Goal: Task Accomplishment & Management: Manage account settings

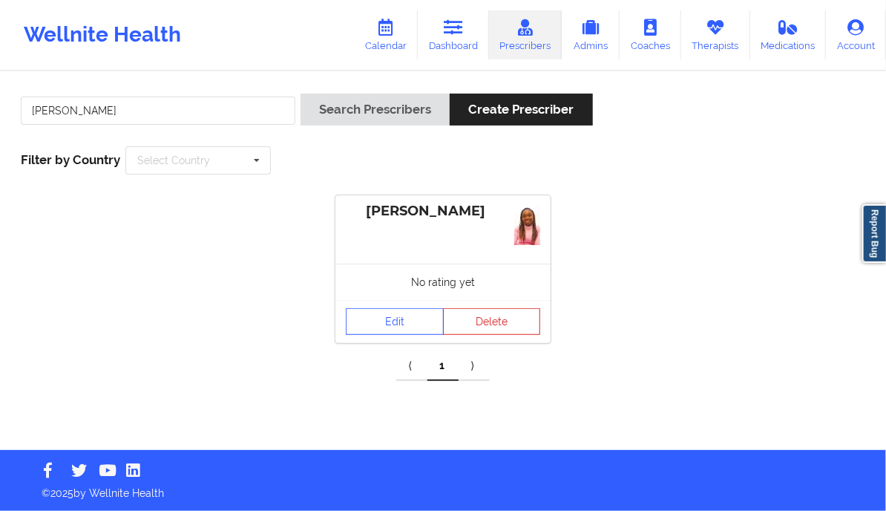
click at [389, 36] on link "Calendar" at bounding box center [386, 34] width 64 height 49
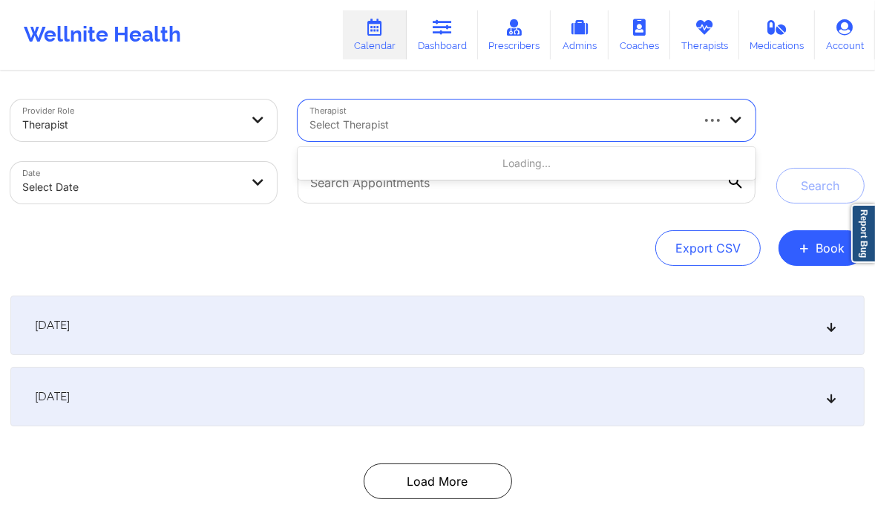
click at [430, 128] on div at bounding box center [498, 125] width 379 height 18
type input "washington"
click at [385, 134] on div "Select Therapist" at bounding box center [494, 120] width 393 height 42
type input "a"
type input "Alejandra Mejia"
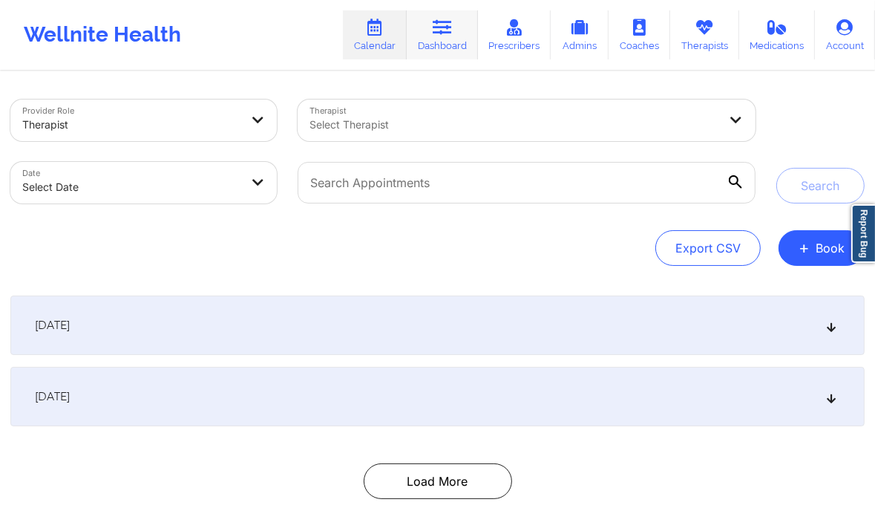
click at [457, 41] on link "Dashboard" at bounding box center [442, 34] width 71 height 49
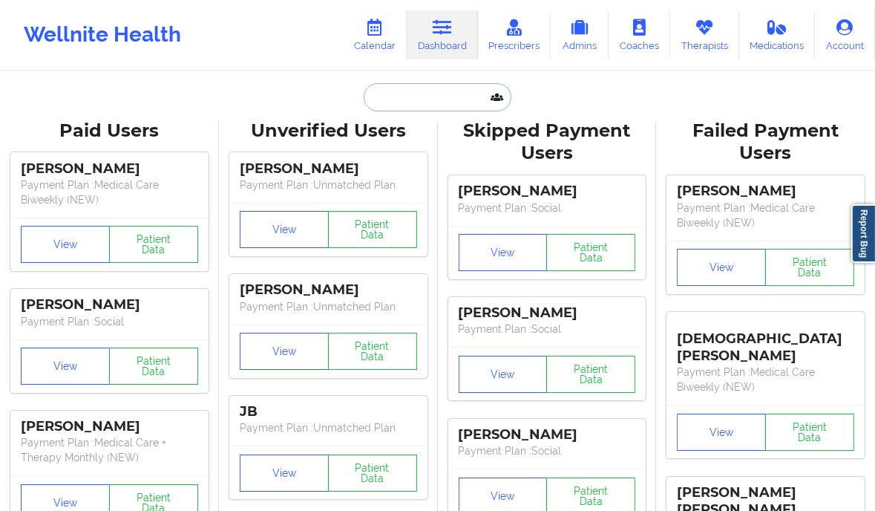
click at [464, 97] on input "text" at bounding box center [437, 97] width 147 height 28
paste input "eojeda.maggie@gmail.com"
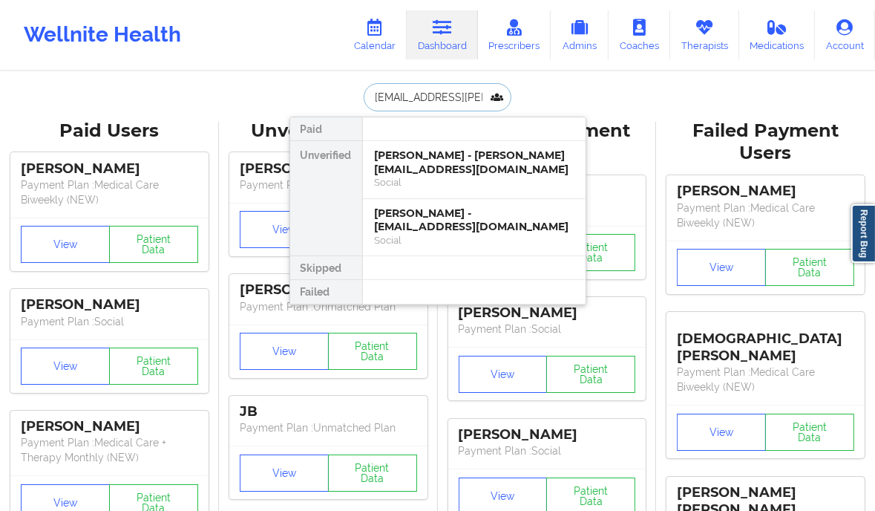
scroll to position [0, 12]
type input "eojeda.maggie@gmail.com"
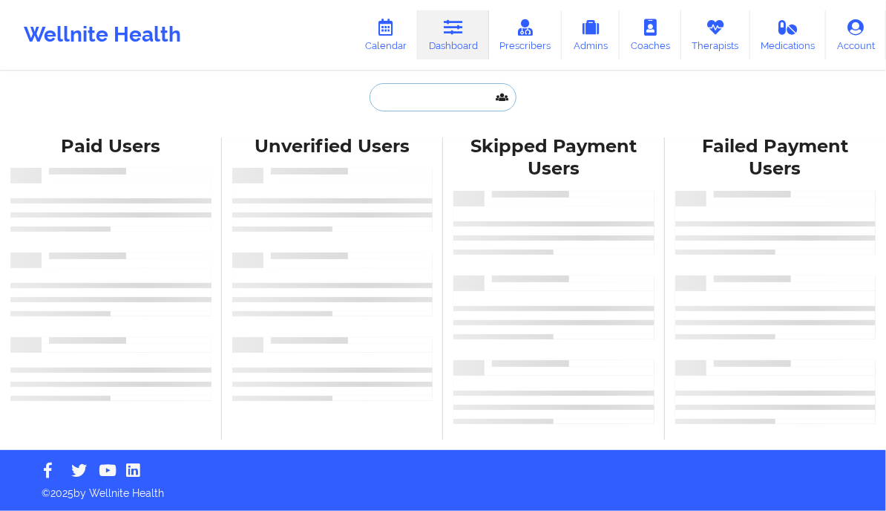
click at [404, 97] on input "text" at bounding box center [443, 97] width 147 height 28
paste input "eojeda.maggie@gmail.com"
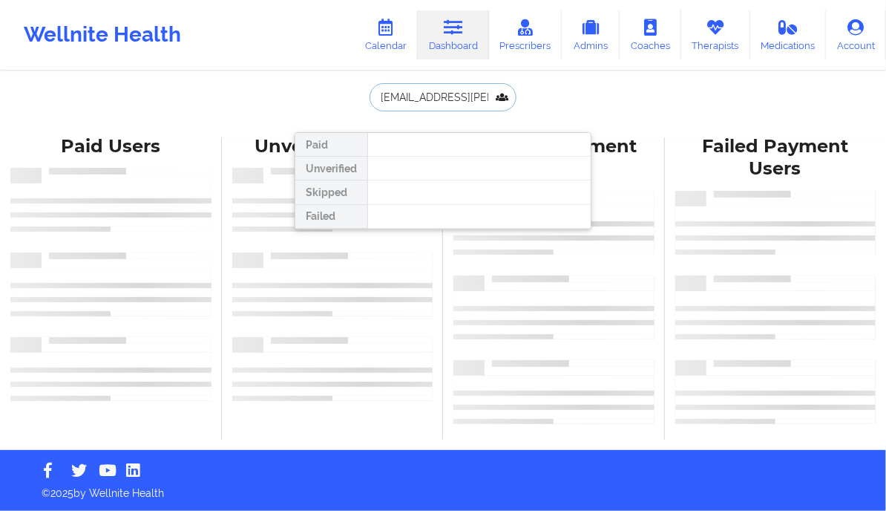
scroll to position [0, 12]
type input "eojeda.maggie@gmail.com"
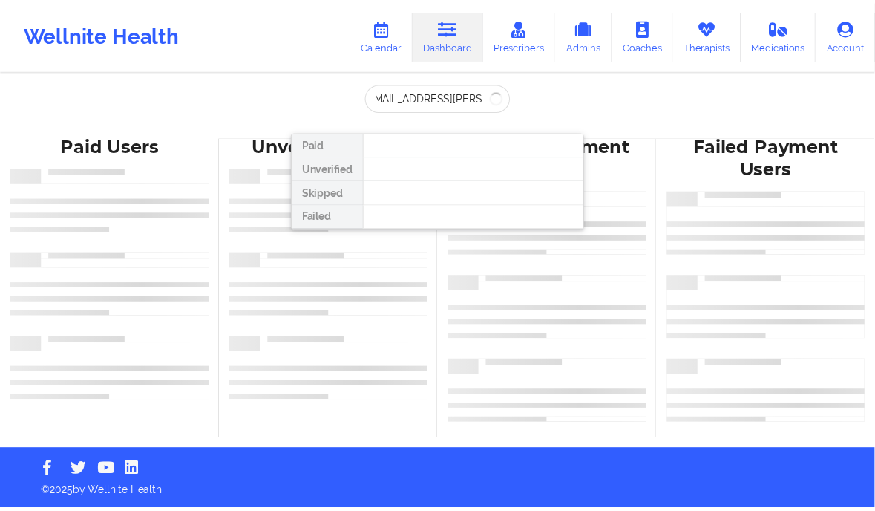
scroll to position [0, 0]
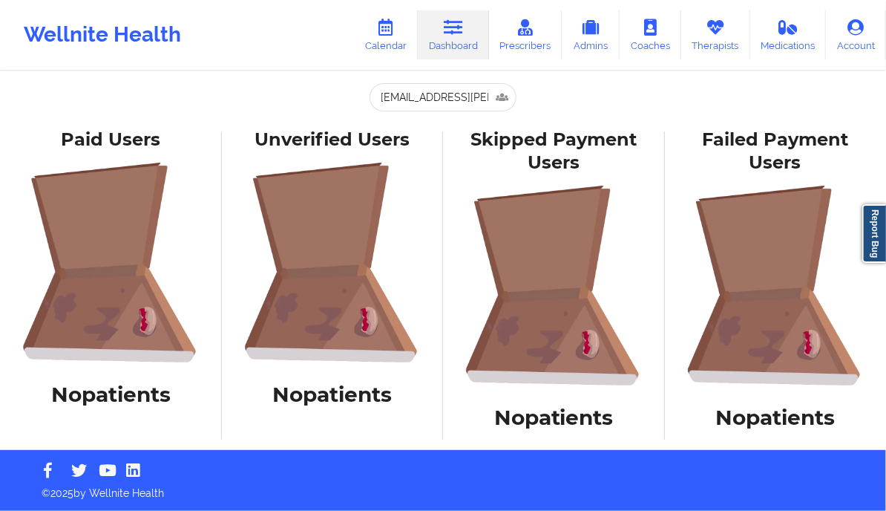
click at [191, 47] on div "Wellnite Health" at bounding box center [102, 34] width 205 height 59
click at [388, 22] on icon at bounding box center [385, 27] width 19 height 16
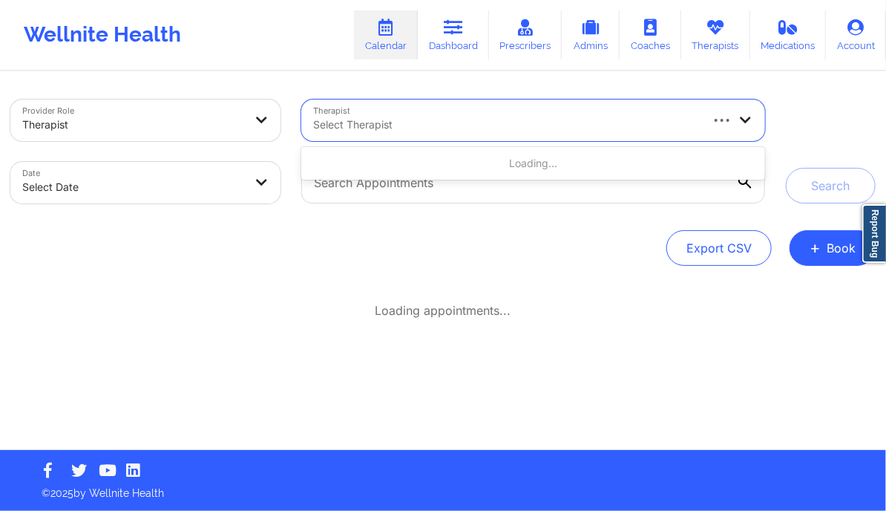
click at [390, 122] on div at bounding box center [505, 125] width 385 height 18
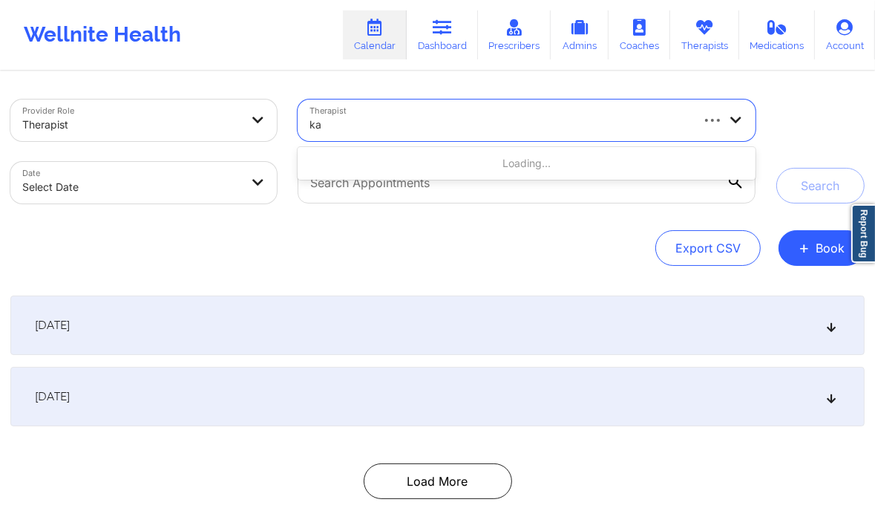
type input "k"
type input "Kathleen"
click at [404, 112] on div "Select Therapist" at bounding box center [494, 120] width 393 height 42
type input "Kathleen Rodriguez"
click at [380, 127] on div at bounding box center [498, 125] width 379 height 18
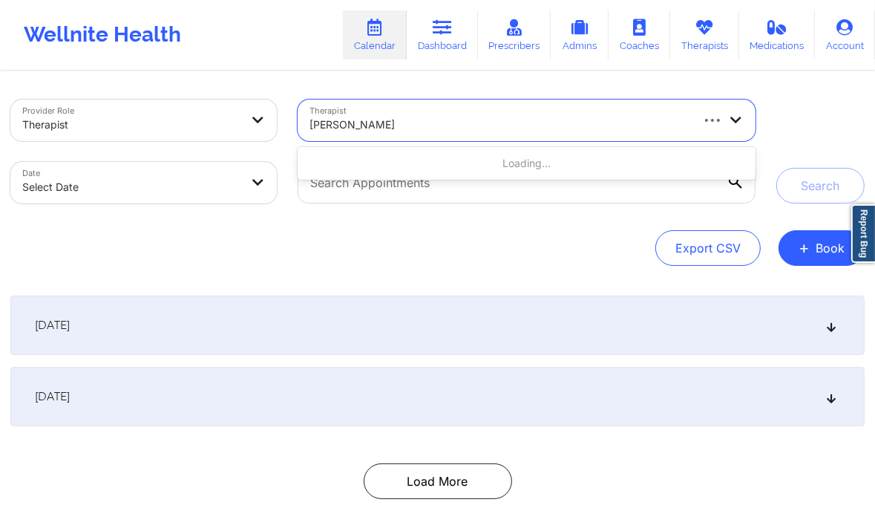
type input "kathleen rodriguez"
click at [460, 107] on div "Select Therapist" at bounding box center [494, 120] width 393 height 42
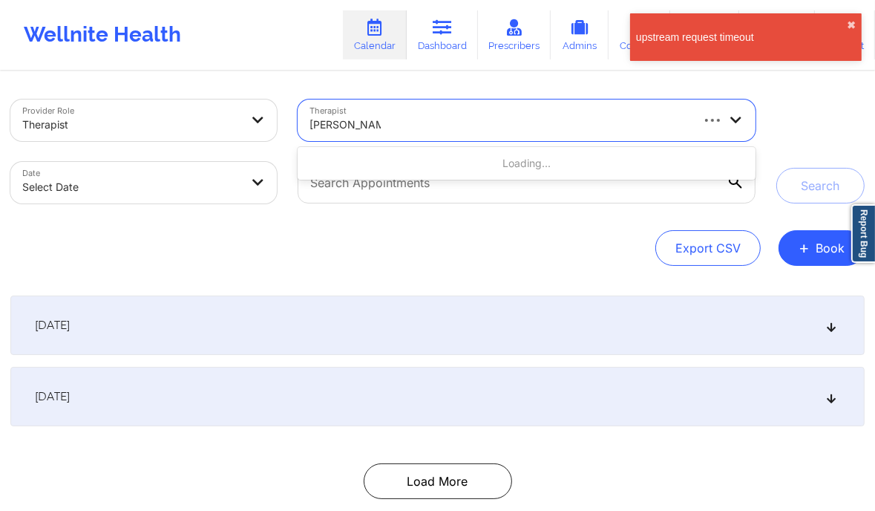
type input "Kathleen Rod"
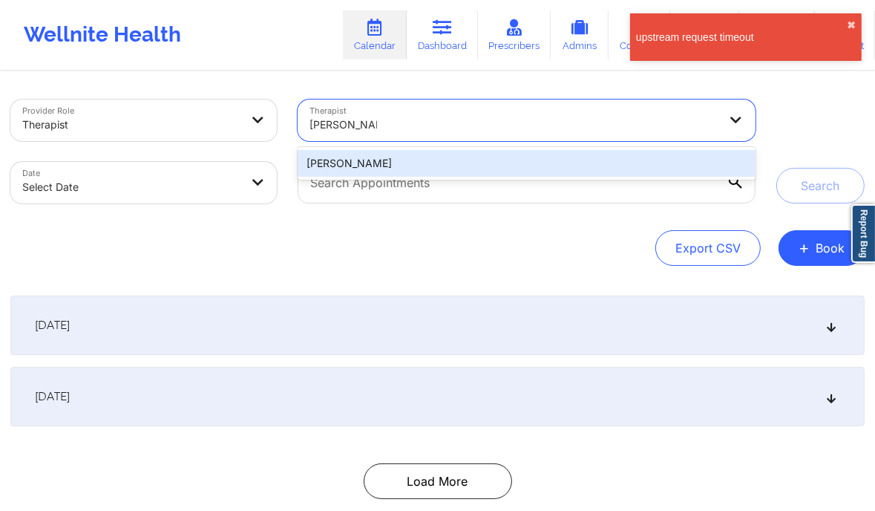
click at [428, 168] on div "Kathleen Rodriguez" at bounding box center [527, 163] width 458 height 27
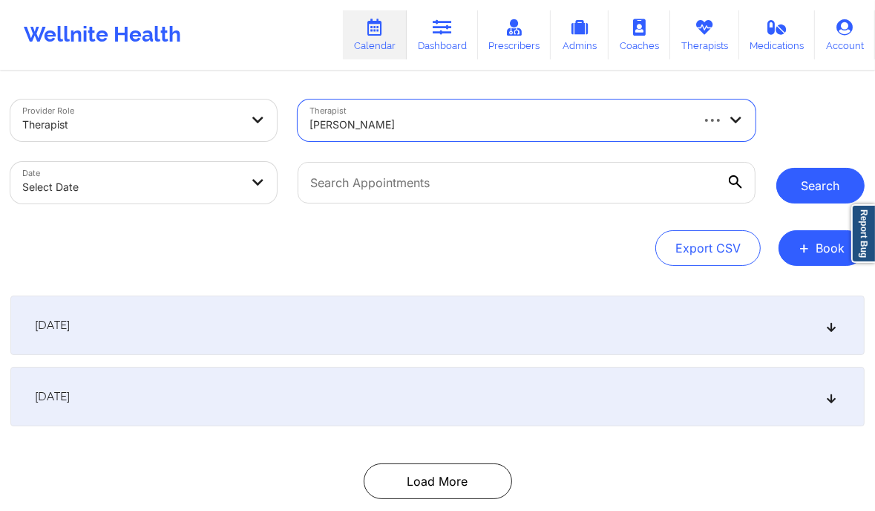
click at [804, 177] on button "Search" at bounding box center [820, 186] width 88 height 36
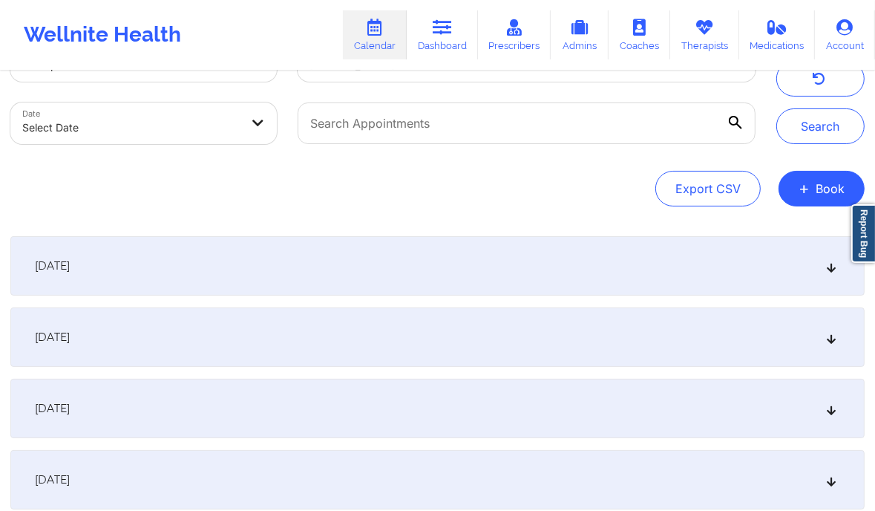
scroll to position [61, 0]
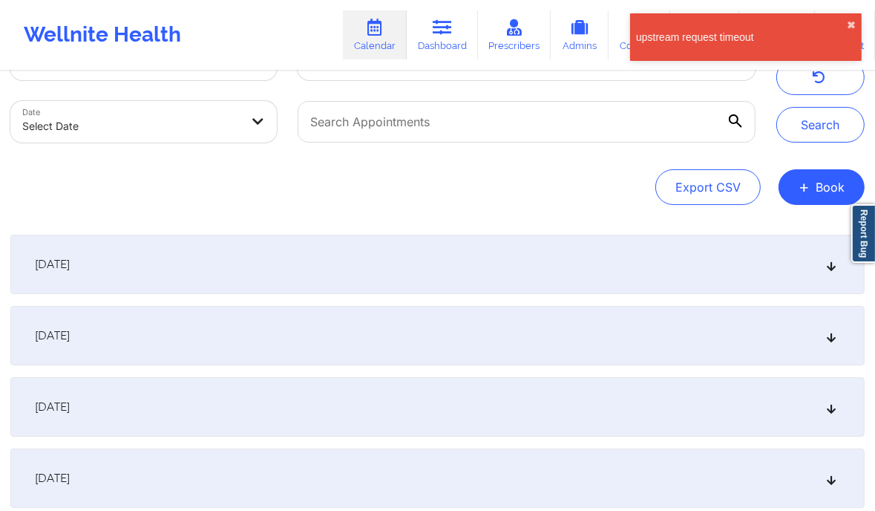
click at [831, 268] on icon at bounding box center [831, 264] width 13 height 10
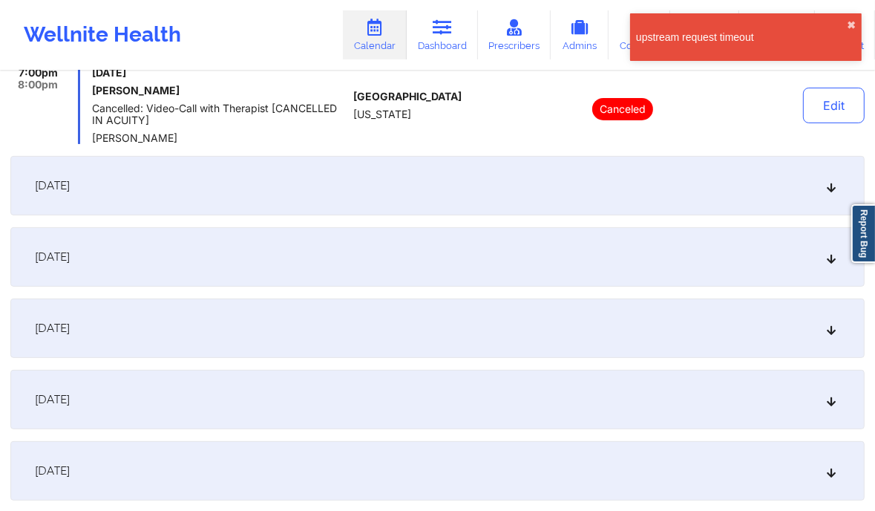
scroll to position [301, 0]
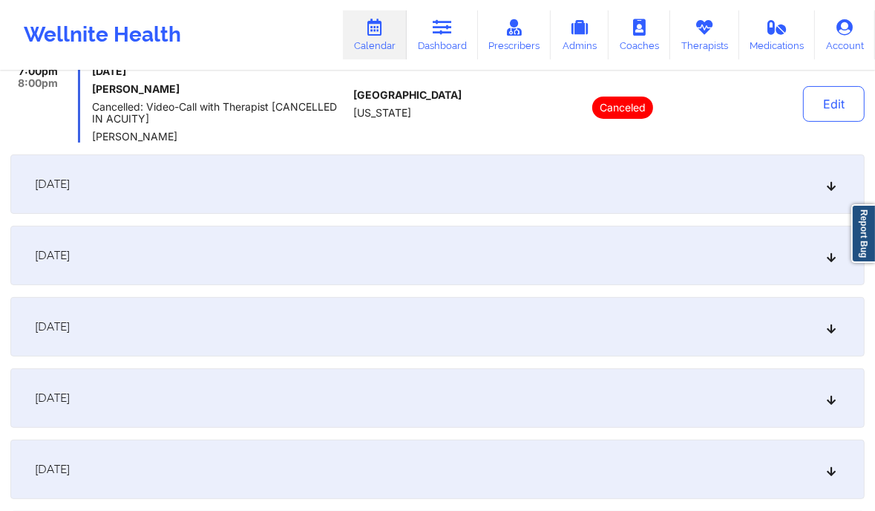
click at [656, 266] on div "[DATE]" at bounding box center [437, 255] width 854 height 59
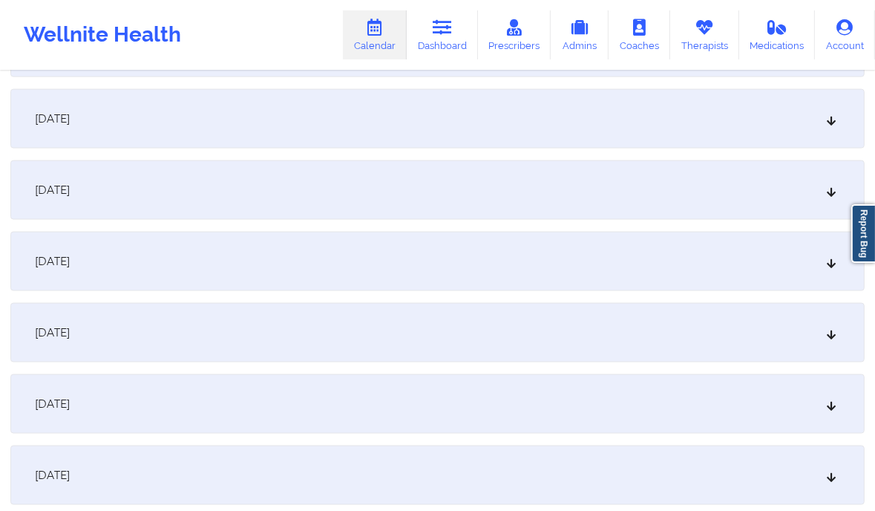
scroll to position [1866, 0]
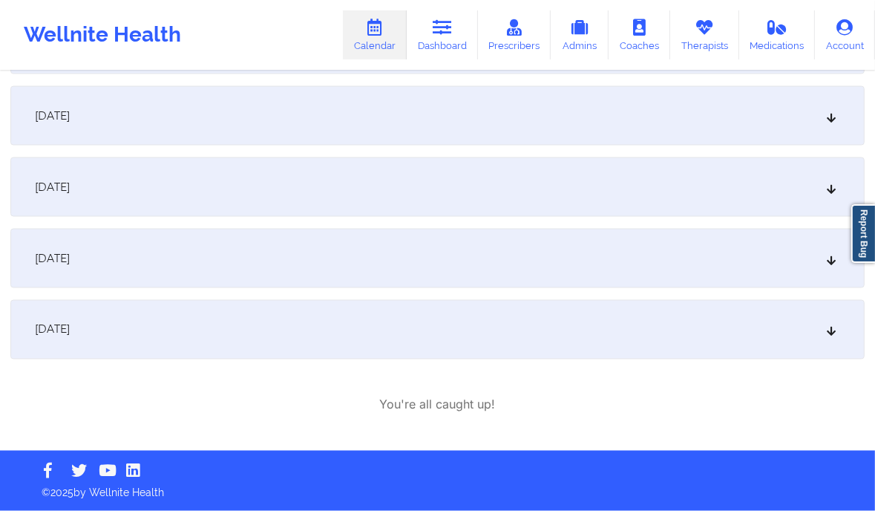
click at [266, 249] on div "[DATE]" at bounding box center [437, 258] width 854 height 59
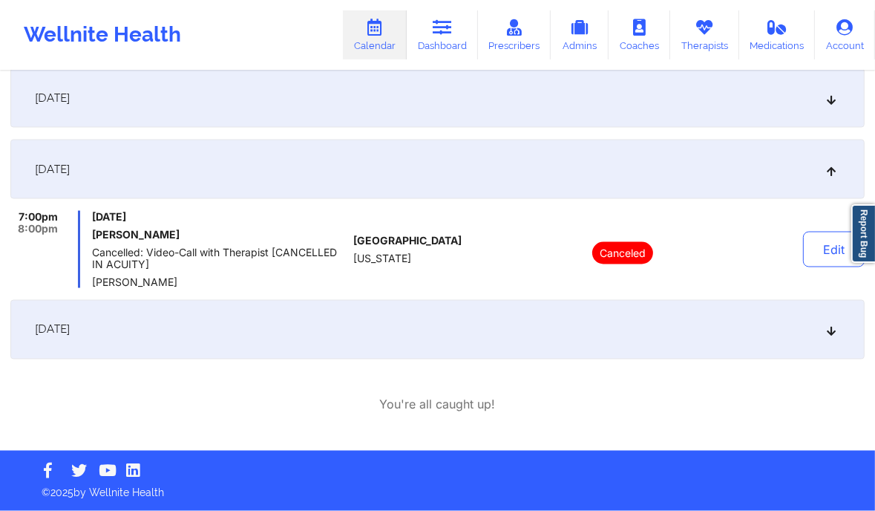
scroll to position [1777, 0]
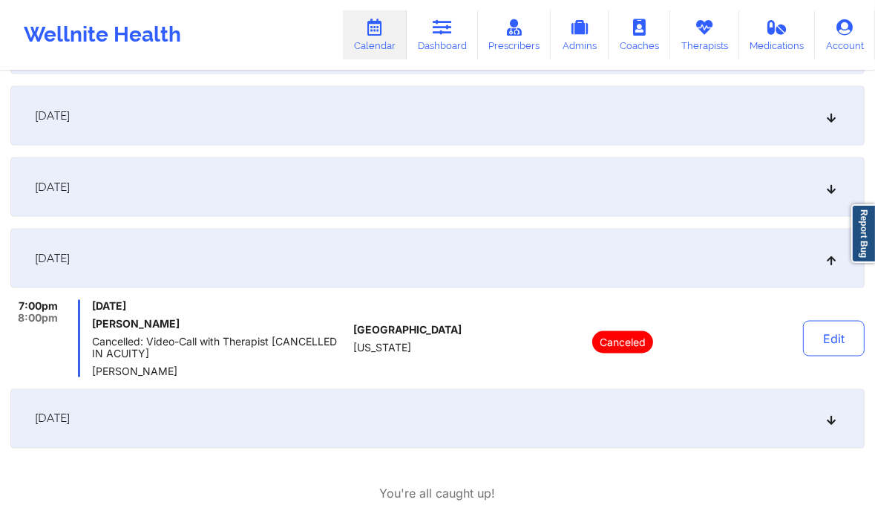
click at [287, 414] on div "January 2, 2026" at bounding box center [437, 418] width 854 height 59
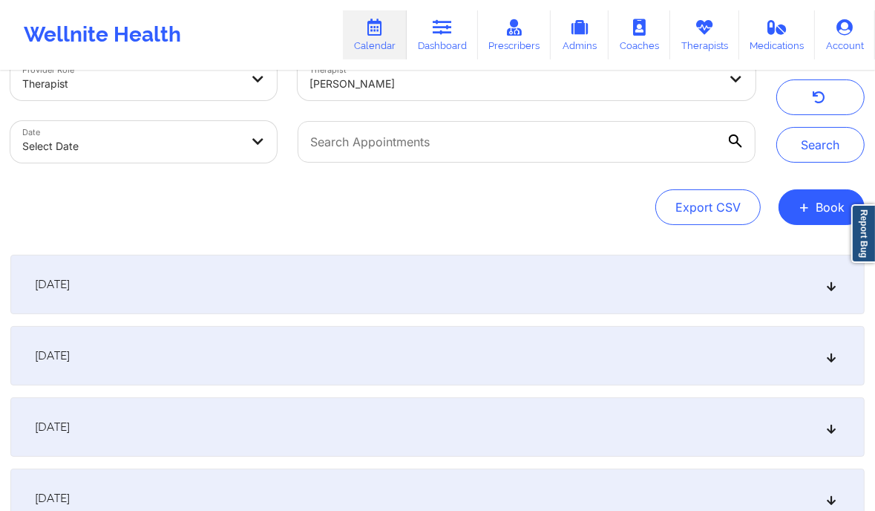
scroll to position [0, 0]
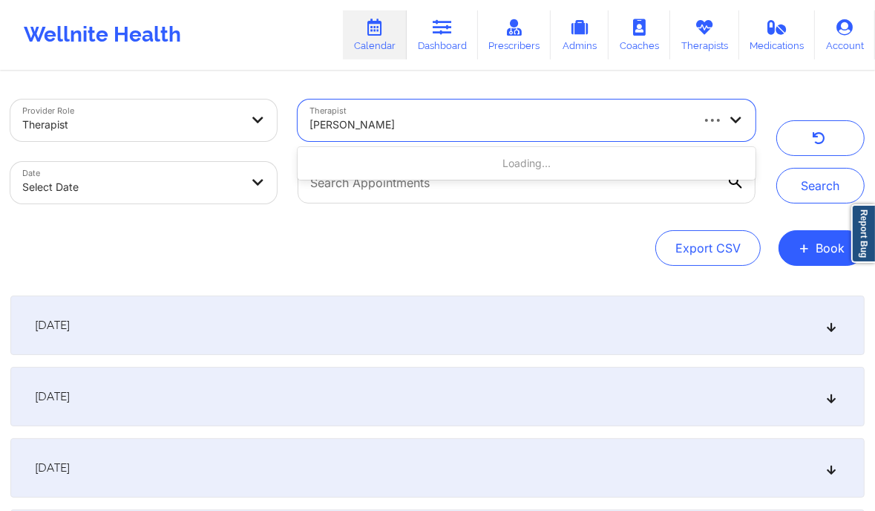
click at [430, 121] on div at bounding box center [498, 125] width 379 height 18
type input "Renee washington"
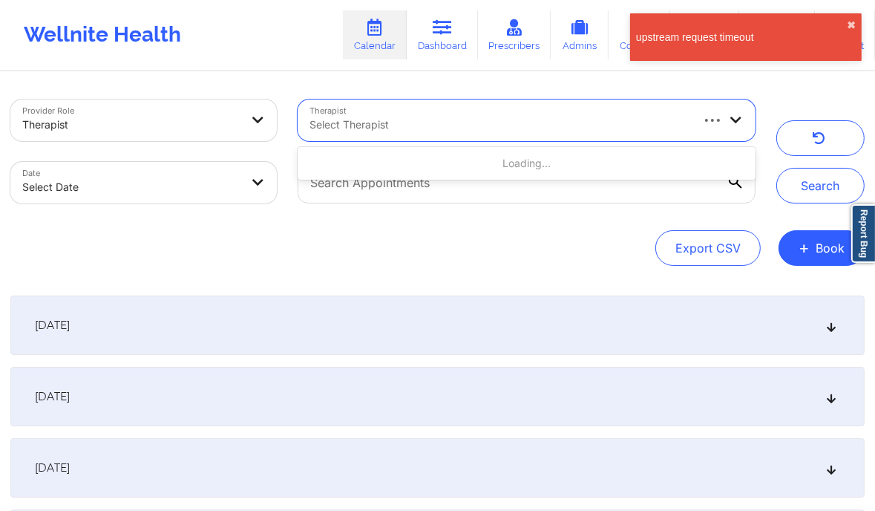
click at [419, 124] on div at bounding box center [498, 125] width 379 height 18
paste input "C Renee WASHINGTON-HYDE"
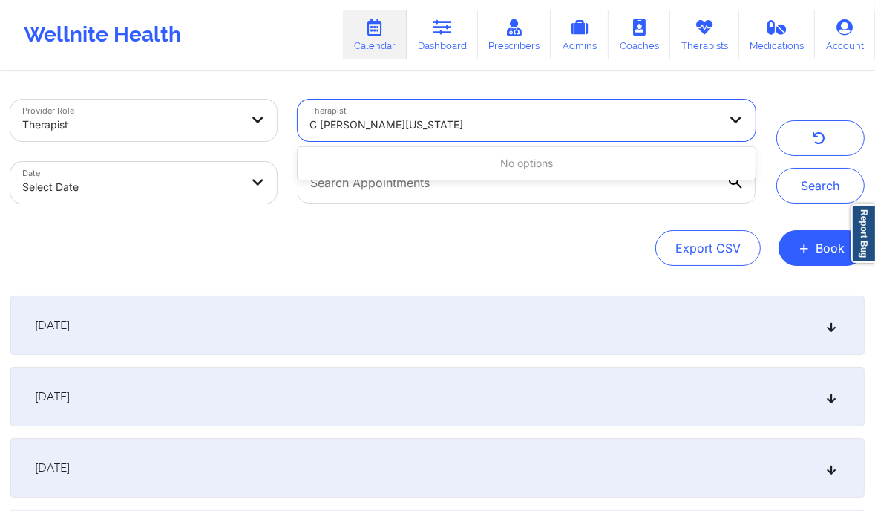
drag, startPoint x: 355, startPoint y: 126, endPoint x: 308, endPoint y: 133, distance: 47.2
click at [308, 133] on div "C Renee WASHINGTON-HYDE" at bounding box center [509, 120] width 422 height 42
type input "WASHINGTON-HYDE"
click at [437, 125] on div at bounding box center [498, 125] width 379 height 18
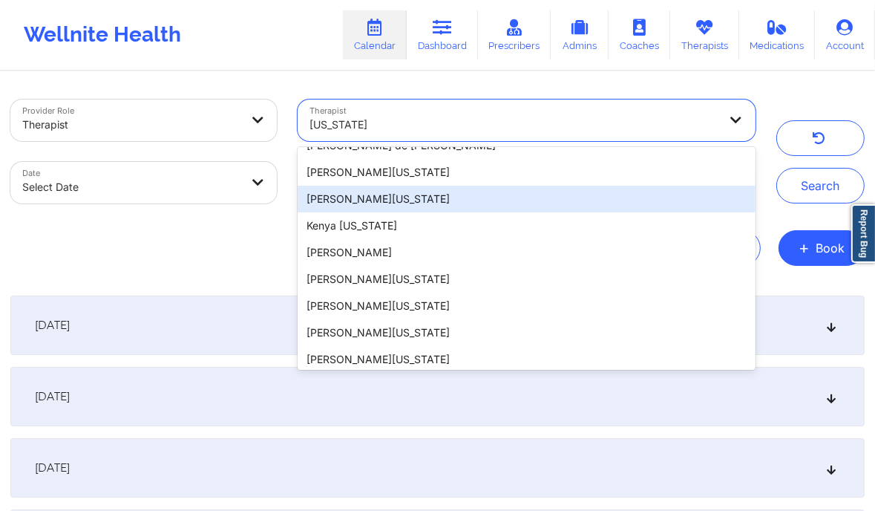
scroll to position [50, 0]
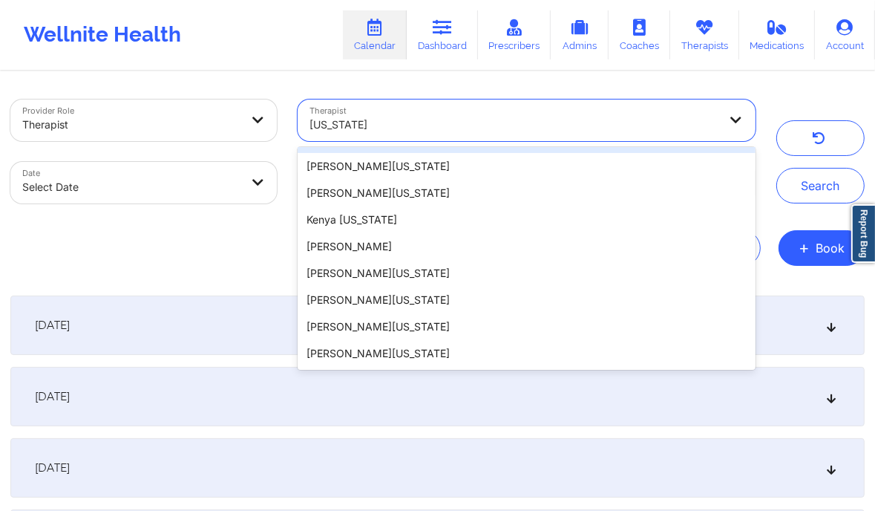
type input "[US_STATE]"
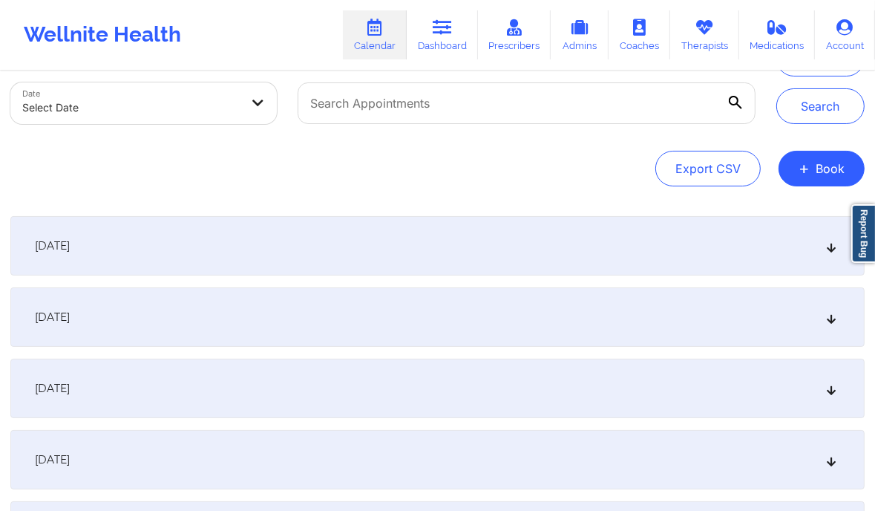
scroll to position [82, 0]
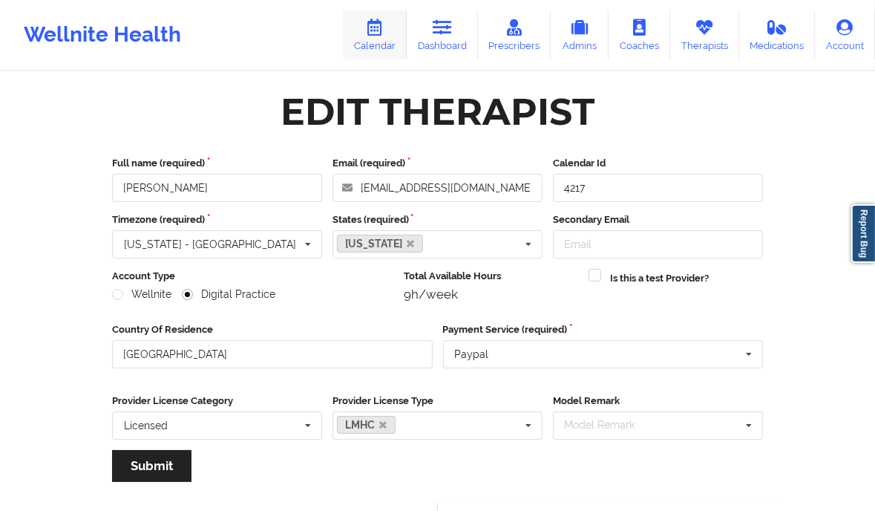
click at [384, 29] on icon at bounding box center [374, 27] width 19 height 16
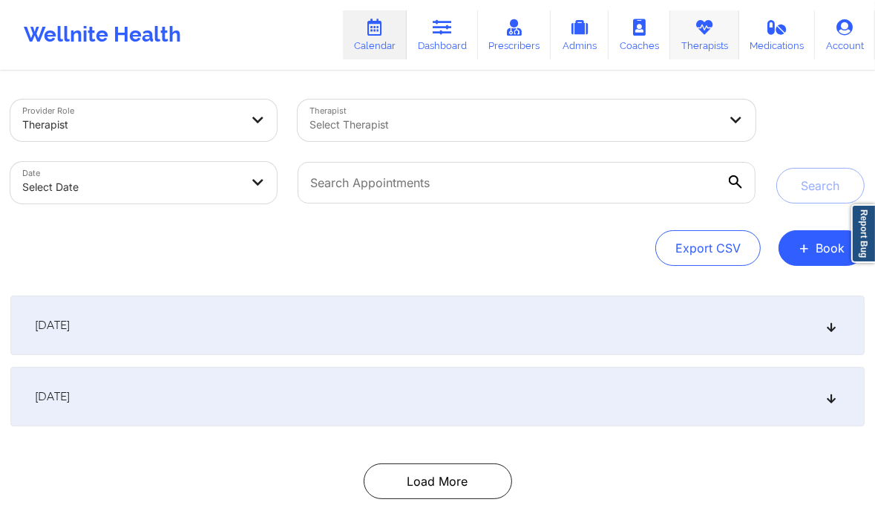
click at [732, 44] on link "Therapists" at bounding box center [704, 34] width 69 height 49
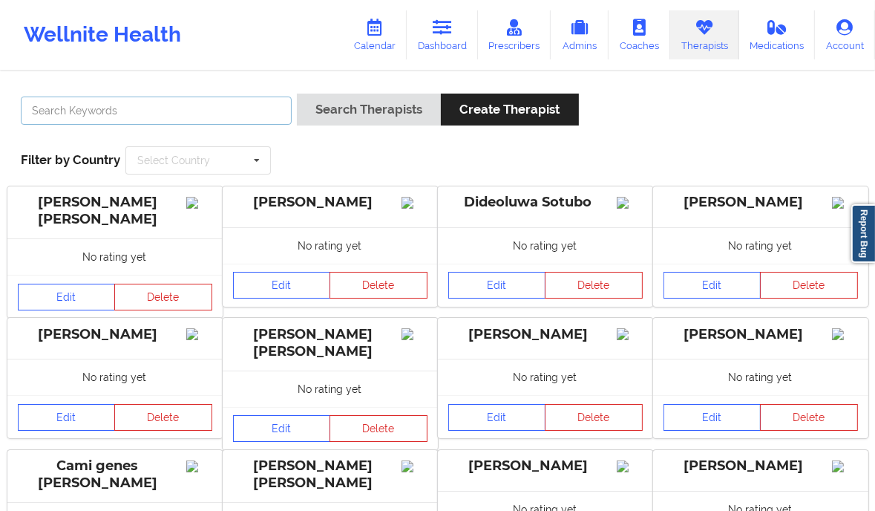
click at [223, 106] on input "text" at bounding box center [156, 110] width 271 height 28
paste input "[PHONE_NUMBER]"
type input "+"
paste input "[PERSON_NAME]"
type input "[PERSON_NAME]"
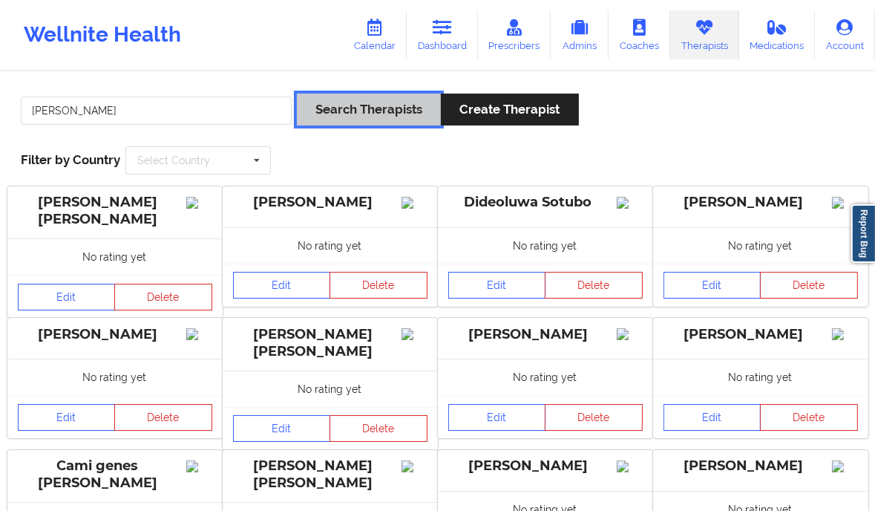
click at [383, 96] on button "Search Therapists" at bounding box center [369, 110] width 144 height 32
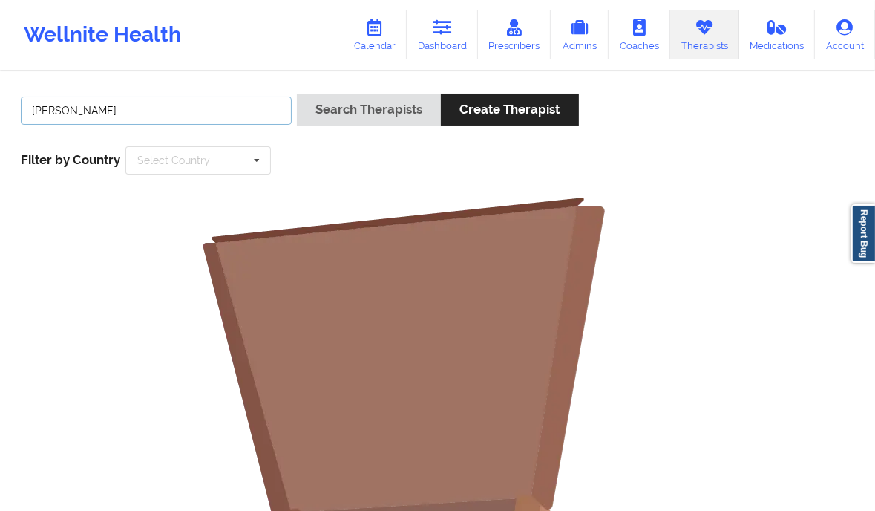
click at [166, 99] on input "[PERSON_NAME]" at bounding box center [156, 110] width 271 height 28
click at [389, 52] on link "Calendar" at bounding box center [375, 34] width 64 height 49
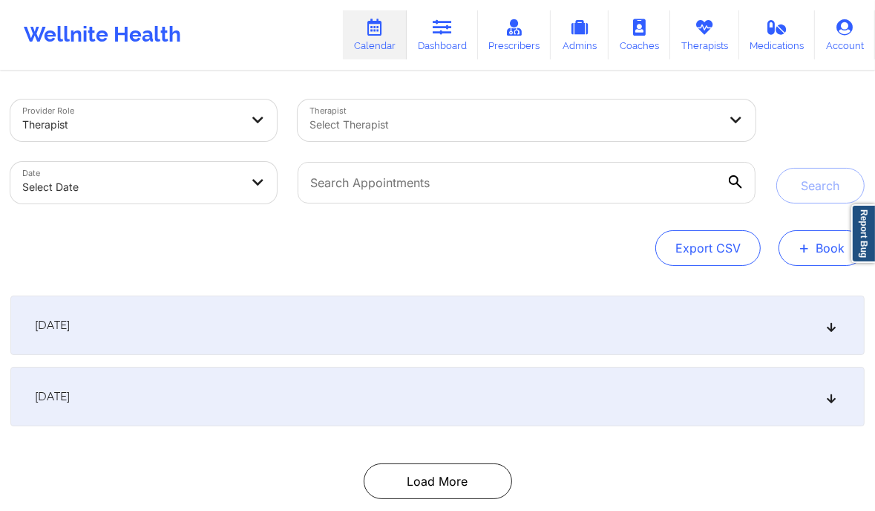
click at [837, 260] on button "+ Book" at bounding box center [822, 248] width 86 height 36
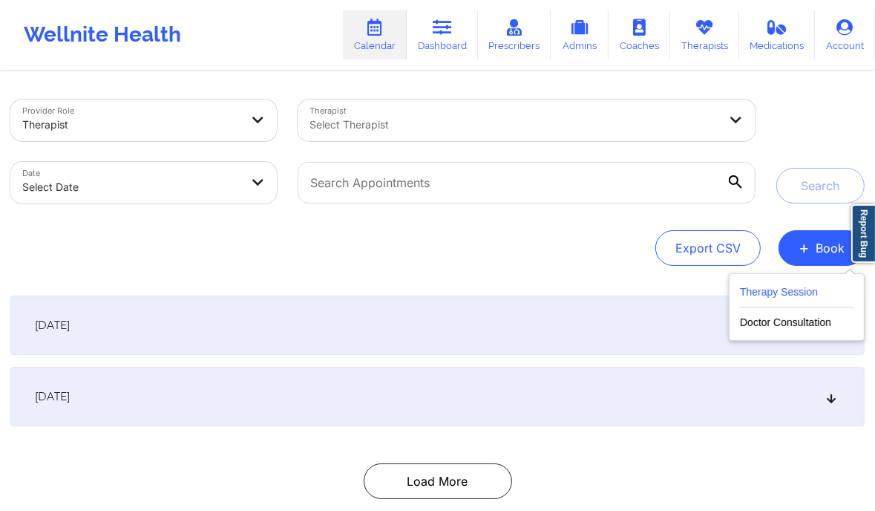
click at [793, 291] on button "Therapy Session" at bounding box center [797, 295] width 114 height 24
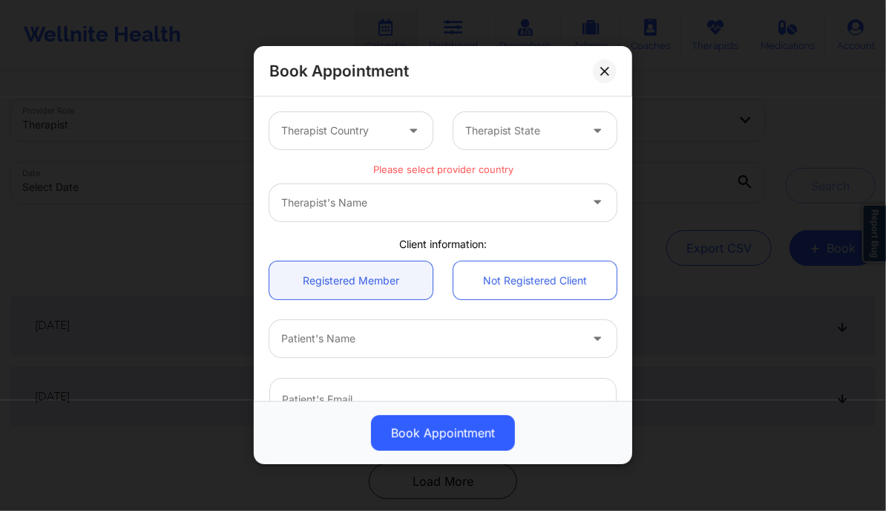
click at [389, 134] on div at bounding box center [338, 131] width 114 height 18
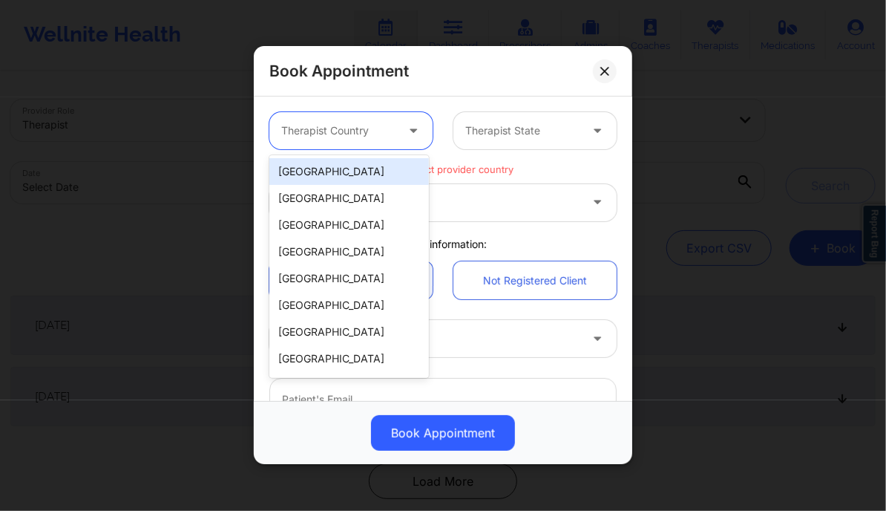
click at [348, 173] on div "[GEOGRAPHIC_DATA]" at bounding box center [349, 171] width 160 height 27
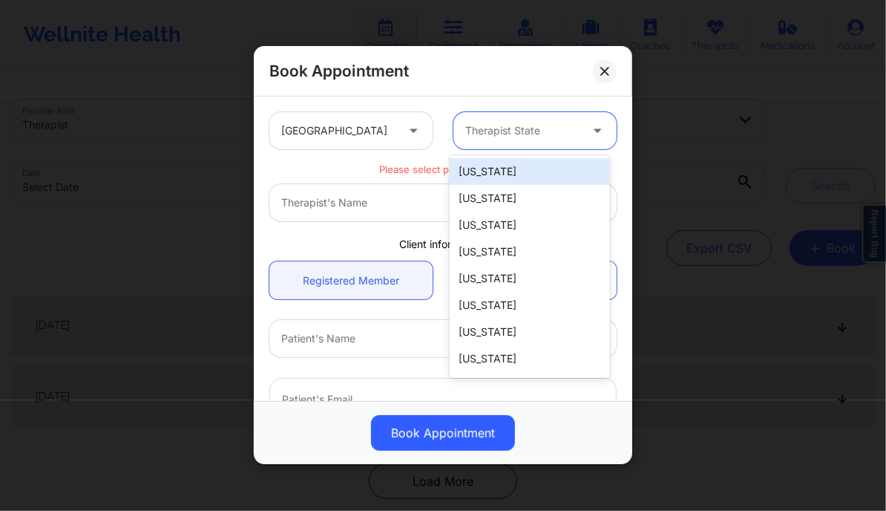
click at [496, 124] on div at bounding box center [522, 131] width 114 height 18
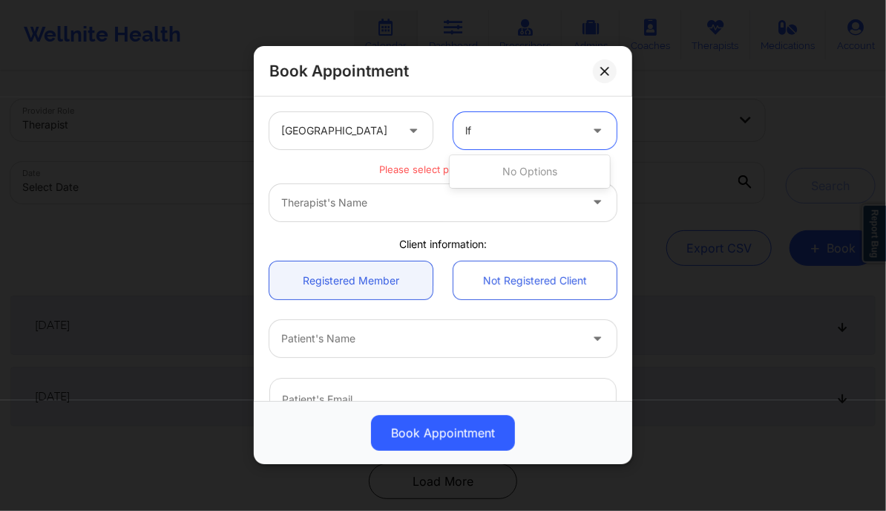
type input "l"
type input "flor"
click at [491, 177] on div "[US_STATE]" at bounding box center [530, 171] width 160 height 27
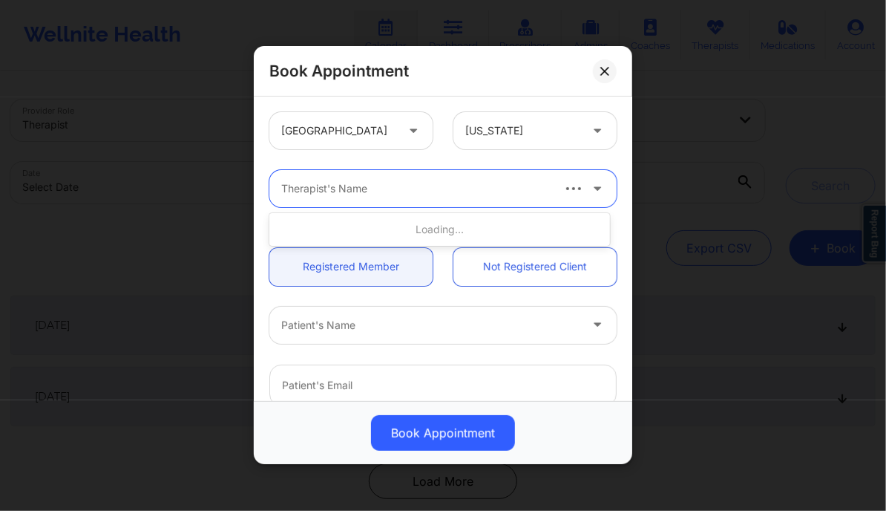
click at [442, 195] on div at bounding box center [415, 189] width 269 height 18
click at [332, 183] on div at bounding box center [415, 189] width 269 height 18
paste input "Cherish Rexroat"
click at [332, 183] on input "Cherish Rexroat" at bounding box center [322, 189] width 83 height 15
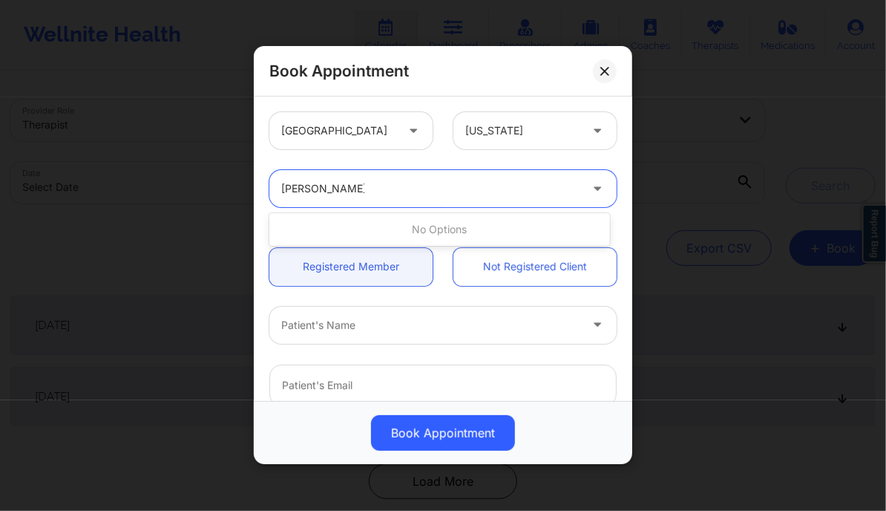
click at [332, 183] on input "Cherish Rexroat" at bounding box center [322, 189] width 83 height 15
type input "Renee Washington"
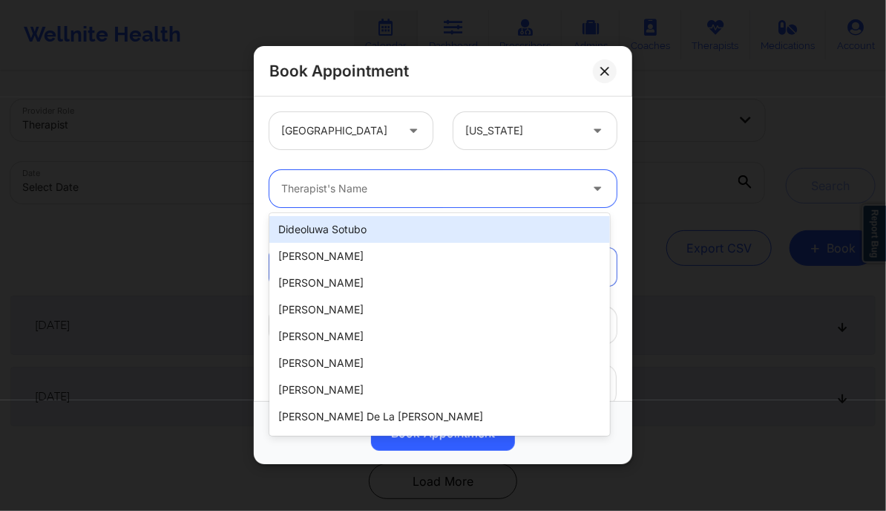
click at [355, 187] on div at bounding box center [430, 189] width 298 height 18
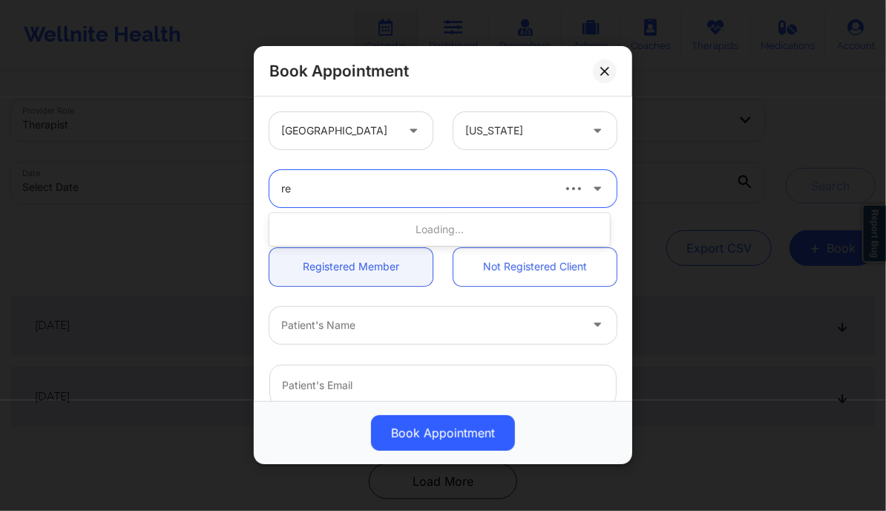
type input "r"
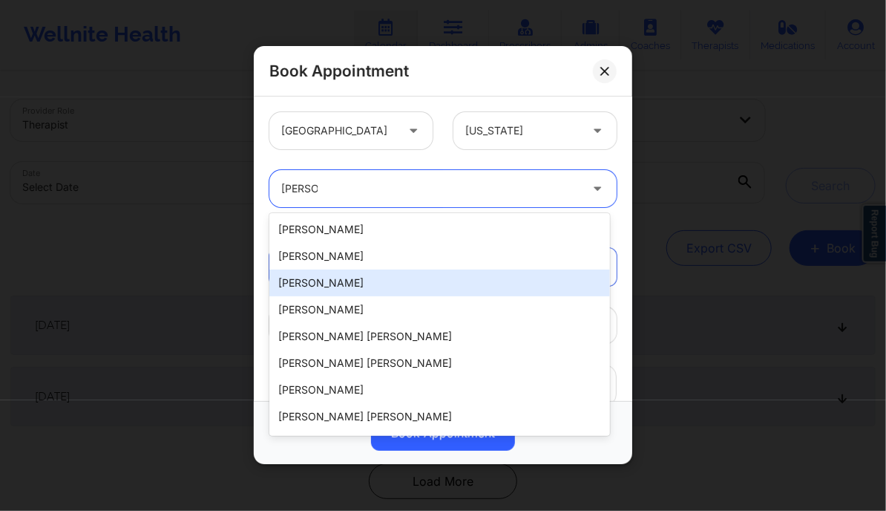
type input "Renee"
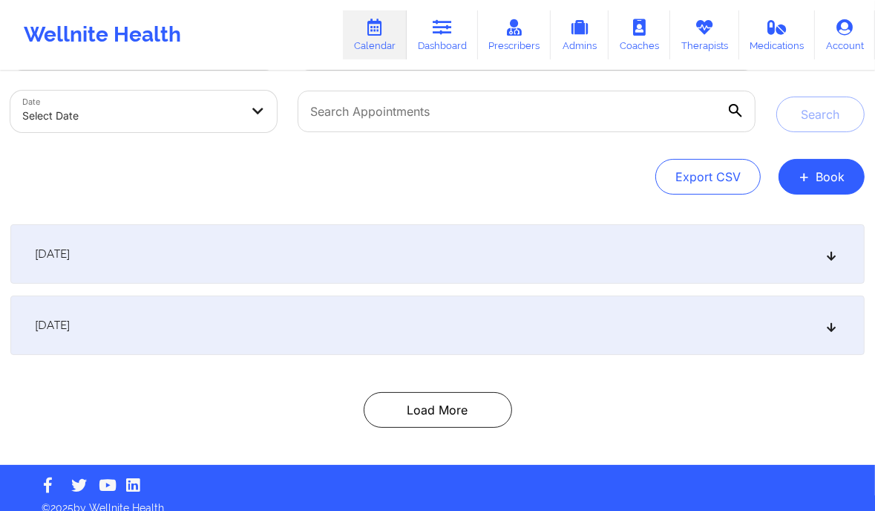
scroll to position [80, 0]
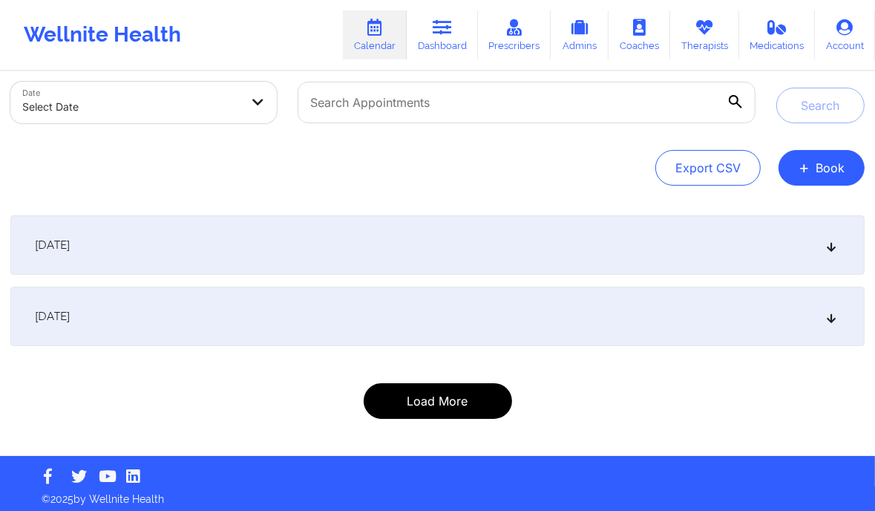
click at [391, 396] on button "Load More" at bounding box center [438, 401] width 148 height 36
click at [427, 407] on button "Load More" at bounding box center [438, 401] width 148 height 36
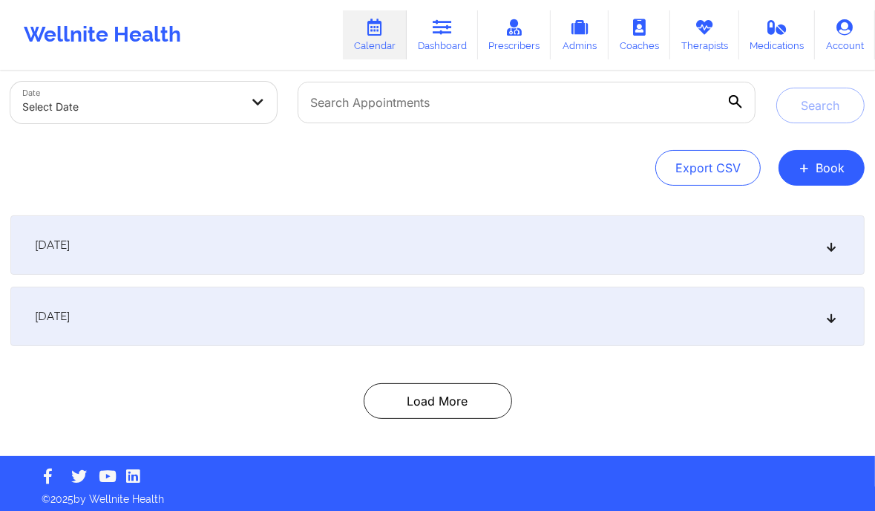
scroll to position [86, 0]
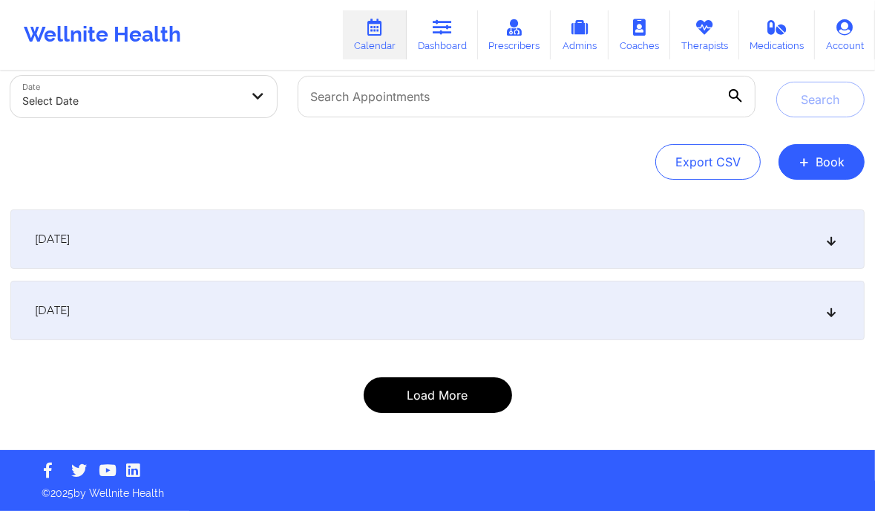
click at [422, 392] on button "Load More" at bounding box center [438, 395] width 148 height 36
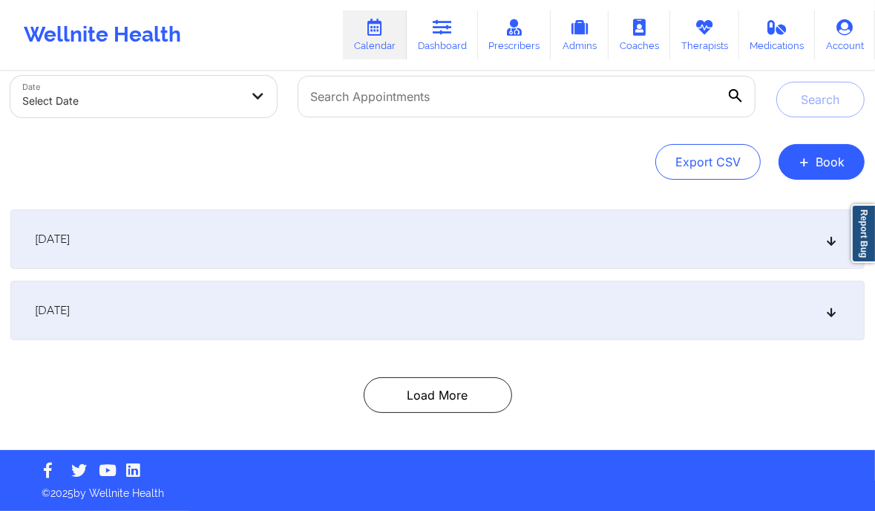
scroll to position [0, 0]
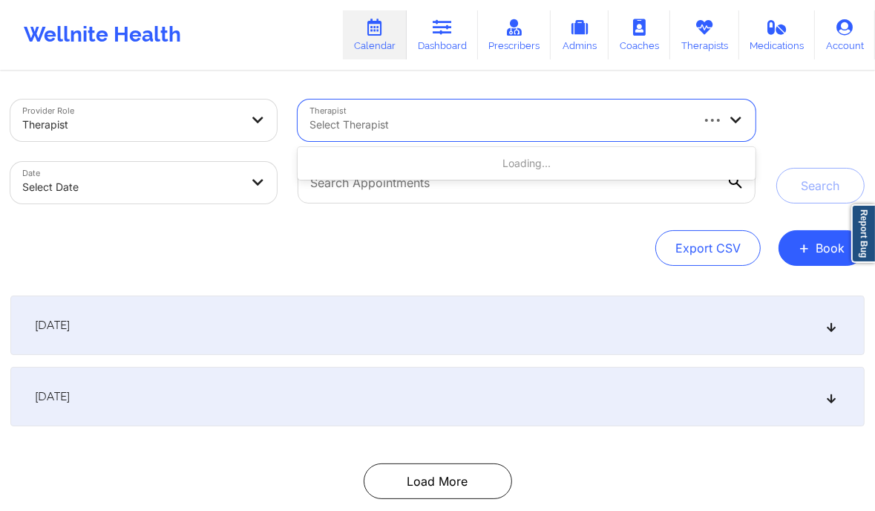
click at [407, 118] on div at bounding box center [498, 125] width 379 height 18
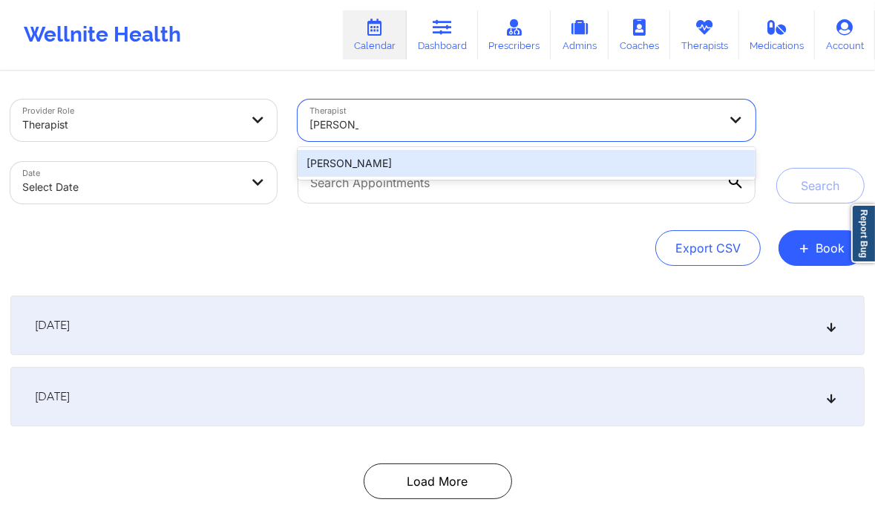
type input "Alicia Gr"
click at [406, 157] on div "Alicia Green -Scott" at bounding box center [527, 163] width 458 height 27
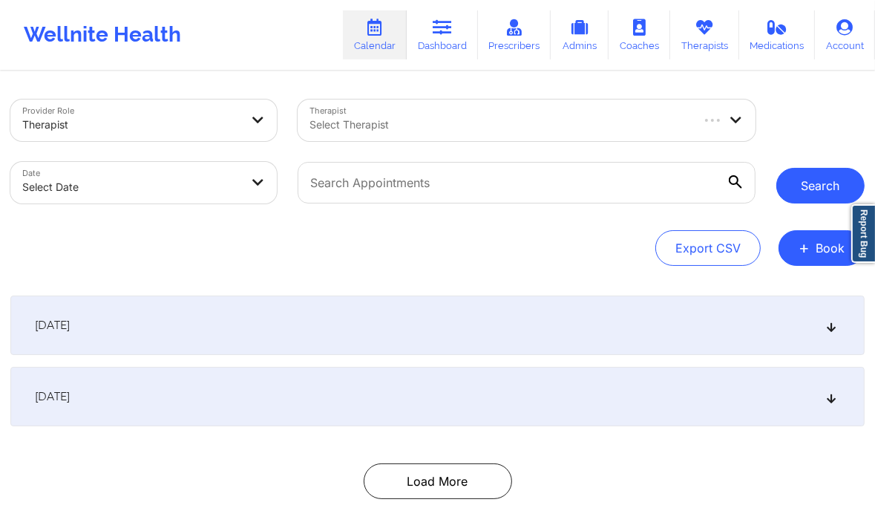
click at [796, 168] on button "Search" at bounding box center [820, 186] width 88 height 36
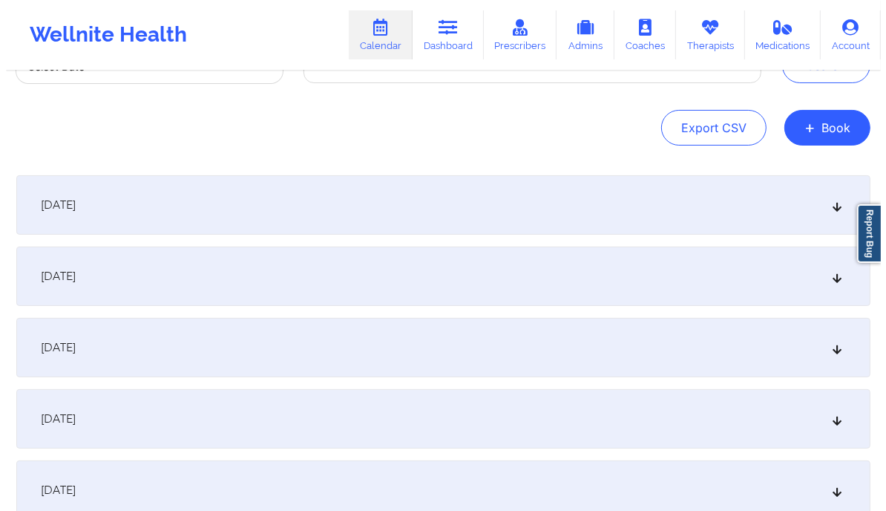
scroll to position [121, 0]
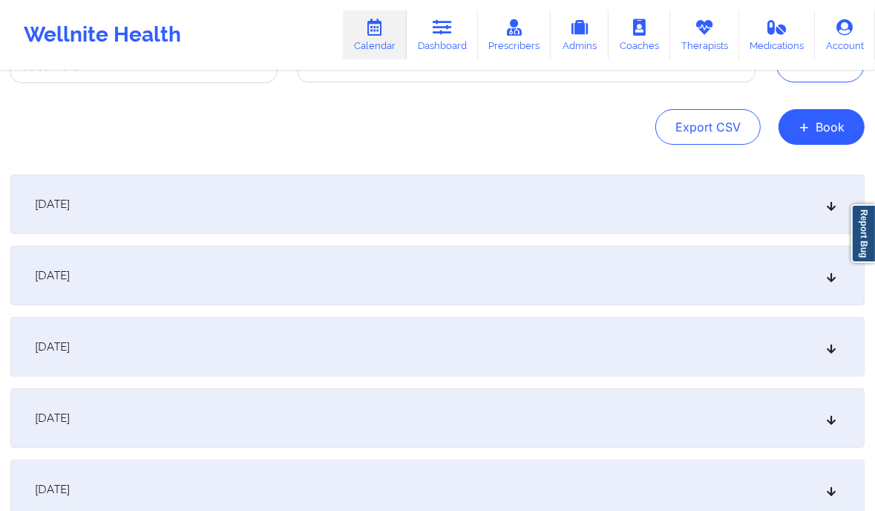
click at [842, 284] on div "[DATE]" at bounding box center [437, 275] width 854 height 59
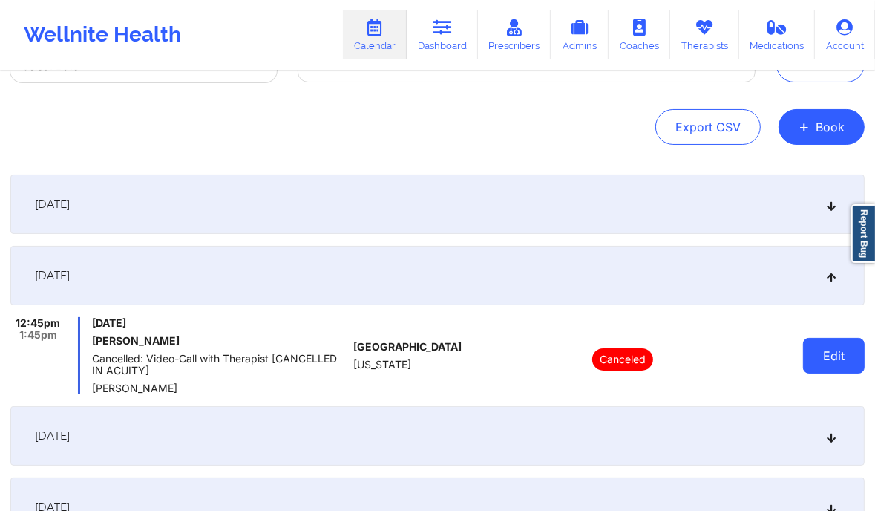
click at [838, 373] on button "Edit" at bounding box center [834, 356] width 62 height 36
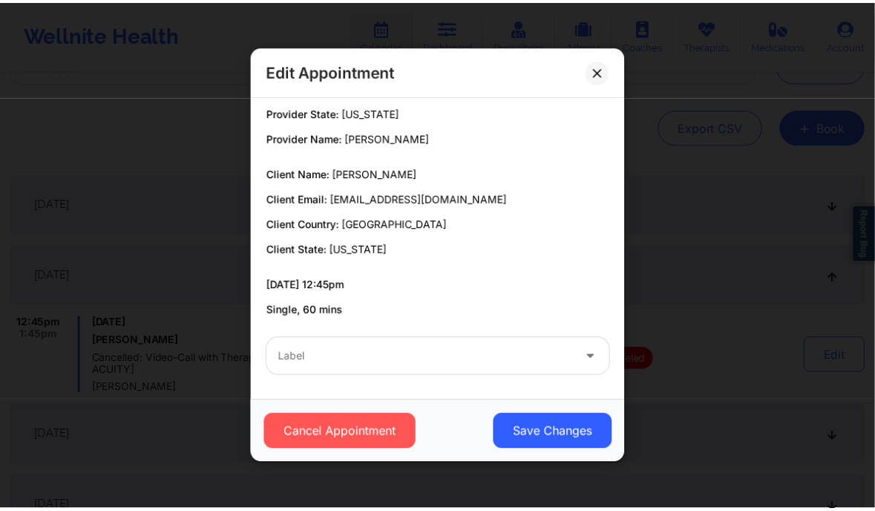
scroll to position [0, 0]
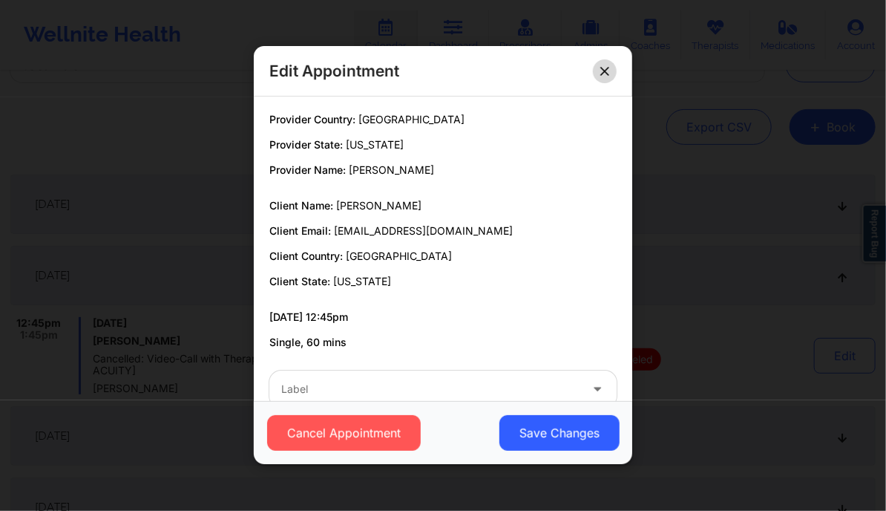
click at [597, 66] on button at bounding box center [605, 71] width 24 height 24
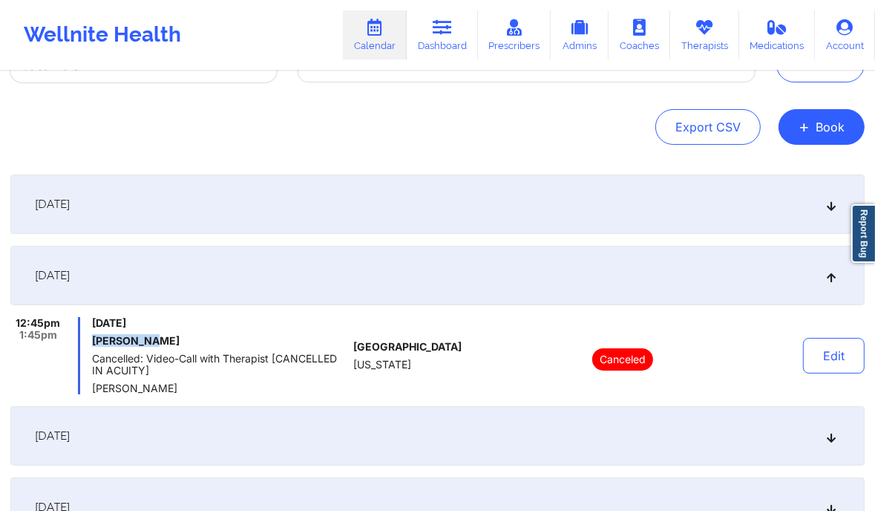
drag, startPoint x: 169, startPoint y: 343, endPoint x: 89, endPoint y: 337, distance: 80.4
click at [89, 337] on div "12:45pm 1:45pm Thursday, September 18, 2025 NIA DUNCAN Cancelled: Video-Call wi…" at bounding box center [178, 355] width 337 height 77
copy h6 "NIA DUNCAN"
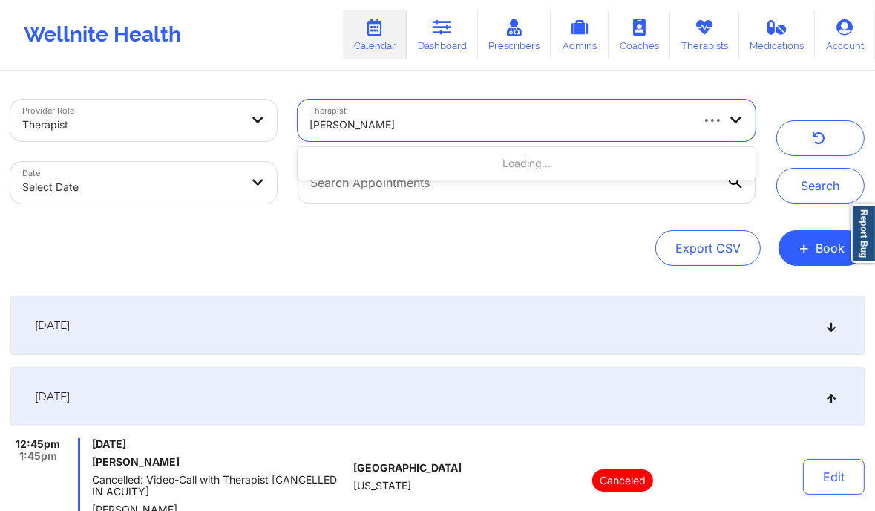
click at [549, 110] on div "Alicia Green -Scott" at bounding box center [498, 124] width 379 height 33
paste input "April Balzhiser"
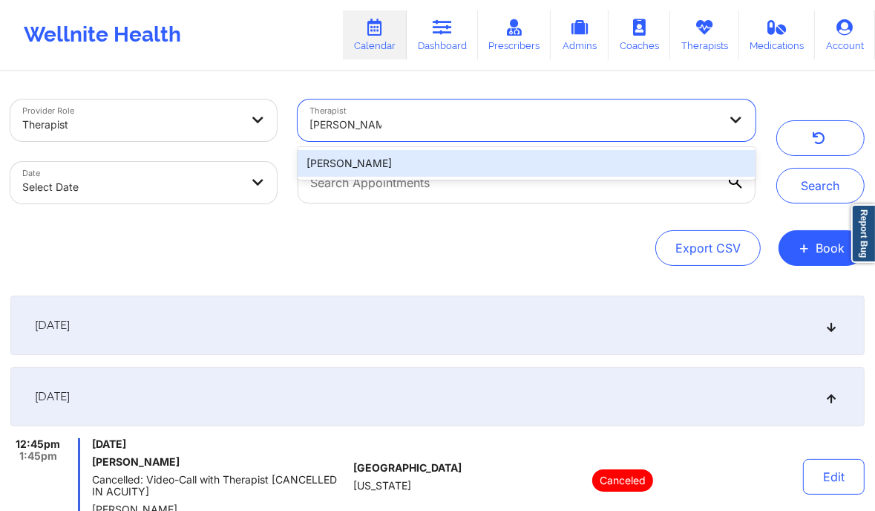
type input "April Balzhiser"
click at [492, 180] on input "text" at bounding box center [527, 183] width 458 height 42
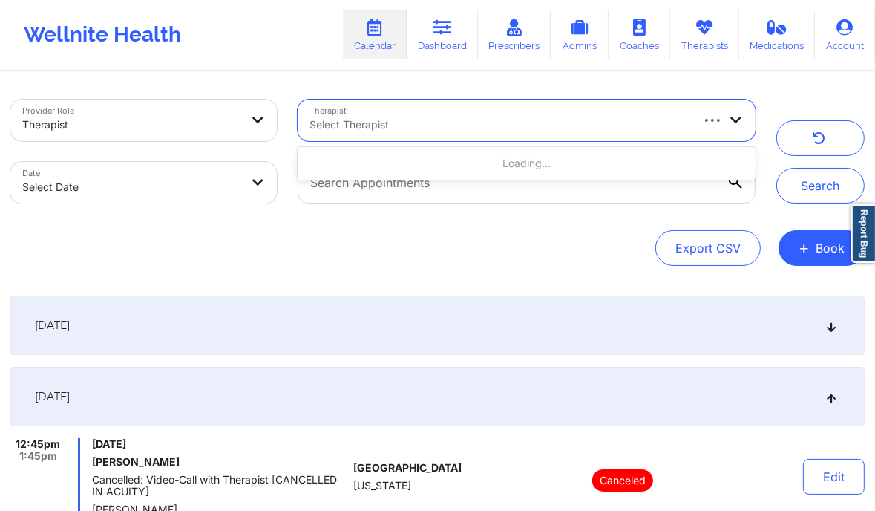
click at [509, 131] on div at bounding box center [498, 125] width 379 height 18
paste input "April Balzhiser"
type input "April Balzhiser"
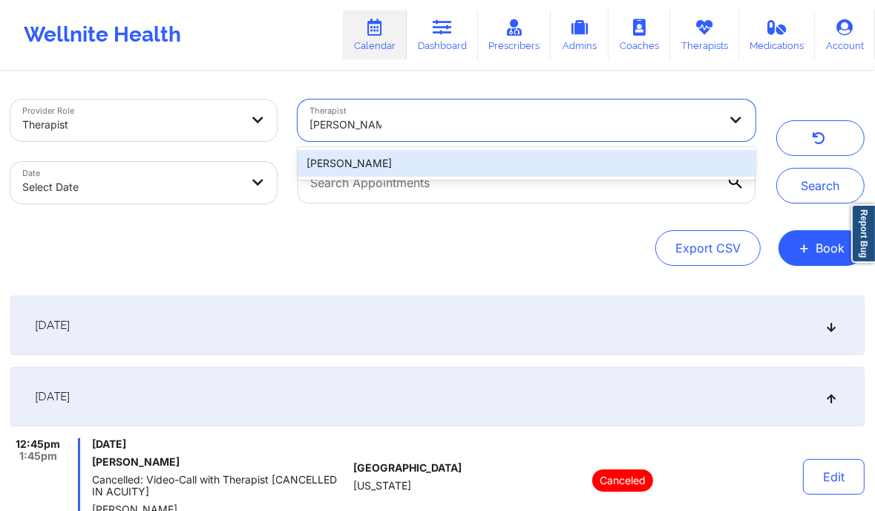
click at [472, 164] on div "April Balzhiser" at bounding box center [527, 163] width 458 height 27
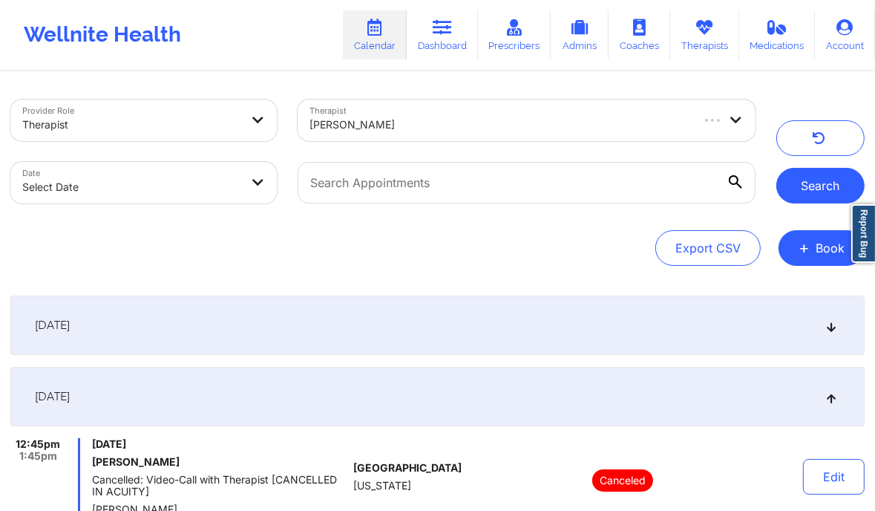
click at [825, 192] on button "Search" at bounding box center [820, 186] width 88 height 36
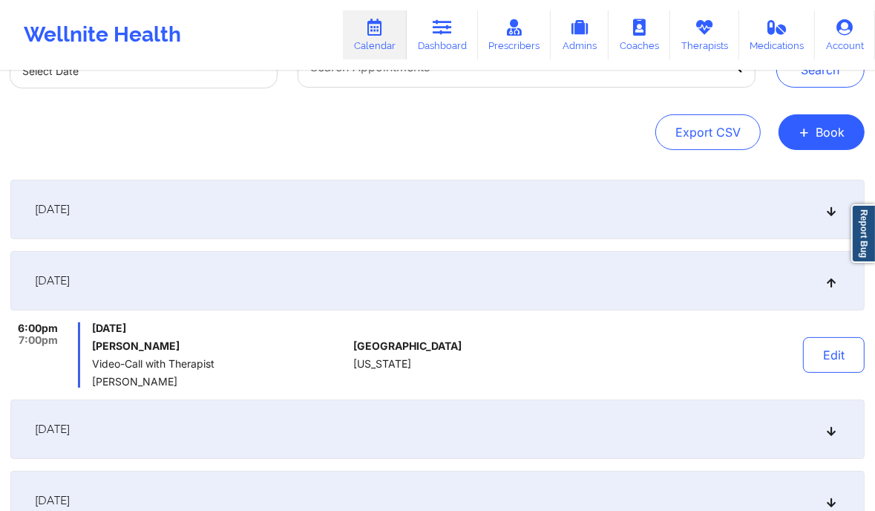
scroll to position [131, 0]
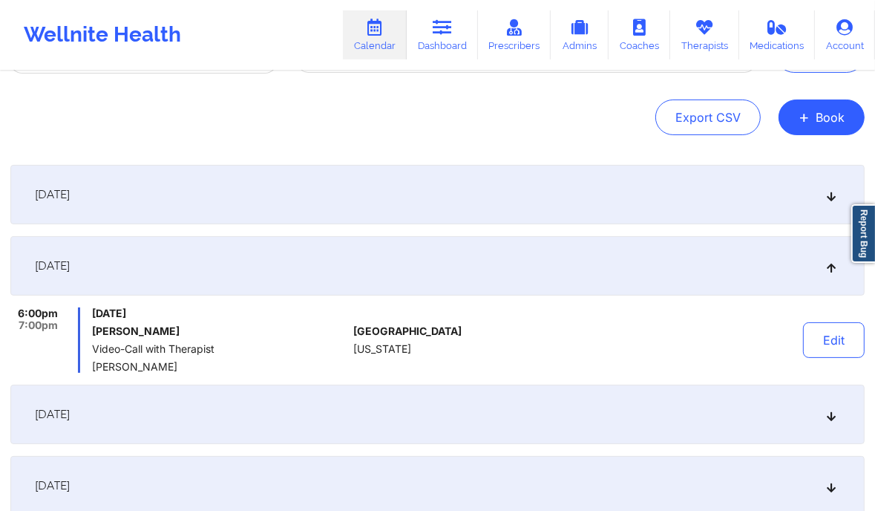
click at [680, 210] on div "[DATE]" at bounding box center [437, 194] width 854 height 59
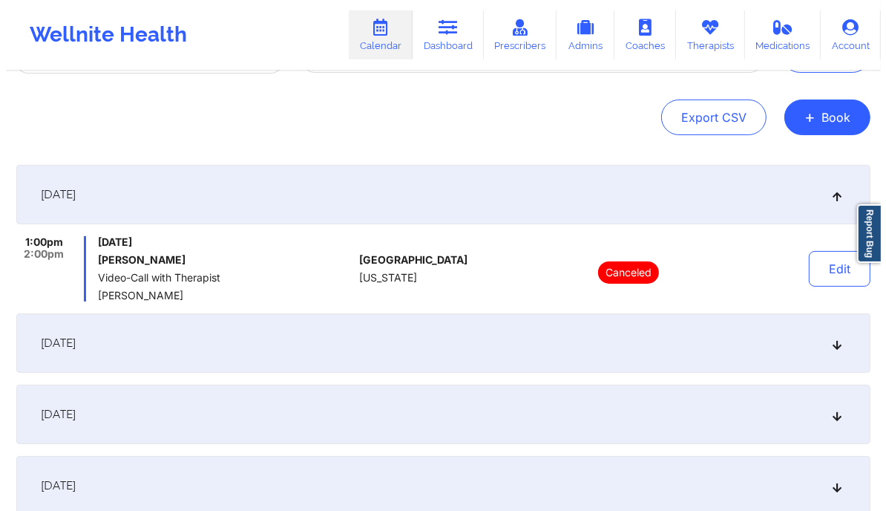
scroll to position [0, 0]
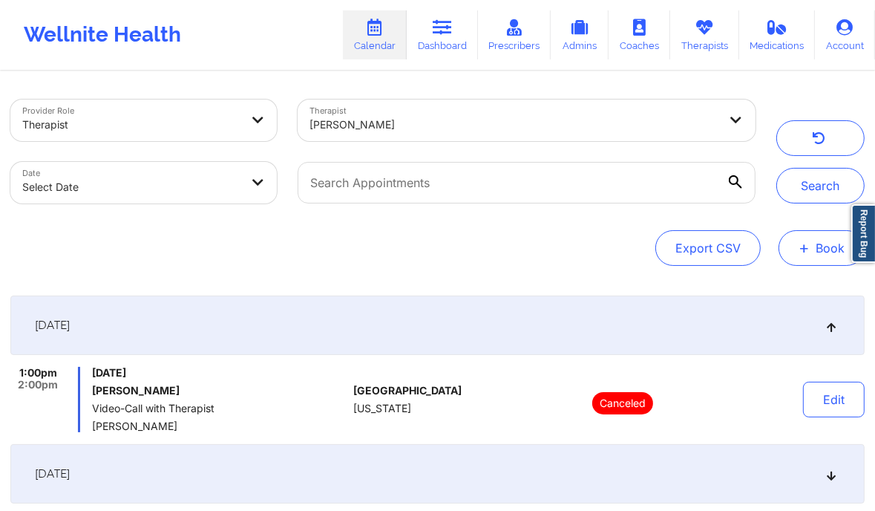
click at [823, 243] on button "+ Book" at bounding box center [822, 248] width 86 height 36
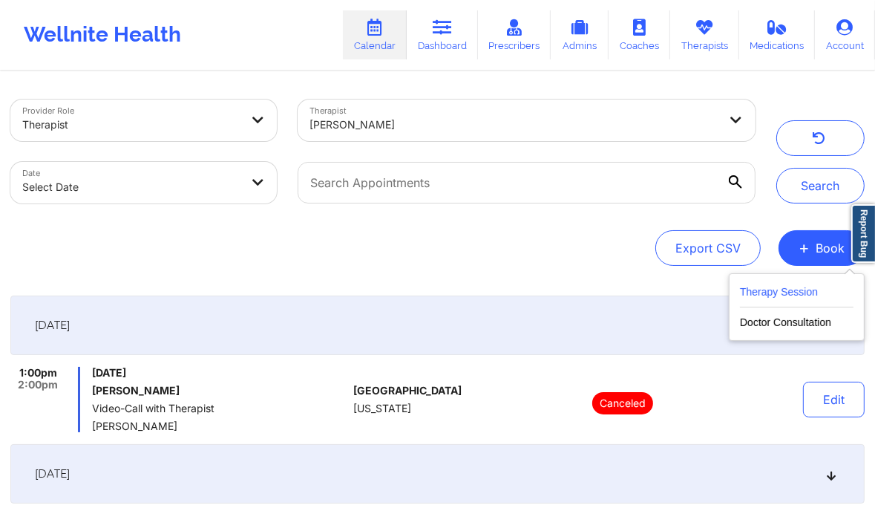
click at [753, 289] on button "Therapy Session" at bounding box center [797, 295] width 114 height 24
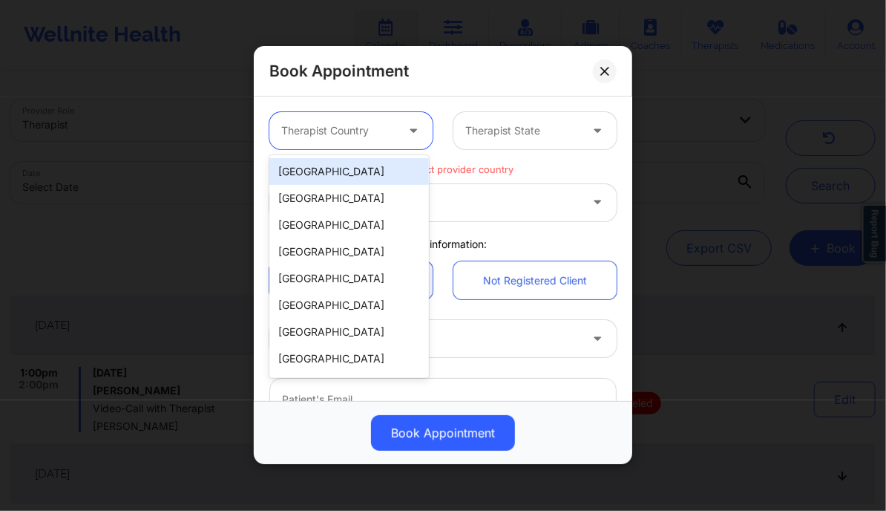
click at [406, 139] on div at bounding box center [415, 131] width 18 height 19
click at [380, 169] on div "[GEOGRAPHIC_DATA]" at bounding box center [349, 171] width 160 height 27
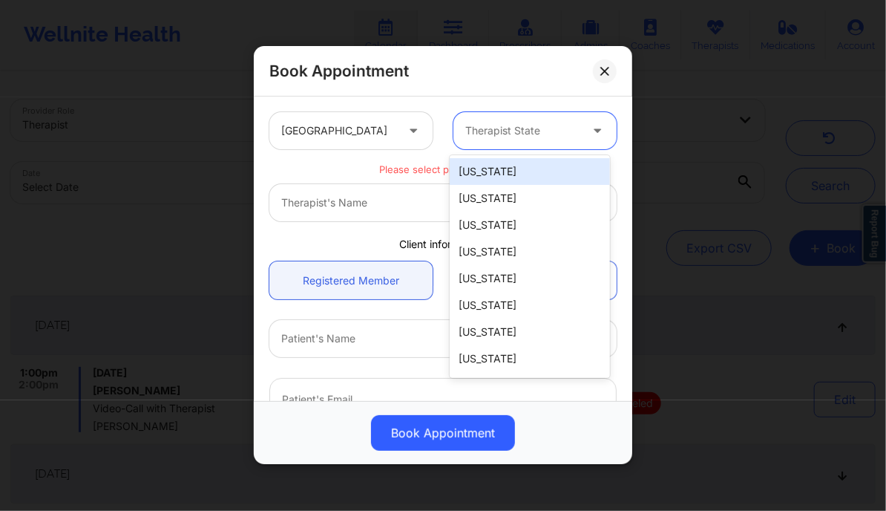
click at [520, 128] on div at bounding box center [522, 131] width 114 height 18
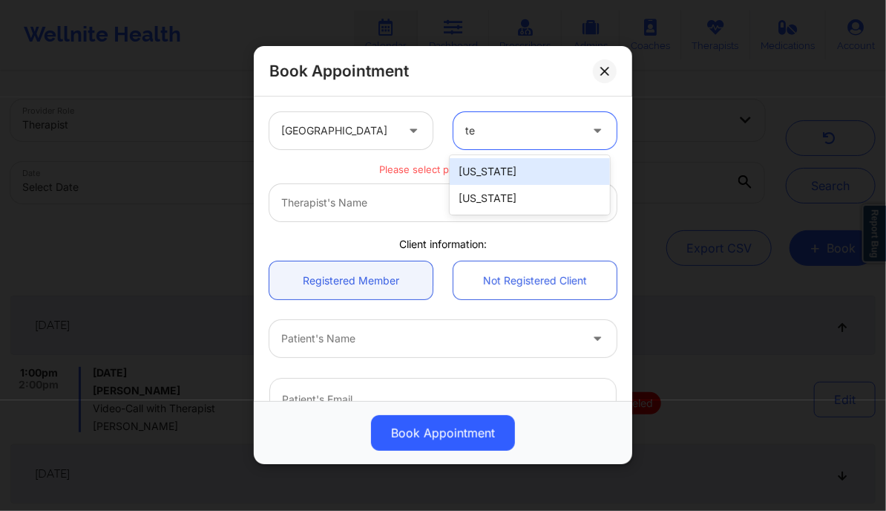
type input "tex"
click at [491, 160] on div "[US_STATE]" at bounding box center [530, 171] width 160 height 27
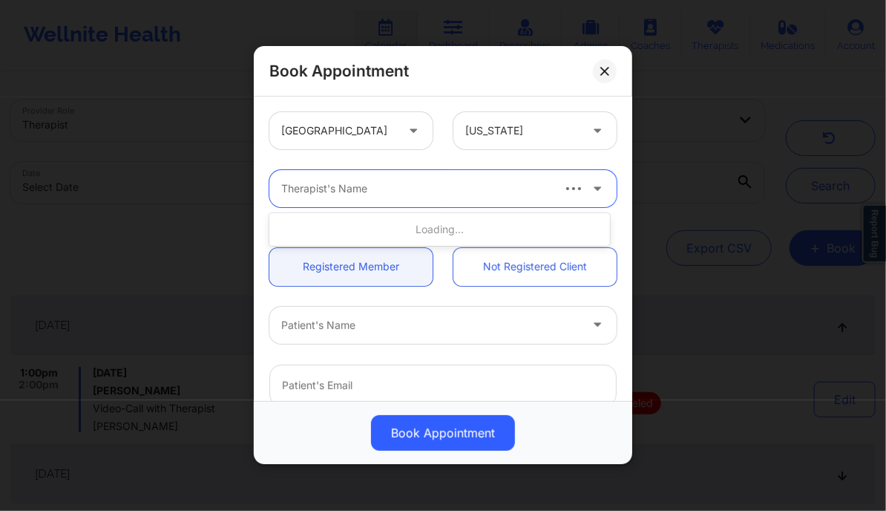
click at [439, 193] on div at bounding box center [415, 189] width 269 height 18
type input "mariam saibu"
type input "m"
type input "[PERSON_NAME]"
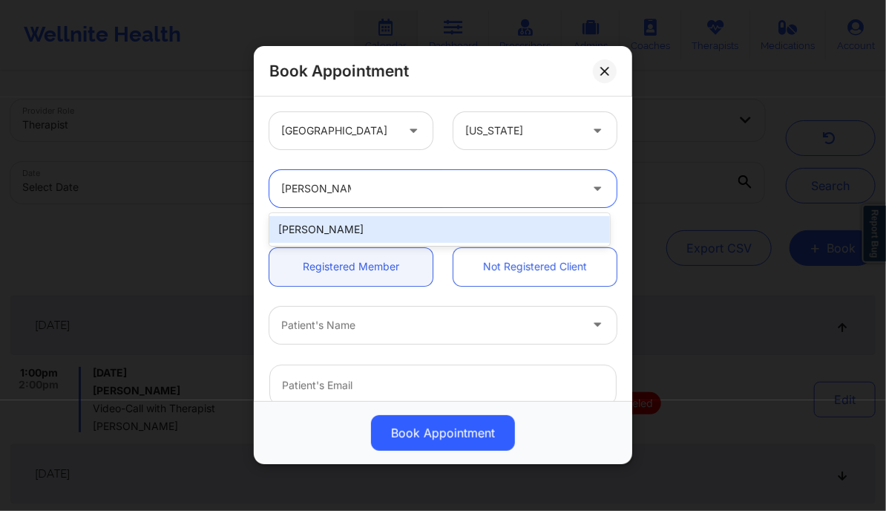
click at [408, 225] on div "[PERSON_NAME]" at bounding box center [439, 229] width 340 height 27
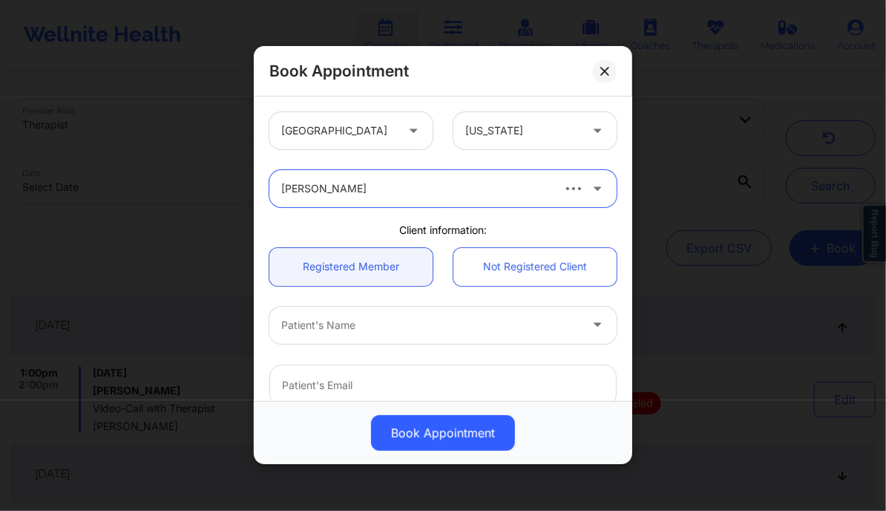
click at [386, 327] on div at bounding box center [430, 325] width 298 height 18
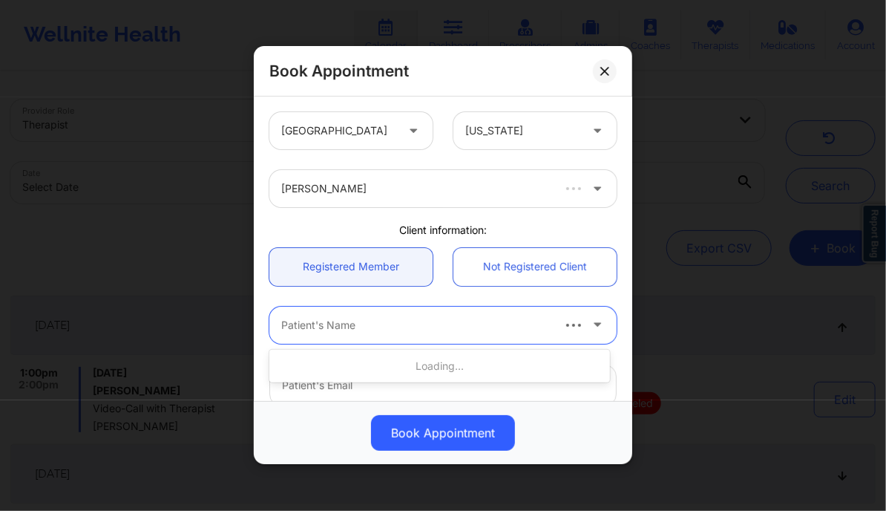
paste input "Fatma Eris"
type input "Fatma Eris"
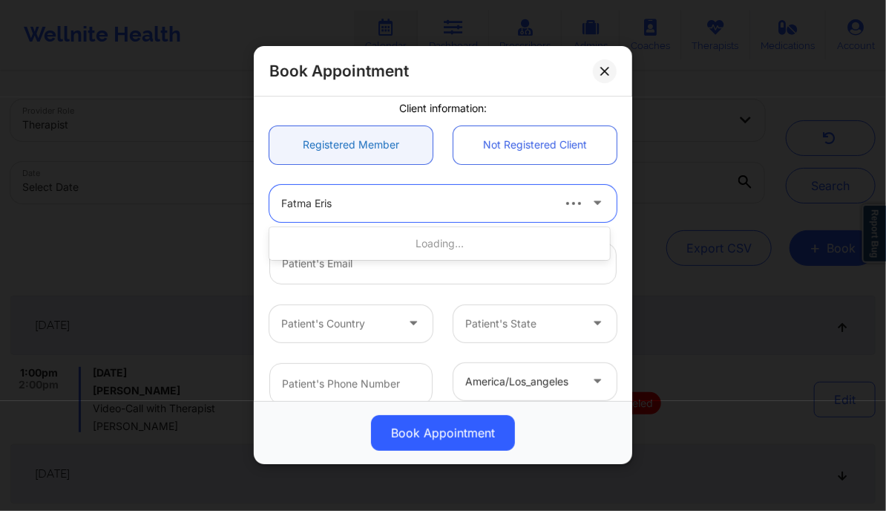
scroll to position [124, 0]
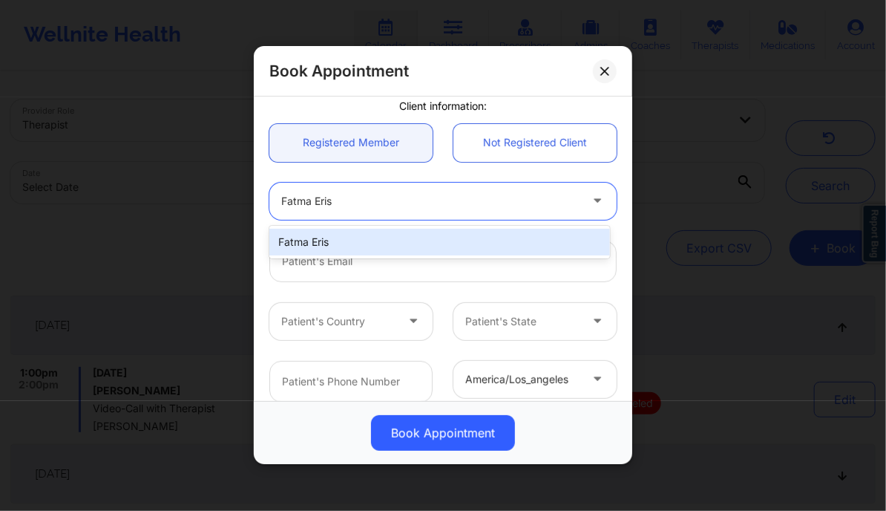
click at [363, 237] on div "Fatma Eris" at bounding box center [439, 242] width 340 height 27
type input "[DOMAIN_NAME][EMAIL_ADDRESS][DOMAIN_NAME]"
type input "[PHONE_NUMBER]"
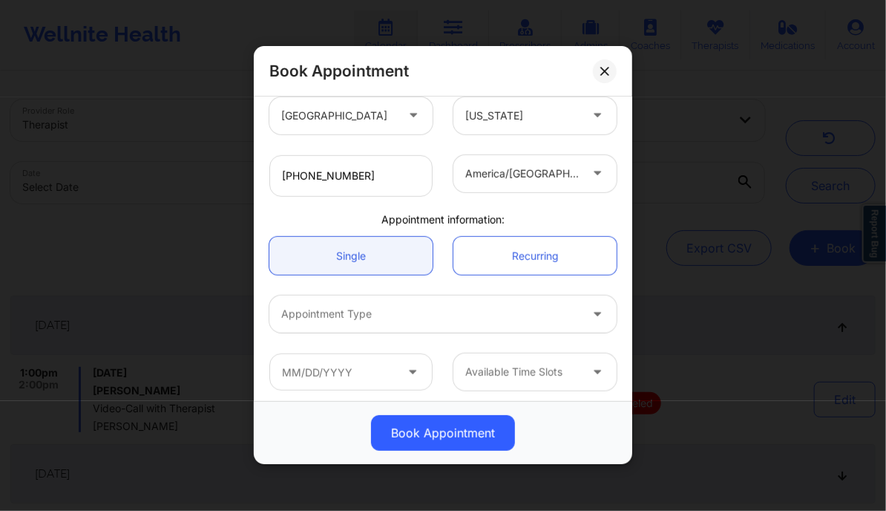
scroll to position [332, 0]
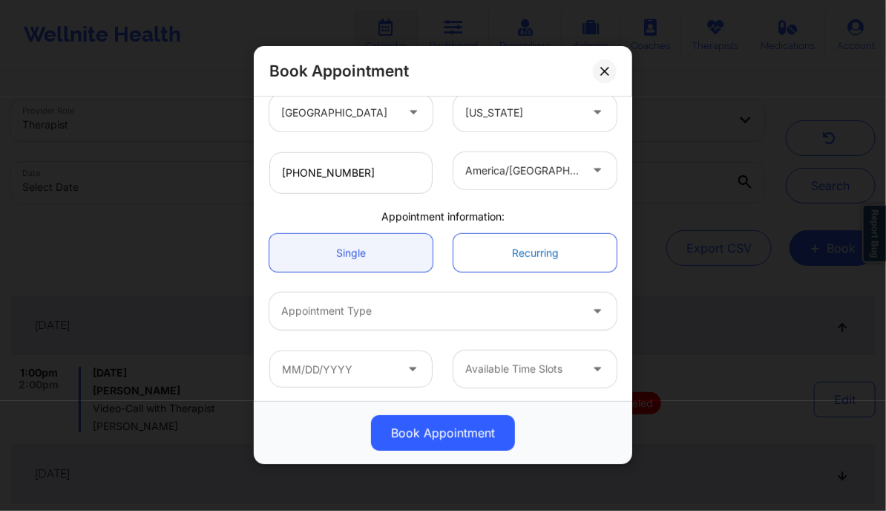
click at [490, 250] on link "Recurring" at bounding box center [534, 253] width 163 height 38
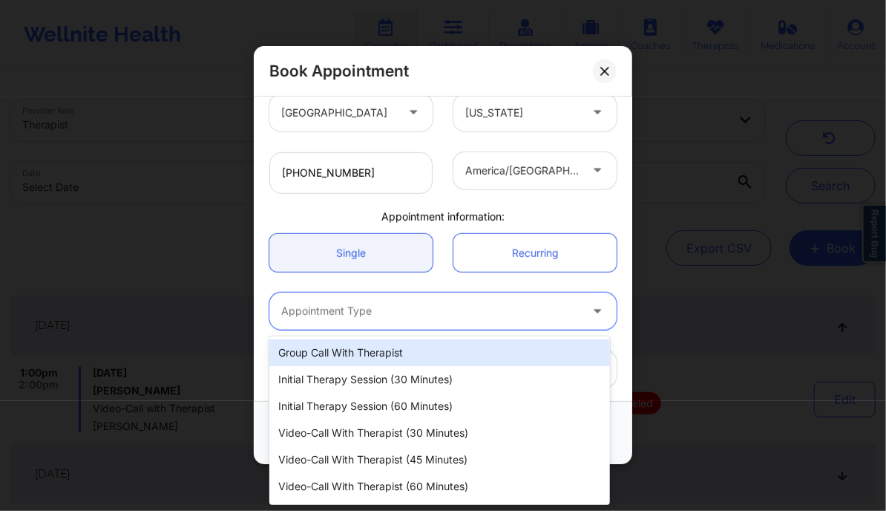
click at [448, 318] on div at bounding box center [430, 312] width 298 height 18
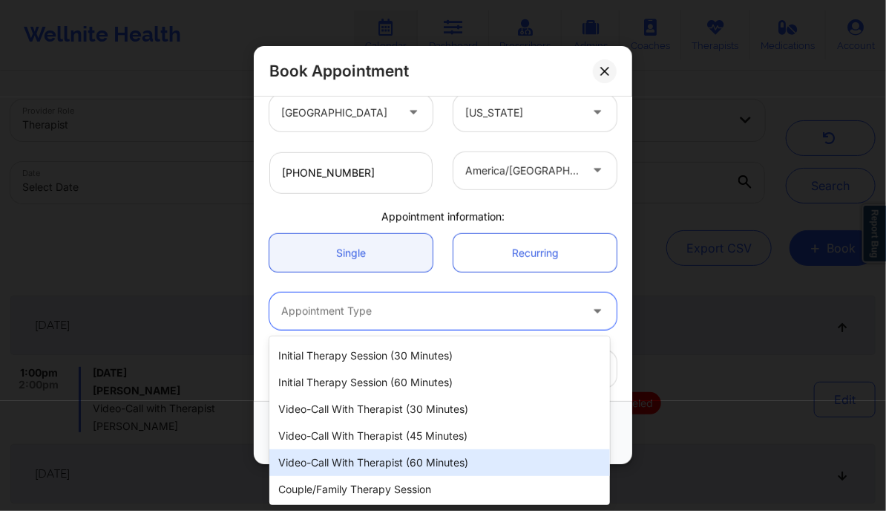
click at [358, 459] on div "Video-Call with Therapist (60 minutes)" at bounding box center [439, 462] width 340 height 27
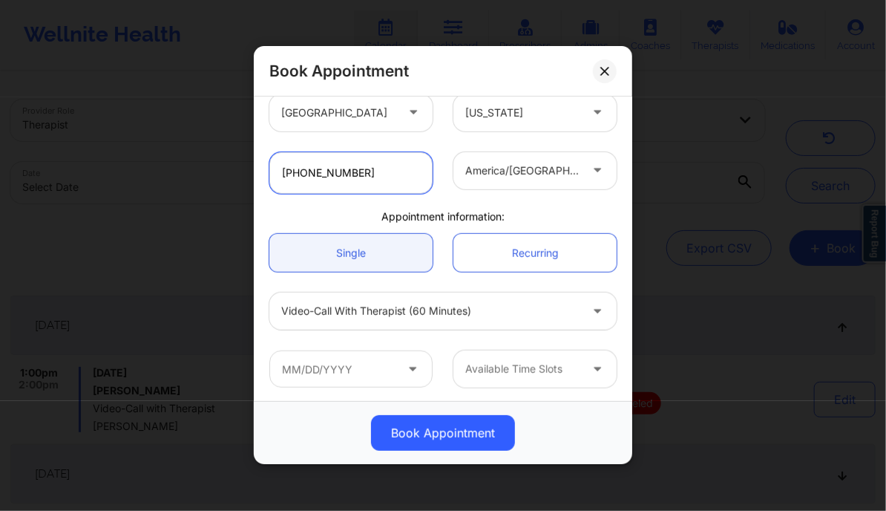
click at [319, 171] on input "[PHONE_NUMBER]" at bounding box center [350, 173] width 163 height 42
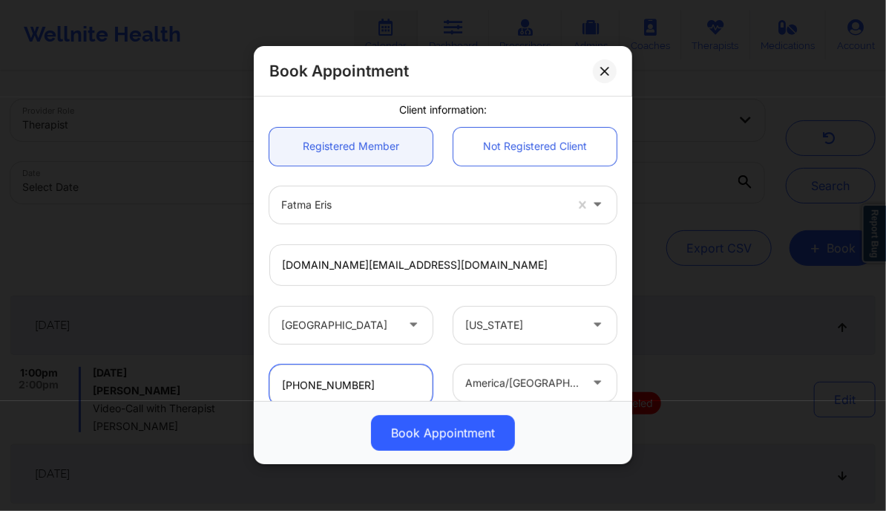
scroll to position [111, 0]
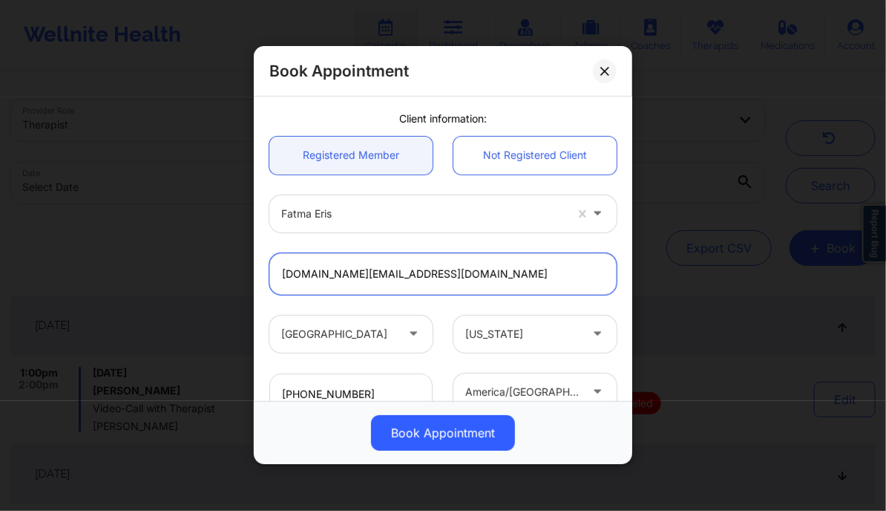
click at [376, 278] on input "[DOMAIN_NAME][EMAIL_ADDRESS][DOMAIN_NAME]" at bounding box center [442, 274] width 347 height 42
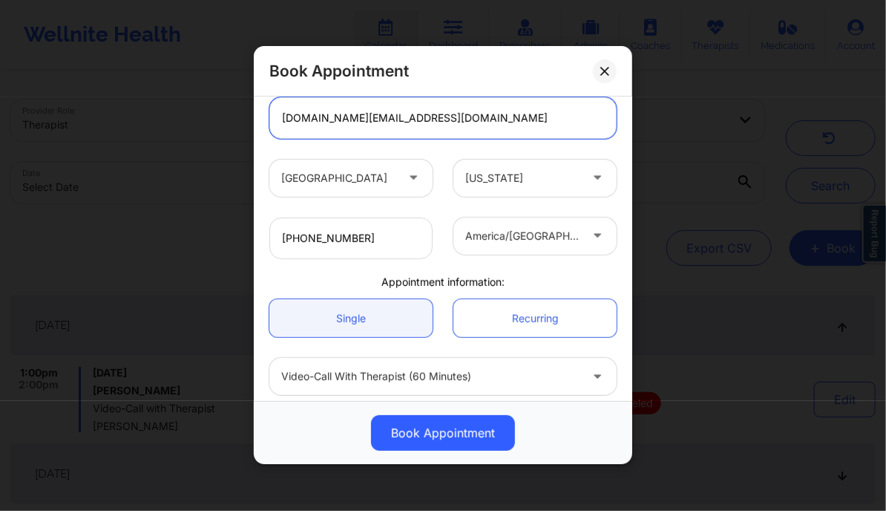
scroll to position [334, 0]
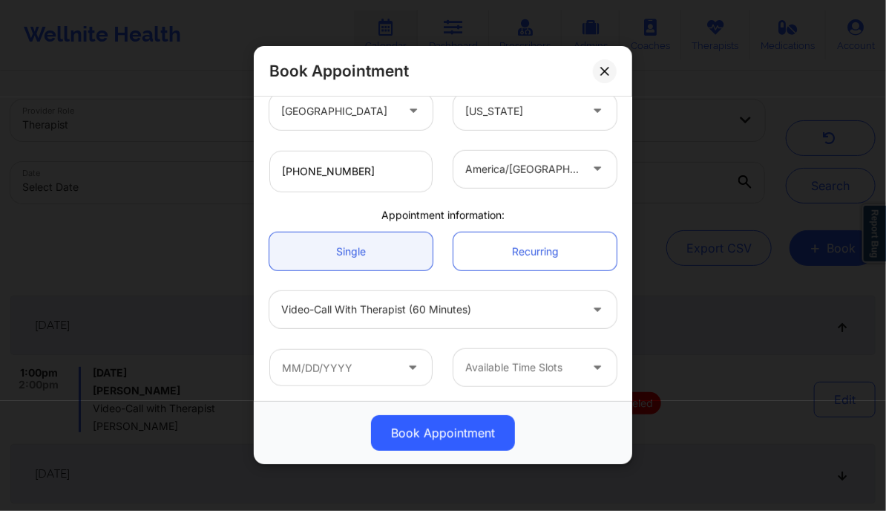
click at [410, 364] on icon at bounding box center [412, 364] width 15 height 13
click at [350, 353] on input "text" at bounding box center [350, 367] width 163 height 37
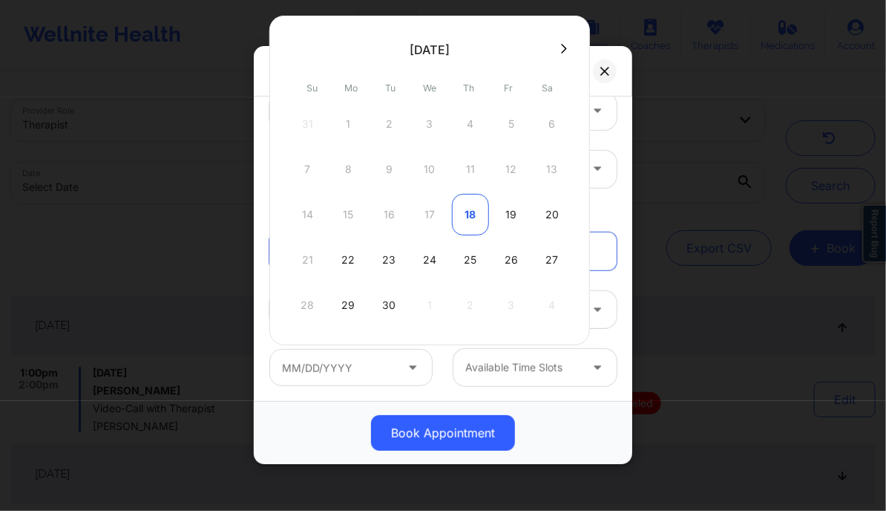
click at [471, 217] on div "18" at bounding box center [470, 215] width 37 height 42
type input "09/18/2025"
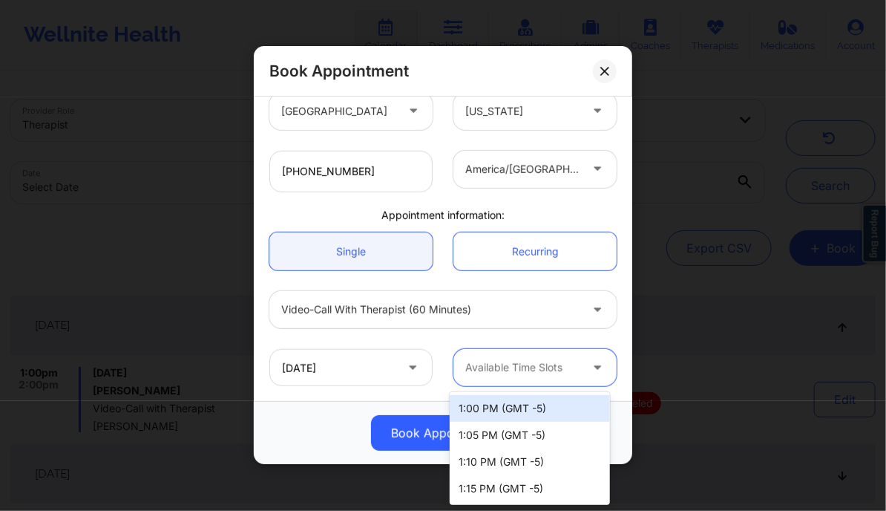
click at [492, 363] on div at bounding box center [522, 368] width 114 height 18
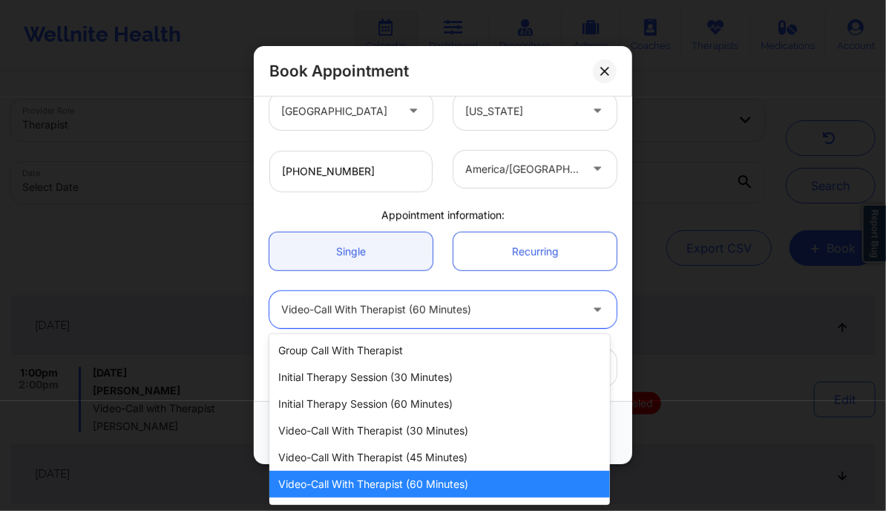
click at [471, 320] on div "Video-Call with Therapist (60 minutes)" at bounding box center [430, 309] width 298 height 37
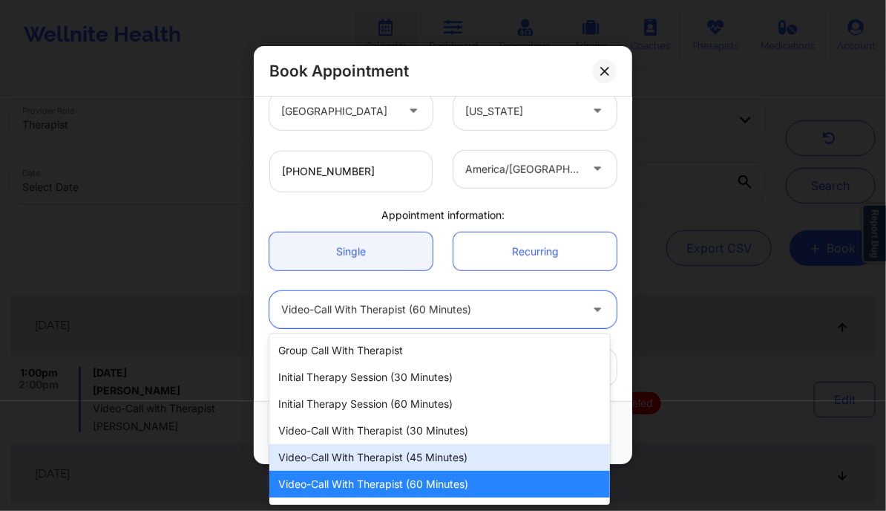
click at [460, 450] on div "Video-Call with Therapist (45 minutes)" at bounding box center [439, 457] width 340 height 27
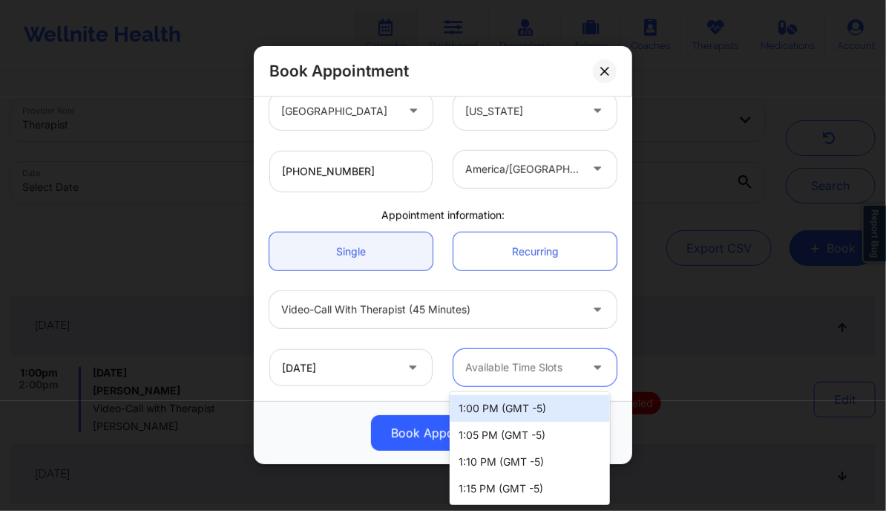
click at [525, 373] on div at bounding box center [522, 368] width 114 height 18
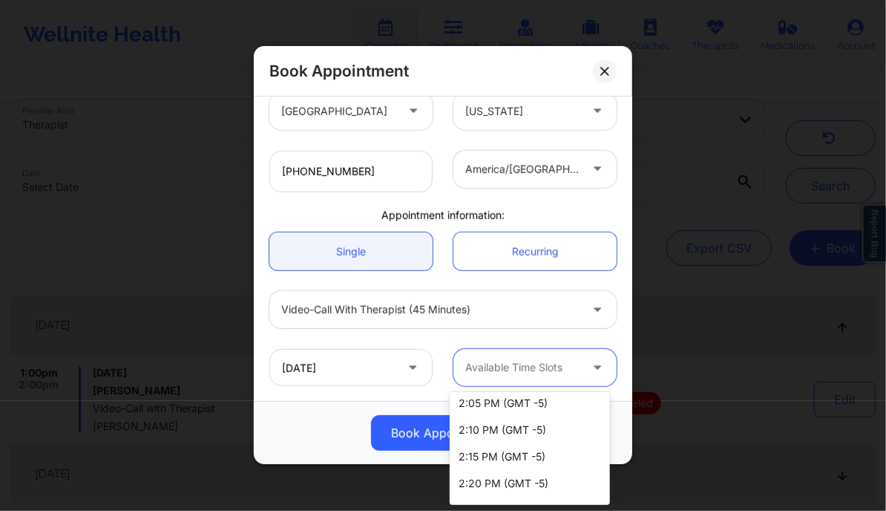
scroll to position [355, 0]
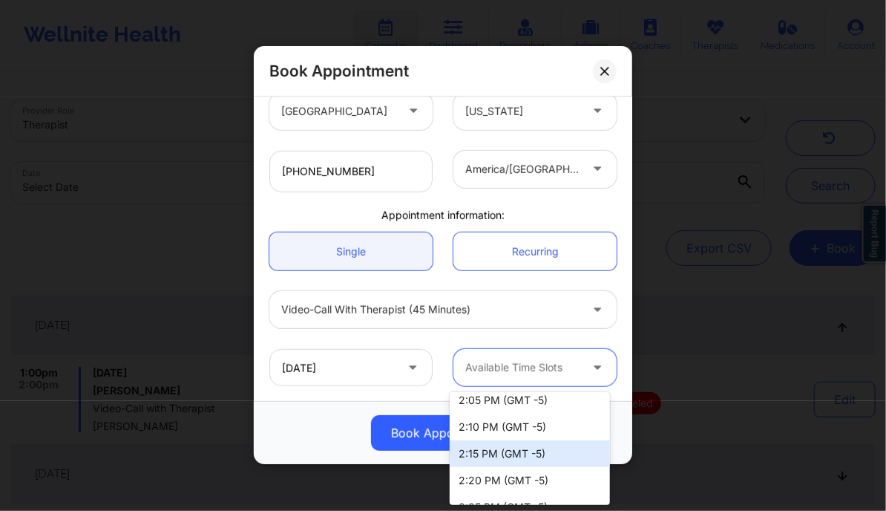
click at [507, 450] on div "2:15 PM (GMT -5)" at bounding box center [530, 453] width 160 height 27
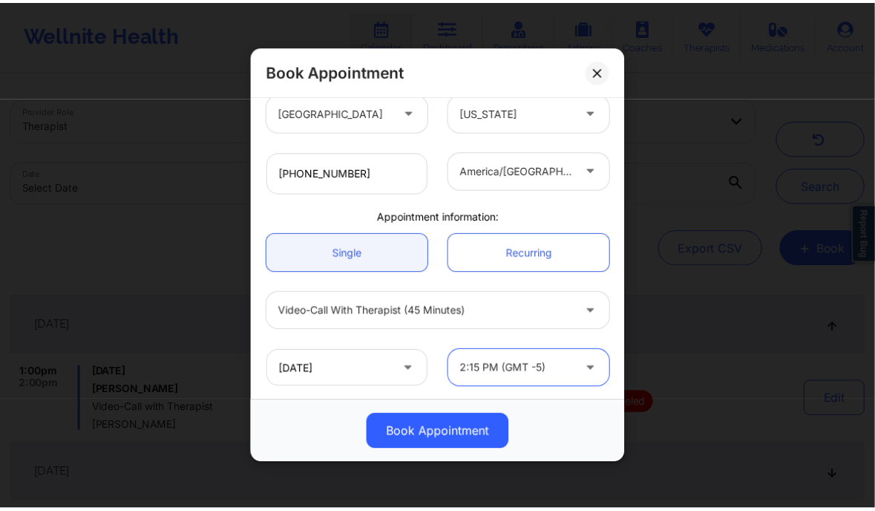
scroll to position [334, 0]
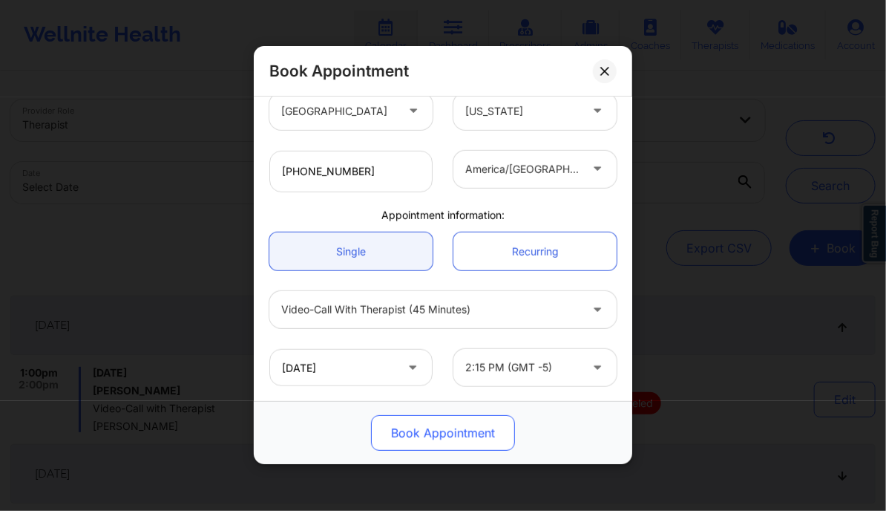
click at [430, 430] on button "Book Appointment" at bounding box center [443, 434] width 144 height 36
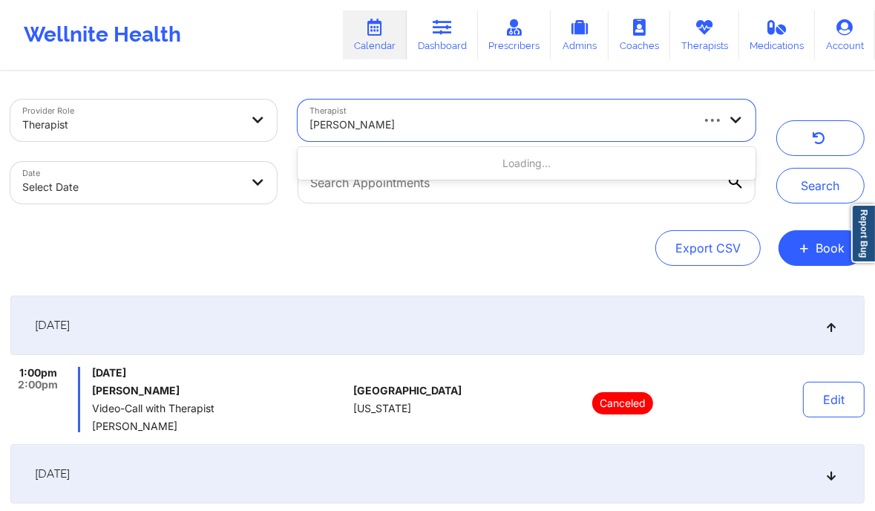
click at [483, 126] on div at bounding box center [498, 125] width 379 height 18
type input "mariam Saibu"
click at [464, 127] on div at bounding box center [498, 125] width 379 height 18
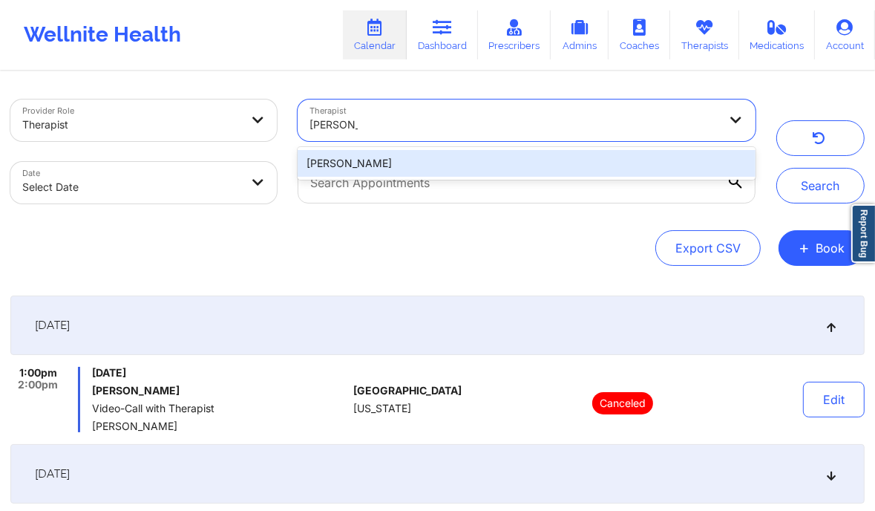
type input "mariam Sai"
click at [465, 166] on div "[PERSON_NAME]" at bounding box center [527, 163] width 458 height 27
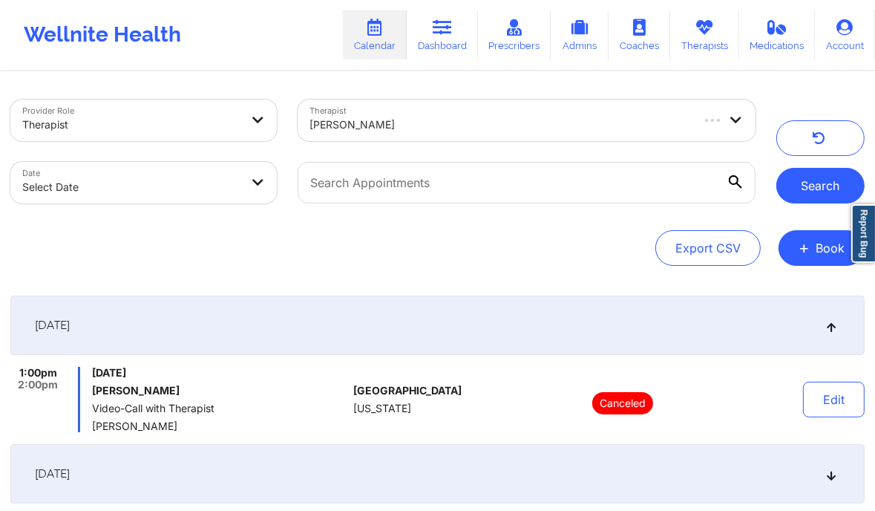
click at [809, 189] on button "Search" at bounding box center [820, 186] width 88 height 36
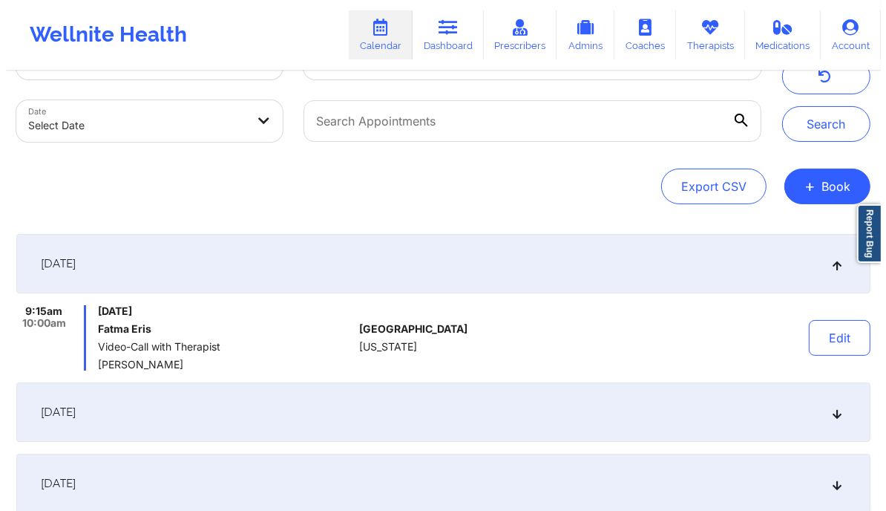
scroll to position [62, 0]
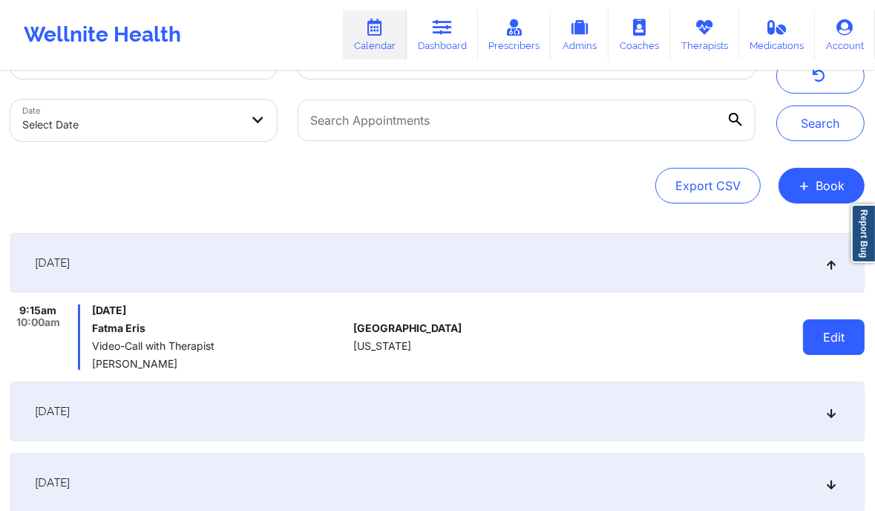
click at [846, 329] on button "Edit" at bounding box center [834, 337] width 62 height 36
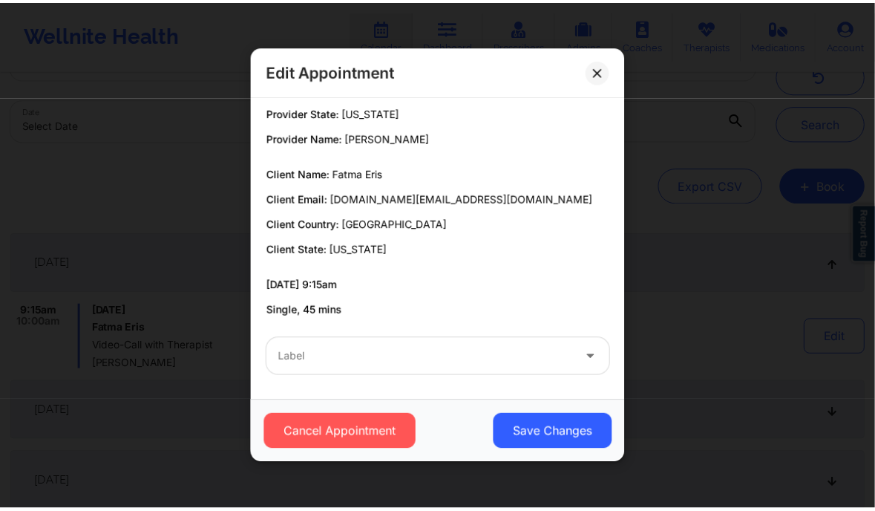
scroll to position [0, 0]
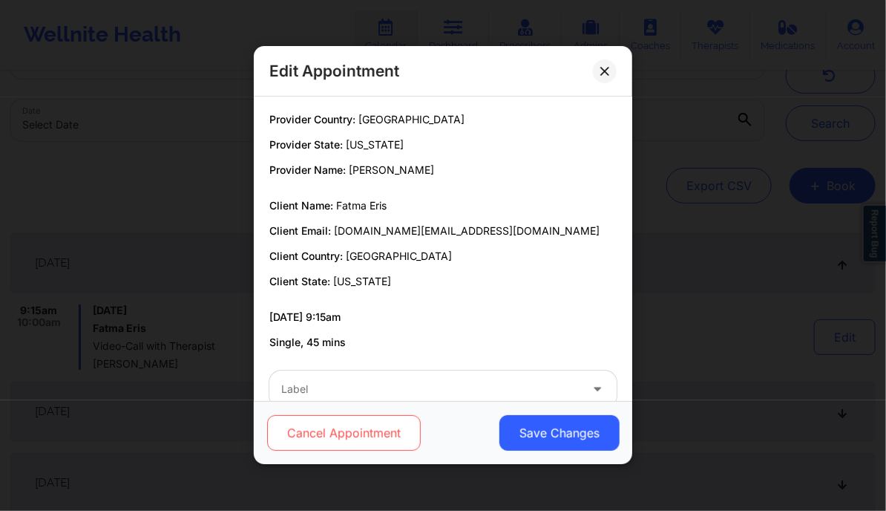
click at [375, 428] on button "Cancel Appointment" at bounding box center [344, 434] width 154 height 36
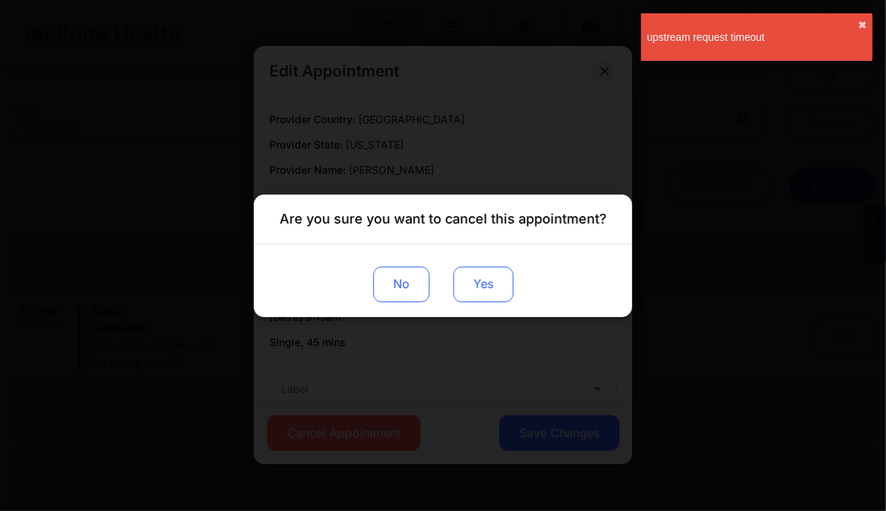
click at [496, 278] on button "Yes" at bounding box center [483, 284] width 60 height 36
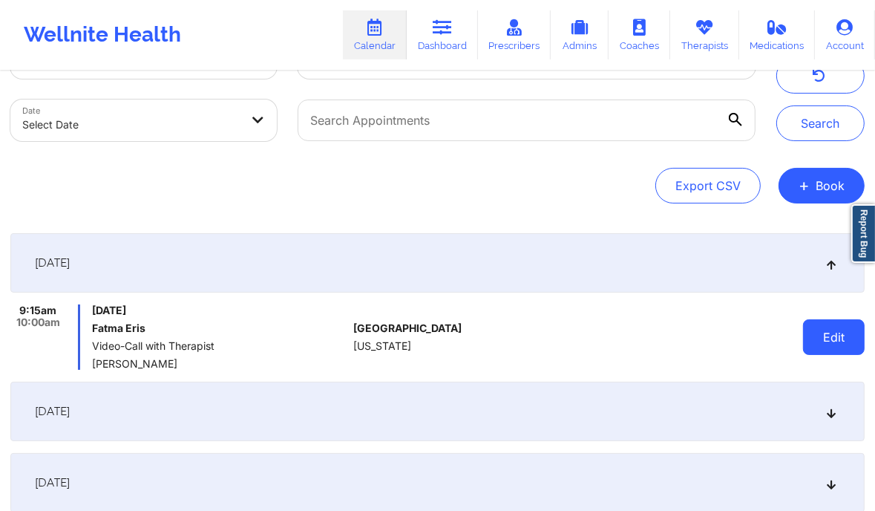
click at [825, 335] on button "Edit" at bounding box center [834, 337] width 62 height 36
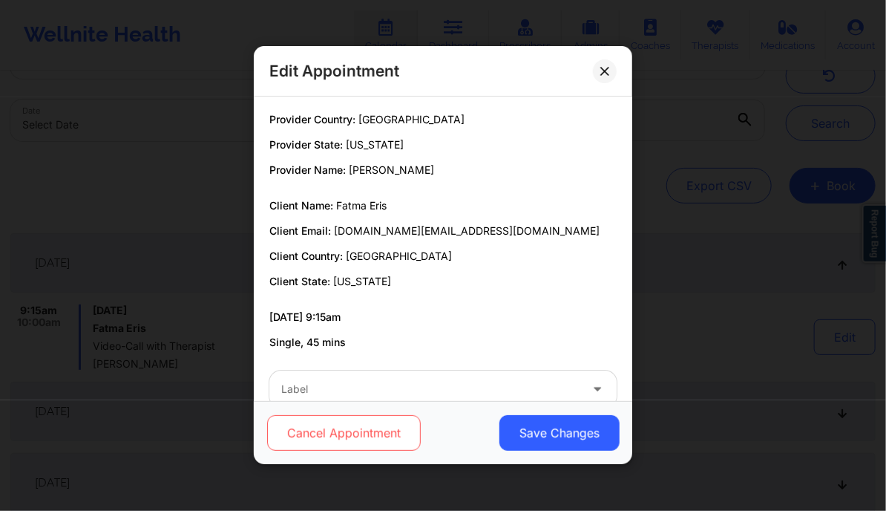
click at [330, 440] on button "Cancel Appointment" at bounding box center [344, 434] width 154 height 36
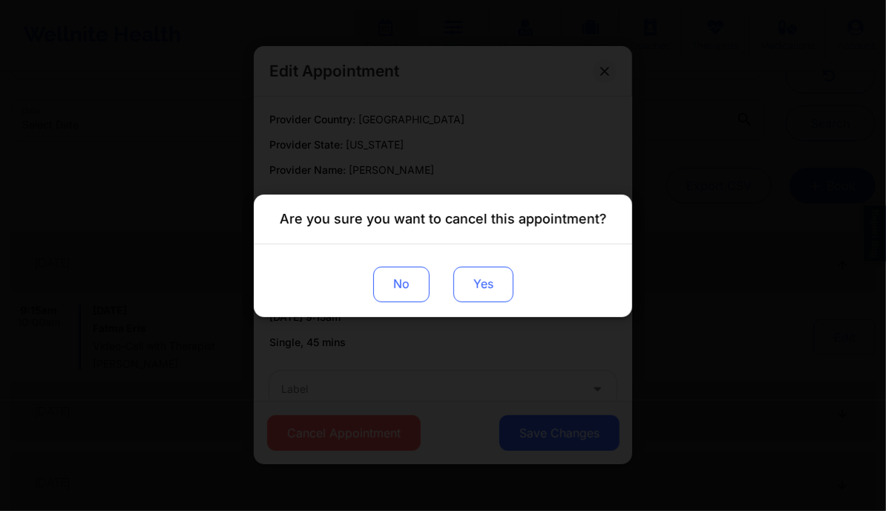
click at [502, 283] on button "Yes" at bounding box center [483, 284] width 60 height 36
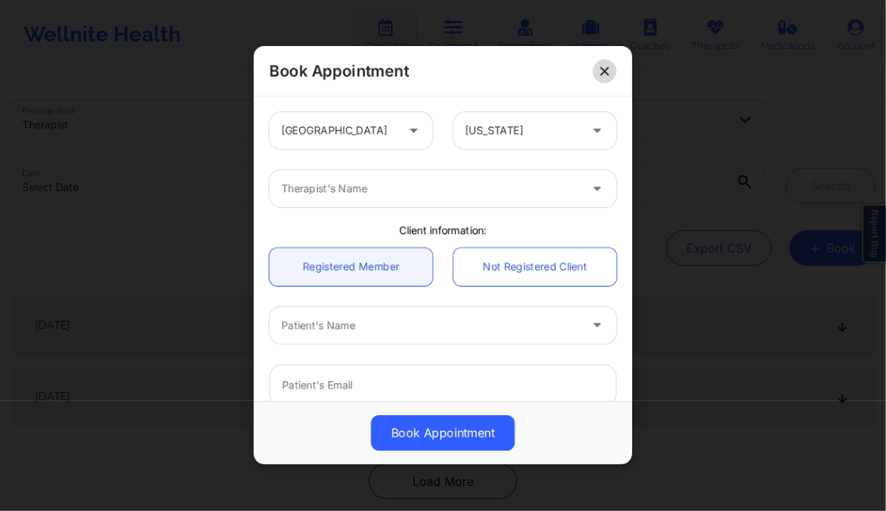
click at [609, 64] on button at bounding box center [605, 71] width 24 height 24
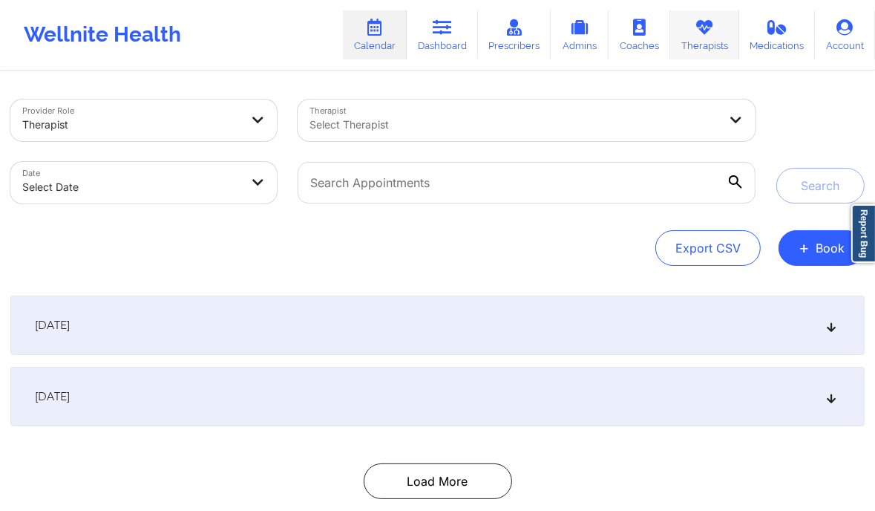
click at [706, 30] on icon at bounding box center [704, 27] width 19 height 16
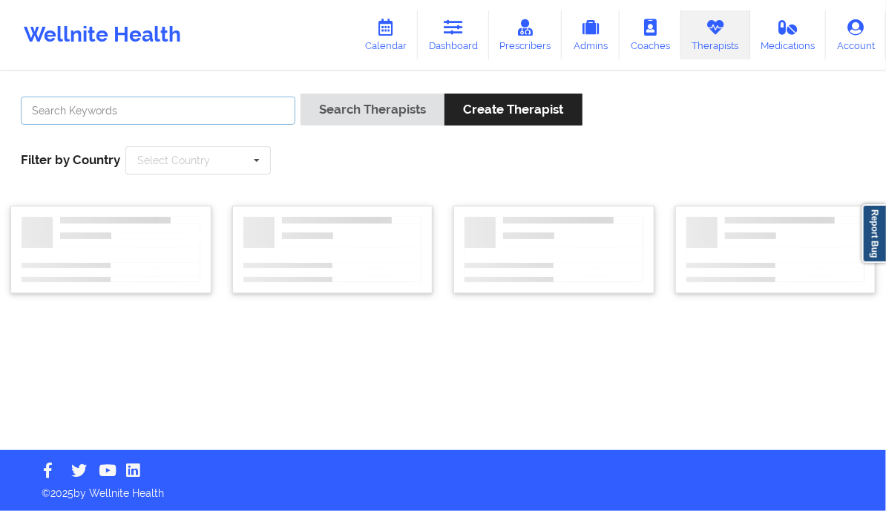
click at [211, 111] on input "text" at bounding box center [158, 110] width 275 height 28
paste input "[PERSON_NAME]"
type input "[PERSON_NAME]"
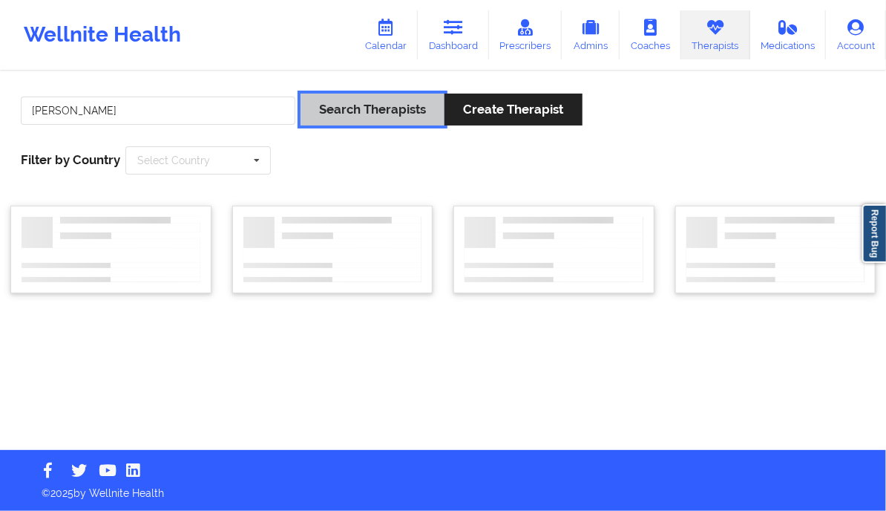
click at [360, 102] on button "Search Therapists" at bounding box center [373, 110] width 144 height 32
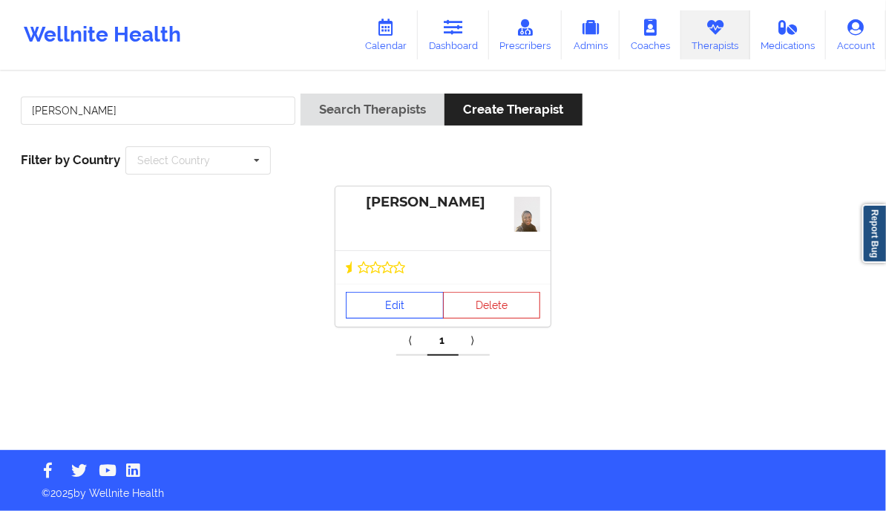
click at [396, 298] on link "Edit" at bounding box center [395, 305] width 98 height 27
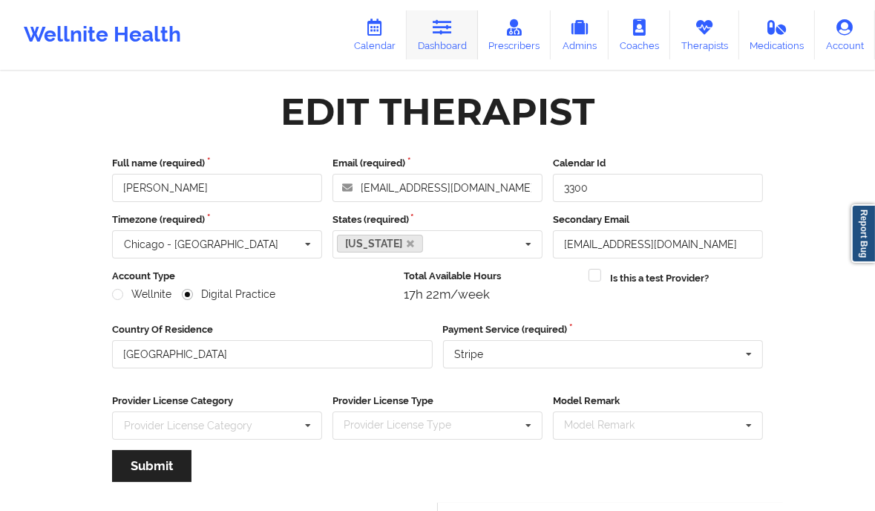
click at [425, 32] on link "Dashboard" at bounding box center [442, 34] width 71 height 49
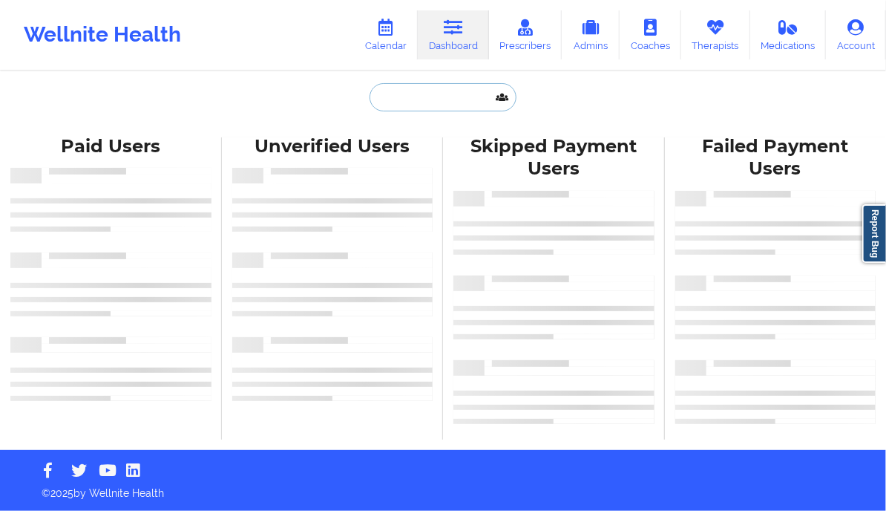
click at [401, 101] on input "text" at bounding box center [443, 97] width 147 height 28
paste input "Fatma Eris"
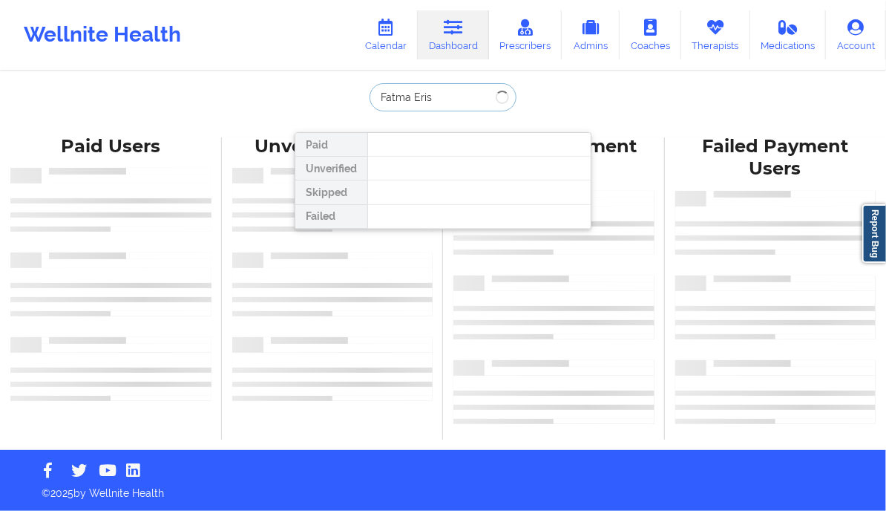
type input "Fatma Eris"
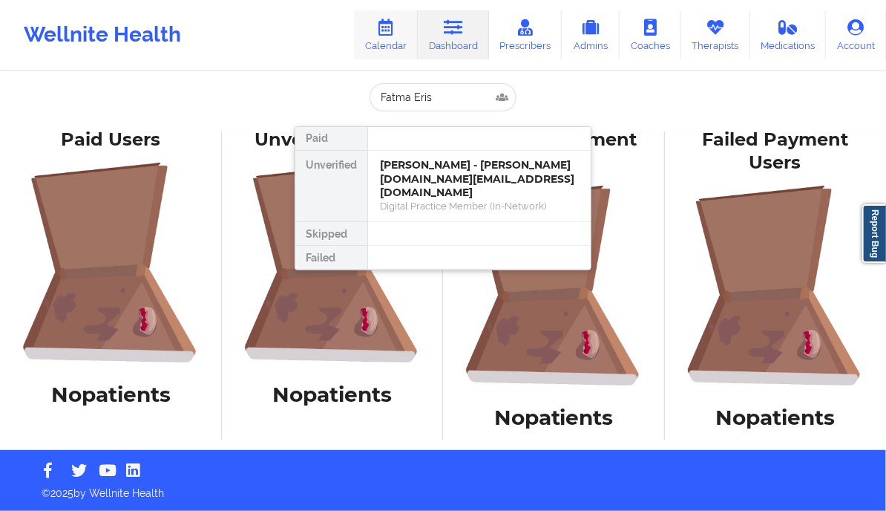
click at [394, 32] on icon at bounding box center [385, 27] width 19 height 16
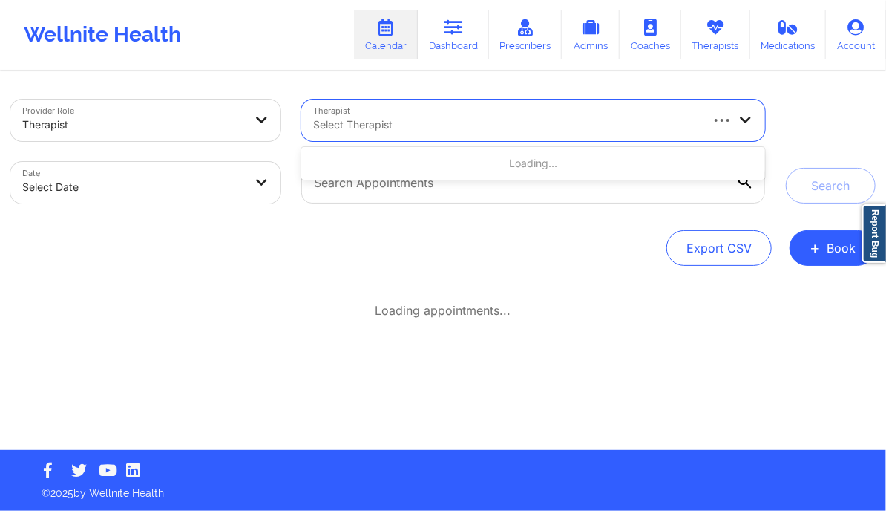
click at [470, 118] on div at bounding box center [505, 125] width 385 height 18
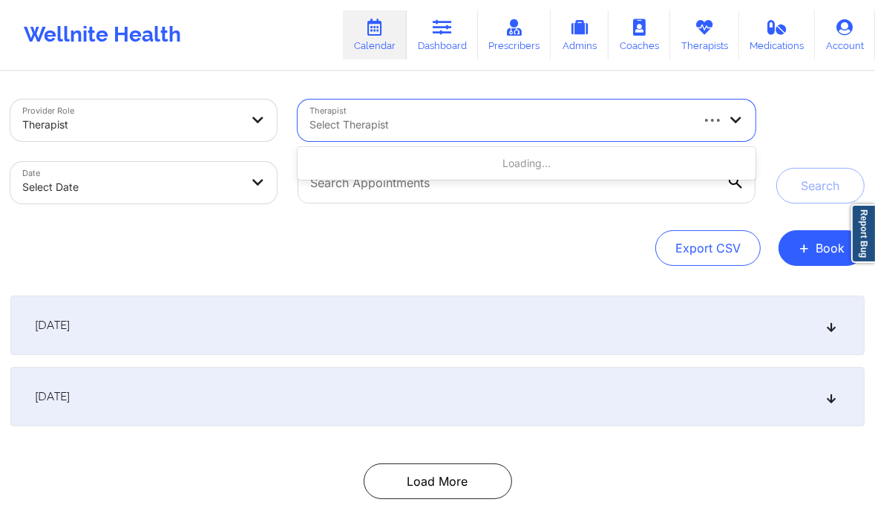
click at [385, 133] on div at bounding box center [498, 125] width 379 height 18
type input "S"
type input "[PERSON_NAME]"
click at [484, 122] on div at bounding box center [498, 125] width 379 height 18
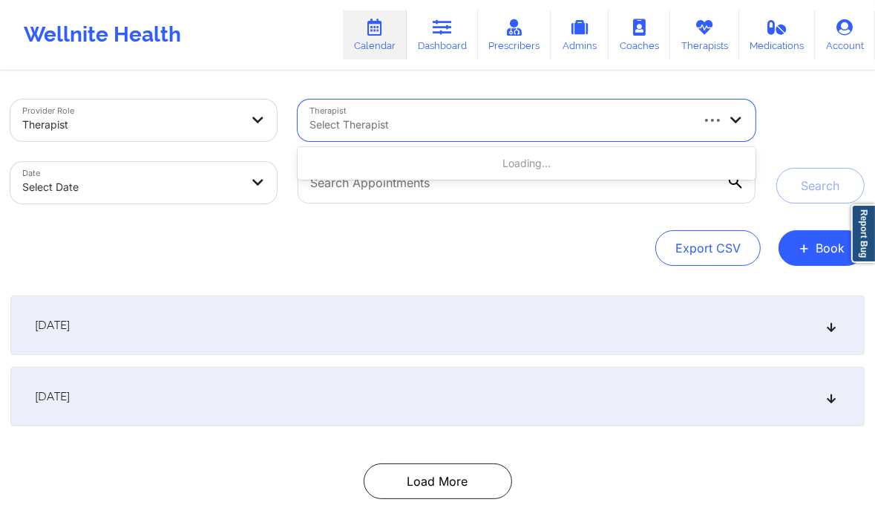
click at [484, 122] on div at bounding box center [498, 125] width 379 height 18
click at [331, 125] on input "Miriam Saibu" at bounding box center [342, 124] width 66 height 15
click at [321, 125] on input "Miriam Saibu" at bounding box center [342, 124] width 66 height 15
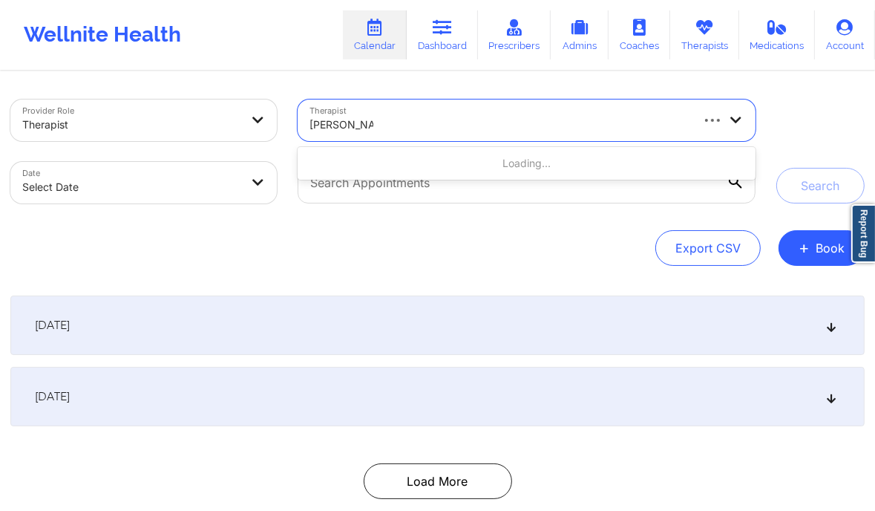
type input "[PERSON_NAME]"
click at [490, 118] on div at bounding box center [498, 125] width 379 height 18
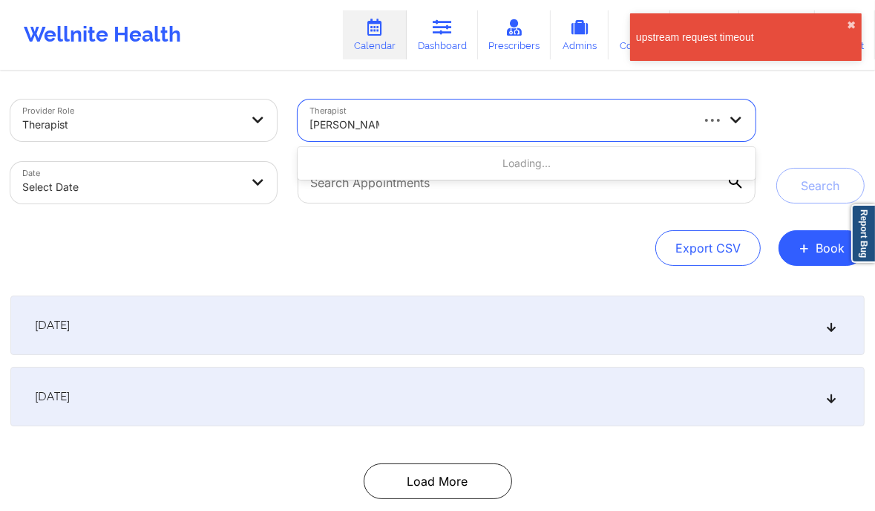
type input "[PERSON_NAME]"
click at [433, 271] on div "Provider Role Therapist Therapist Use Up and Down to choose options, press Ente…" at bounding box center [437, 304] width 875 height 463
click at [430, 119] on div at bounding box center [498, 125] width 379 height 18
type input "[PERSON_NAME]"
click at [436, 230] on div "Export CSV + Book" at bounding box center [437, 248] width 854 height 36
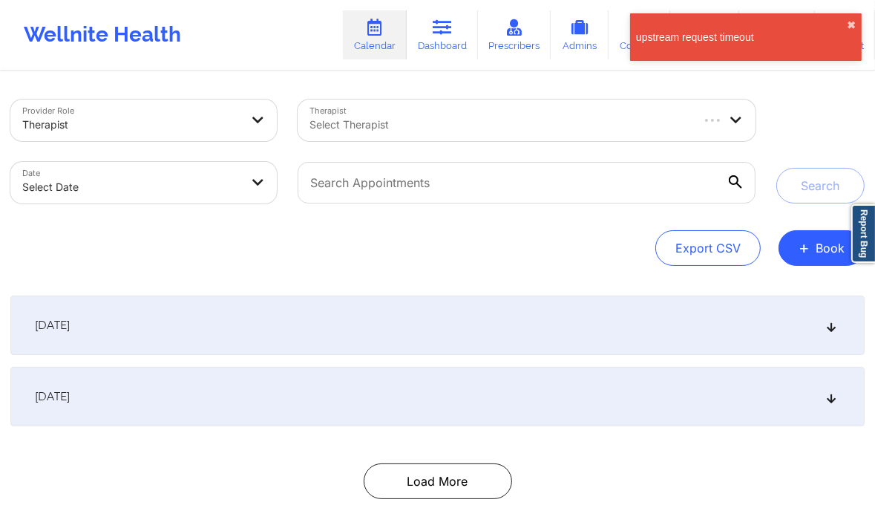
click at [327, 82] on div "Provider Role Therapist Therapist Select Therapist Date Select Date Search Expo…" at bounding box center [437, 304] width 875 height 463
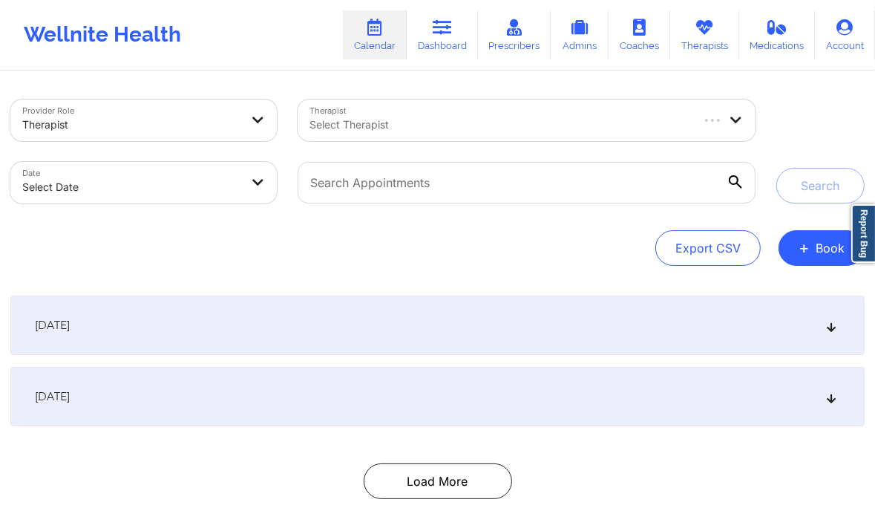
click at [417, 127] on div at bounding box center [498, 125] width 379 height 18
type input "[PERSON_NAME]"
click at [379, 119] on div at bounding box center [498, 125] width 379 height 18
paste input "Saibu"
type input "[PERSON_NAME]"
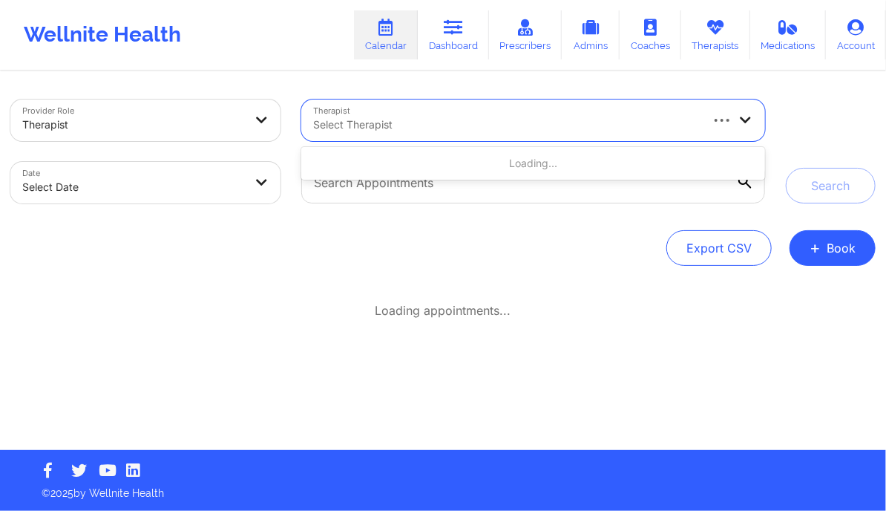
click at [353, 128] on div at bounding box center [505, 125] width 385 height 18
type input "m"
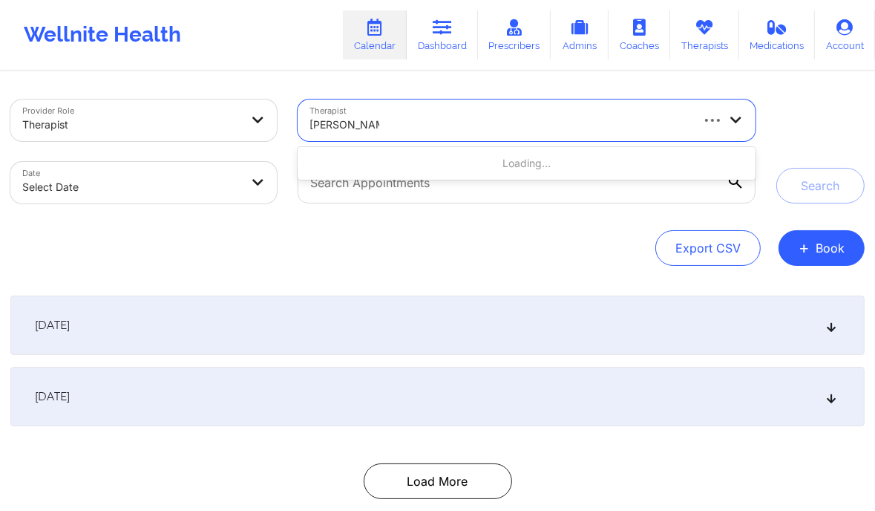
type input "[PERSON_NAME]"
click at [453, 132] on div at bounding box center [498, 125] width 379 height 18
type input "m"
type input "[PERSON_NAME]"
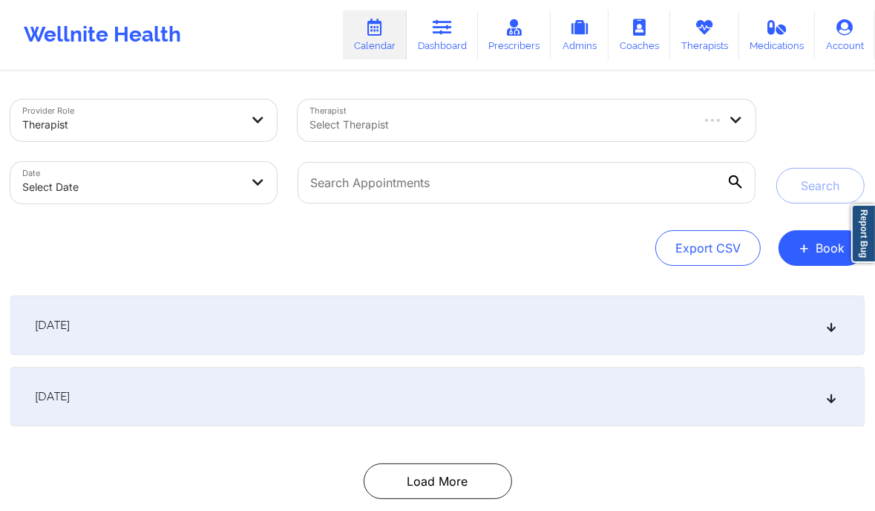
click at [396, 123] on div at bounding box center [498, 125] width 379 height 18
type input "[PERSON_NAME]"
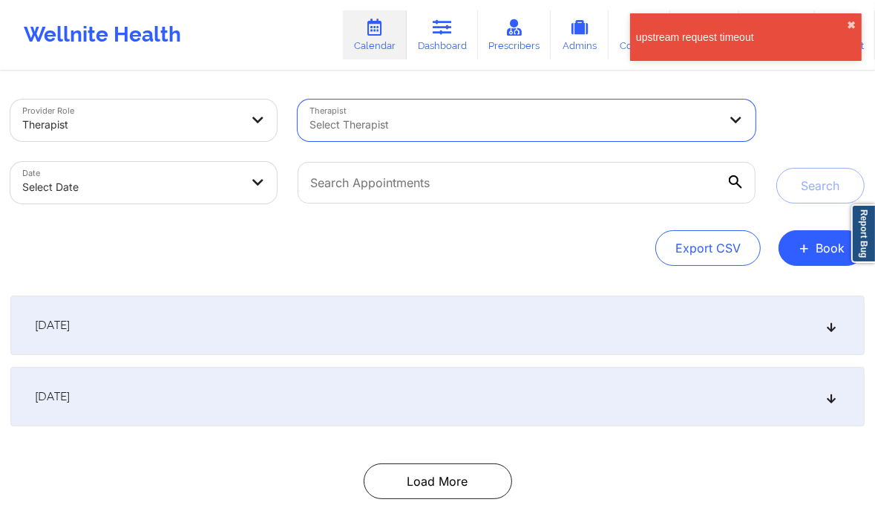
click at [531, 127] on div at bounding box center [513, 125] width 409 height 18
click at [531, 127] on div at bounding box center [498, 125] width 379 height 18
type input "S"
type input "m"
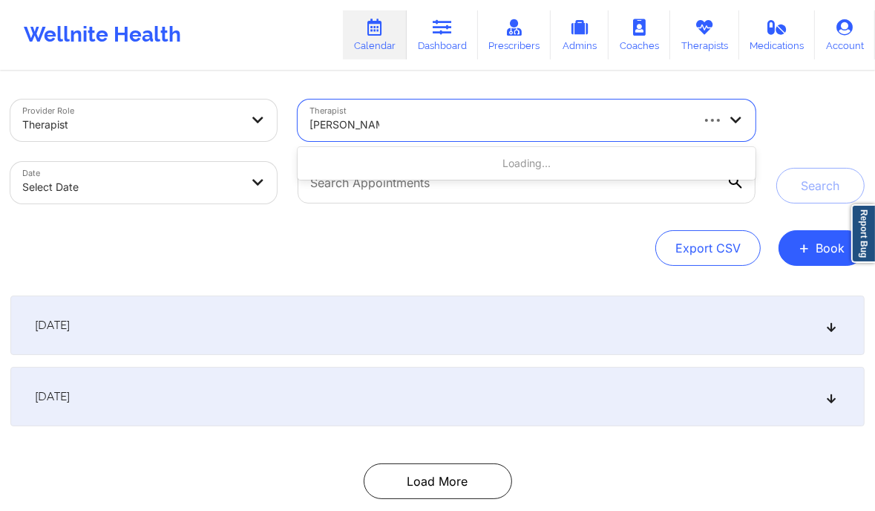
type input "[PERSON_NAME]"
click at [297, 19] on div "Wellnite Health Calendar Dashboard Prescribers Admins Coaches Therapists Medica…" at bounding box center [437, 34] width 875 height 59
click at [434, 119] on div at bounding box center [498, 125] width 379 height 18
type input "[PERSON_NAME]"
click at [557, 131] on div at bounding box center [498, 125] width 379 height 18
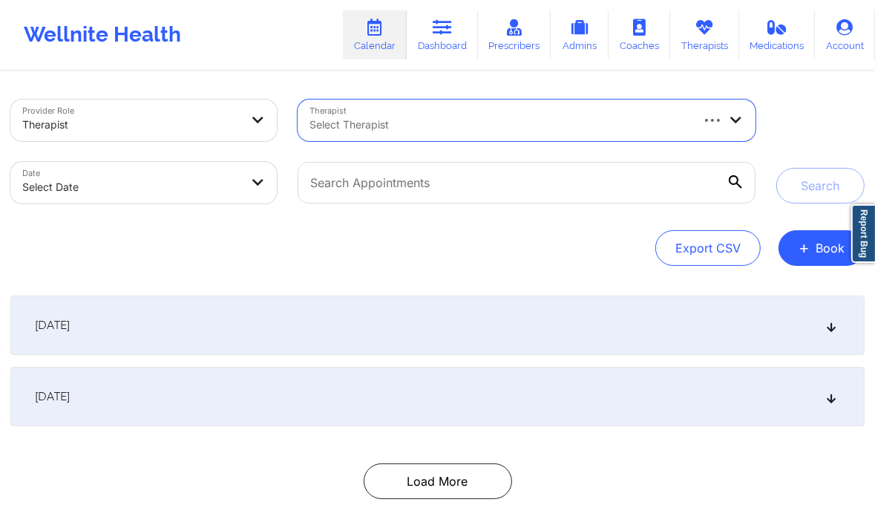
click at [442, 126] on div at bounding box center [498, 125] width 379 height 18
type input "[PERSON_NAME]"
click at [429, 121] on div at bounding box center [498, 125] width 379 height 18
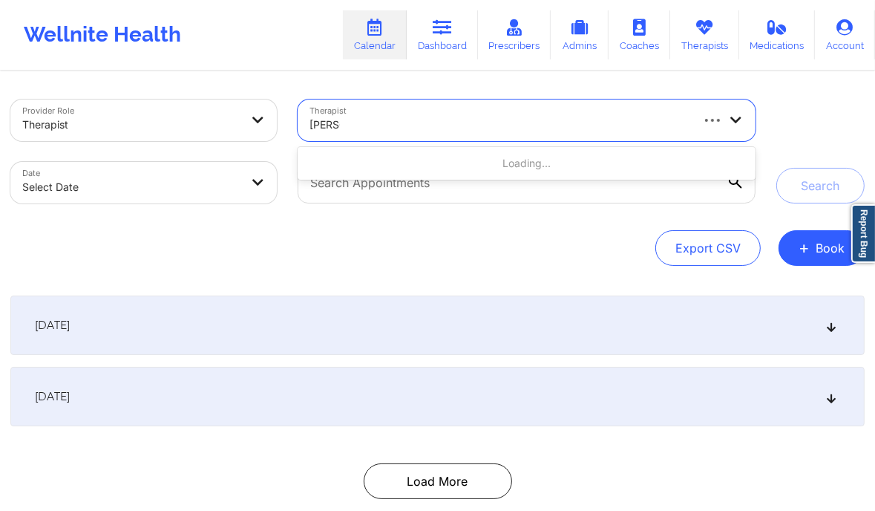
type input "[PERSON_NAME]"
click at [482, 127] on div at bounding box center [498, 125] width 379 height 18
type input "[PERSON_NAME]"
click at [396, 266] on div "Provider Role Therapist Therapist Use Up and Down to choose options, press Ente…" at bounding box center [437, 304] width 875 height 463
click at [842, 397] on div "[DATE]" at bounding box center [437, 396] width 854 height 59
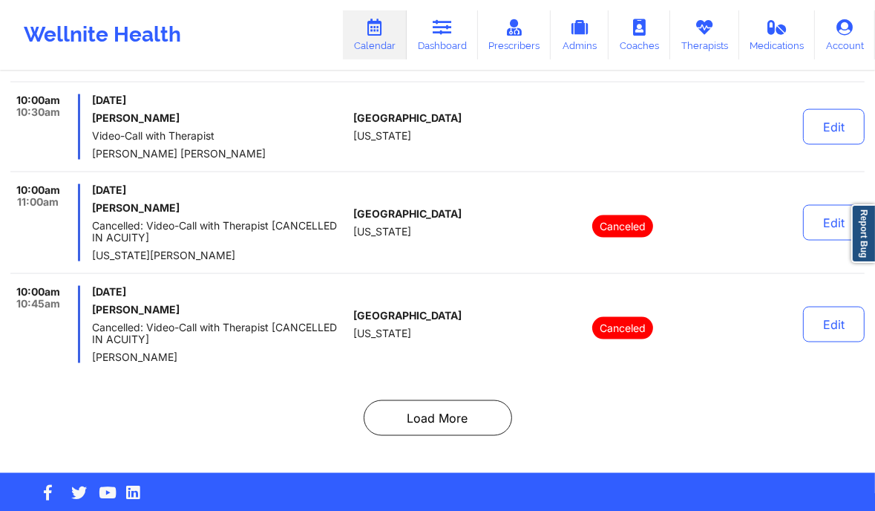
scroll to position [6108, 0]
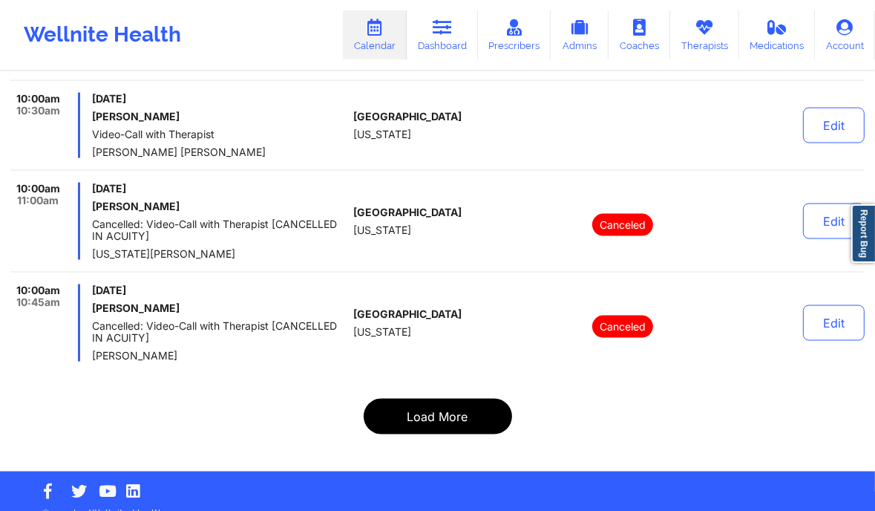
click at [459, 399] on button "Load More" at bounding box center [438, 417] width 148 height 36
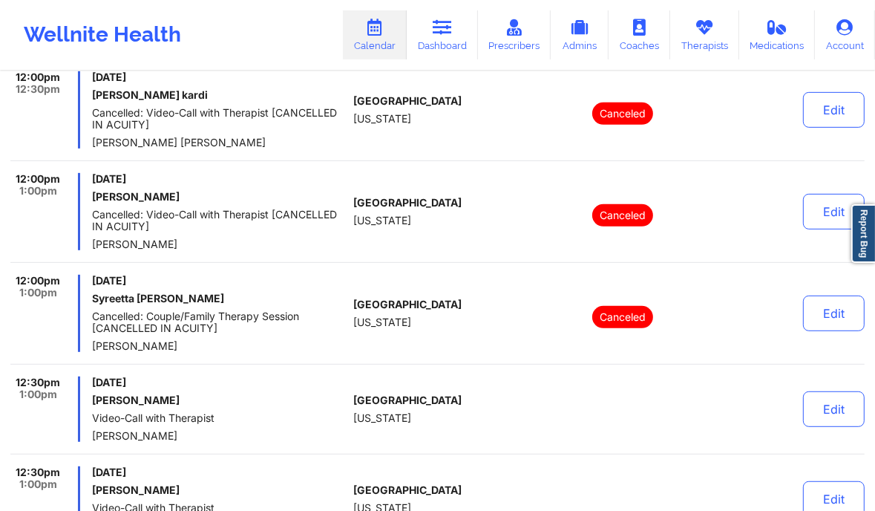
scroll to position [9419, 0]
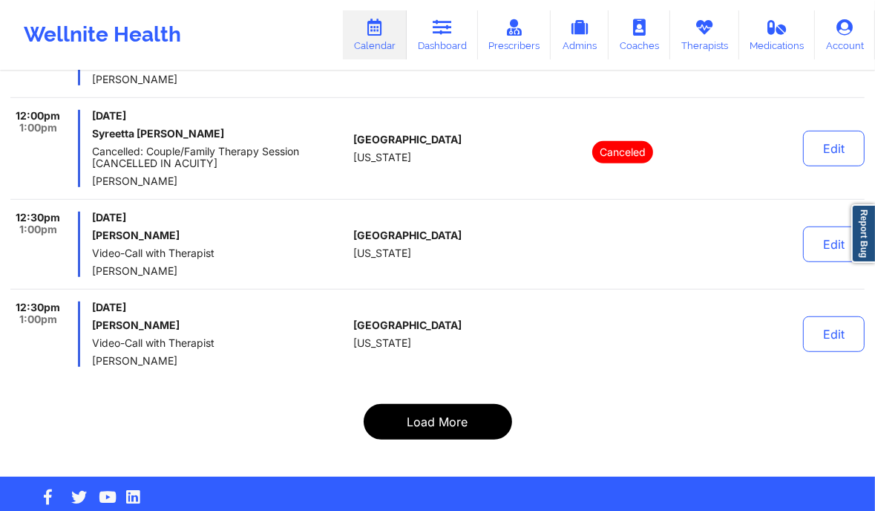
click at [425, 404] on button "Load More" at bounding box center [438, 422] width 148 height 36
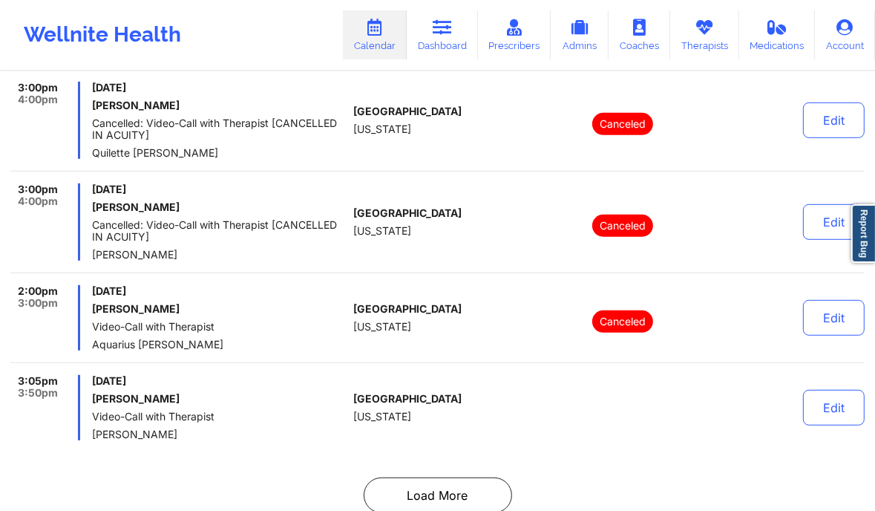
scroll to position [9454, 0]
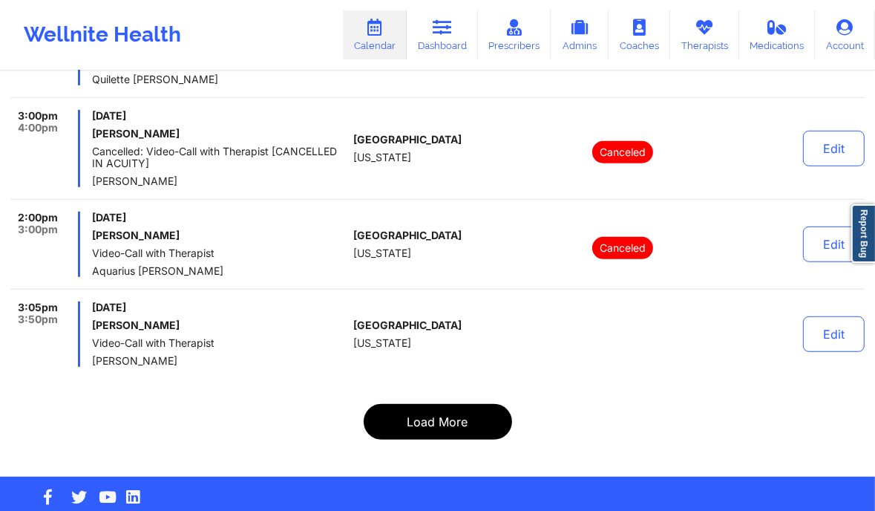
click at [433, 409] on button "Load More" at bounding box center [438, 422] width 148 height 36
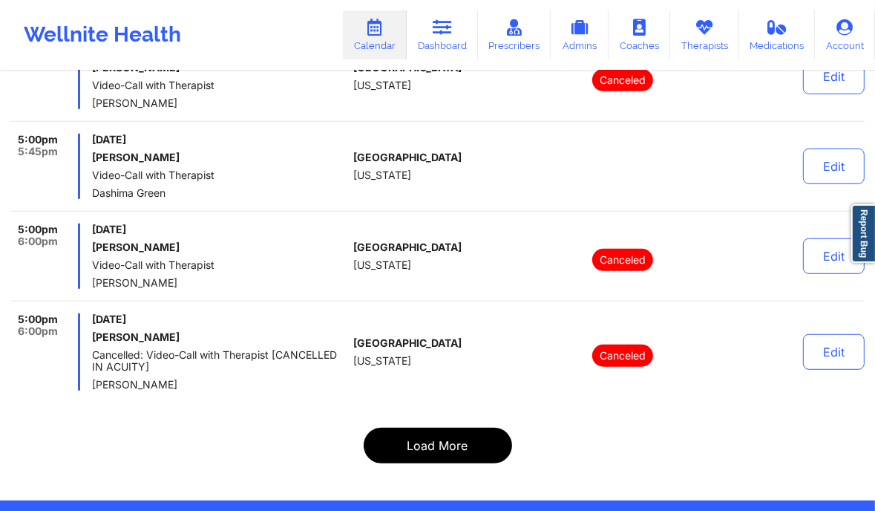
click at [448, 427] on button "Load More" at bounding box center [438, 445] width 148 height 36
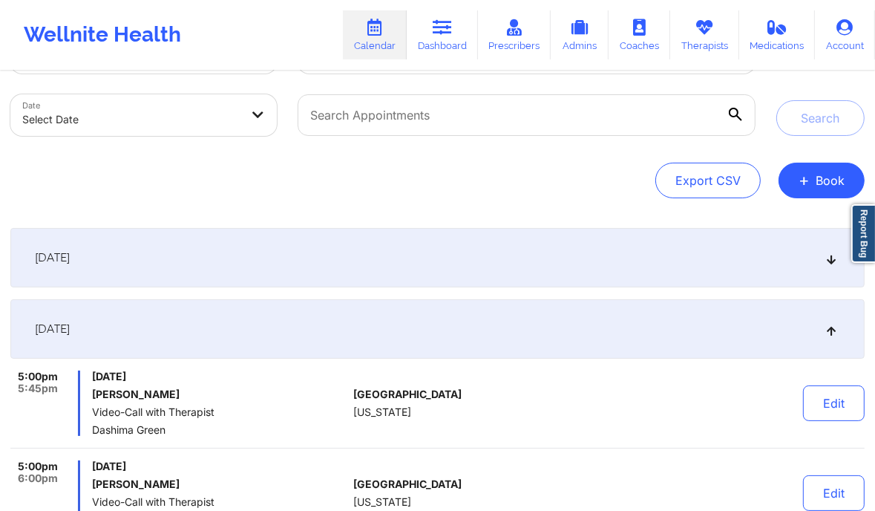
scroll to position [0, 0]
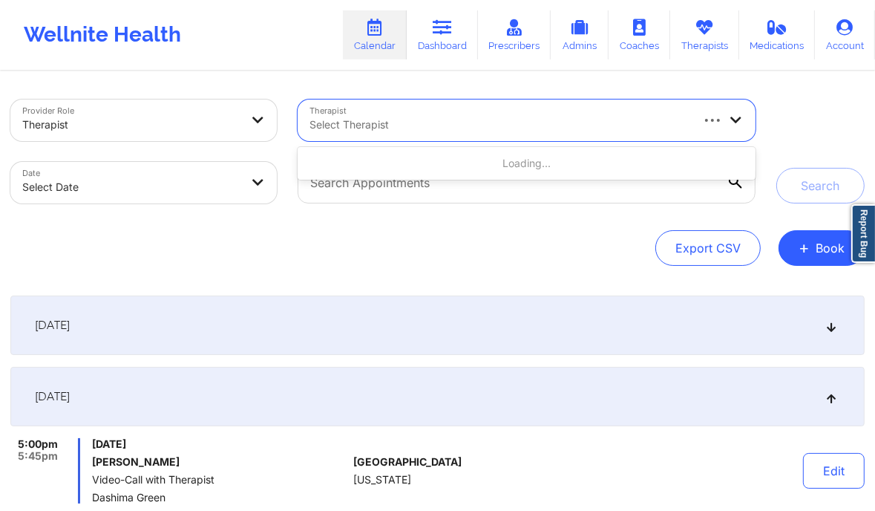
click at [402, 127] on div at bounding box center [498, 125] width 379 height 18
type input "[PERSON_NAME]"
click at [478, 118] on div at bounding box center [498, 125] width 379 height 18
type input "a"
type input "[PERSON_NAME]"
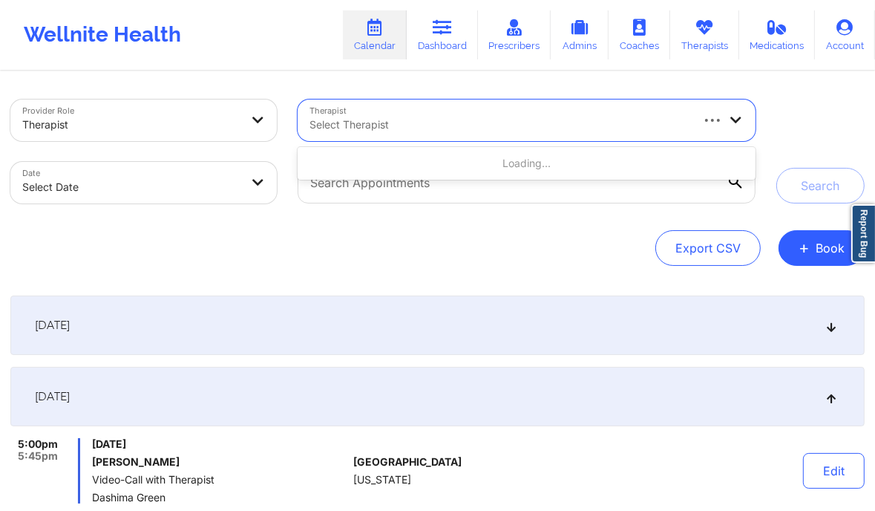
click at [490, 109] on div "Select Therapist" at bounding box center [494, 120] width 393 height 42
type input "[PERSON_NAME]"
click at [407, 116] on div at bounding box center [498, 125] width 379 height 18
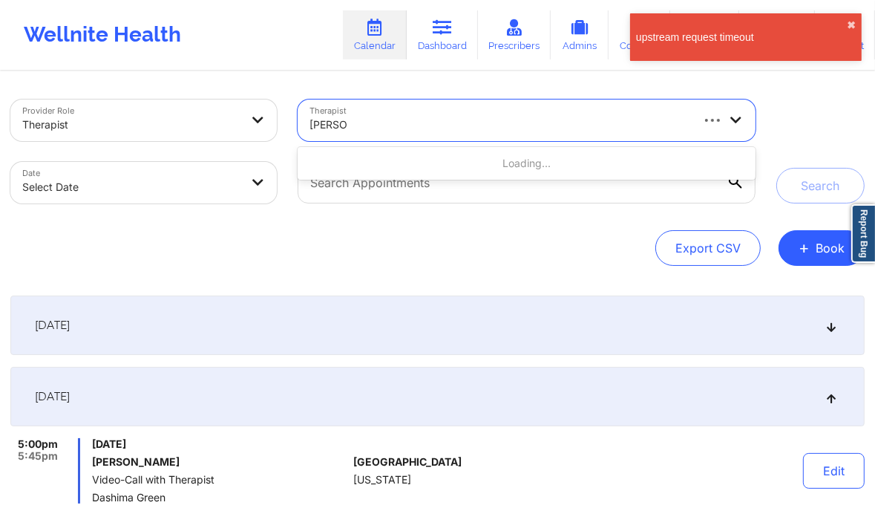
type input "[PERSON_NAME]"
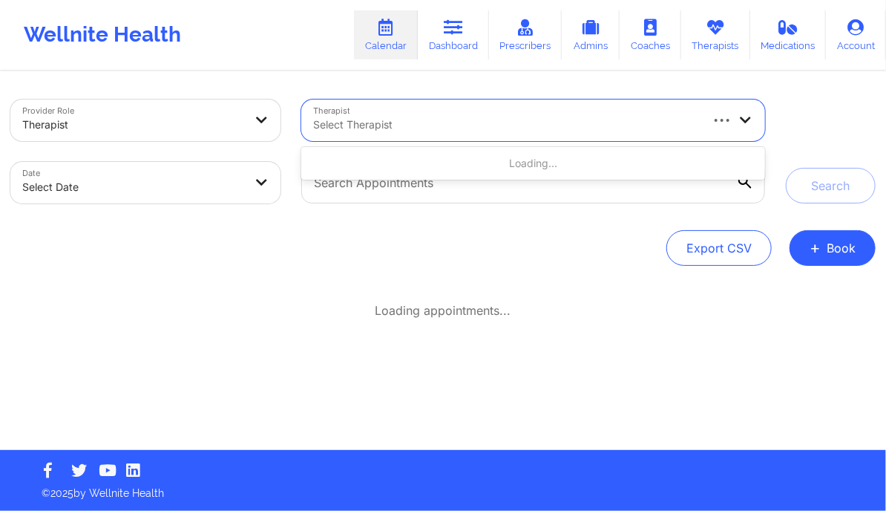
click at [387, 130] on div at bounding box center [505, 125] width 385 height 18
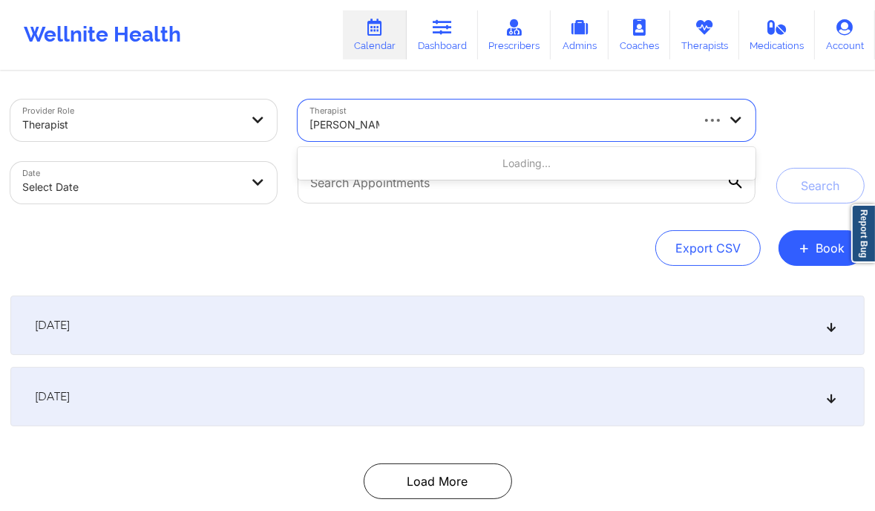
type input "[PERSON_NAME]"
click at [423, 125] on div at bounding box center [498, 125] width 379 height 18
type input "[PERSON_NAME]"
click at [376, 110] on div "Select Therapist" at bounding box center [494, 120] width 393 height 42
type input "[PERSON_NAME]"
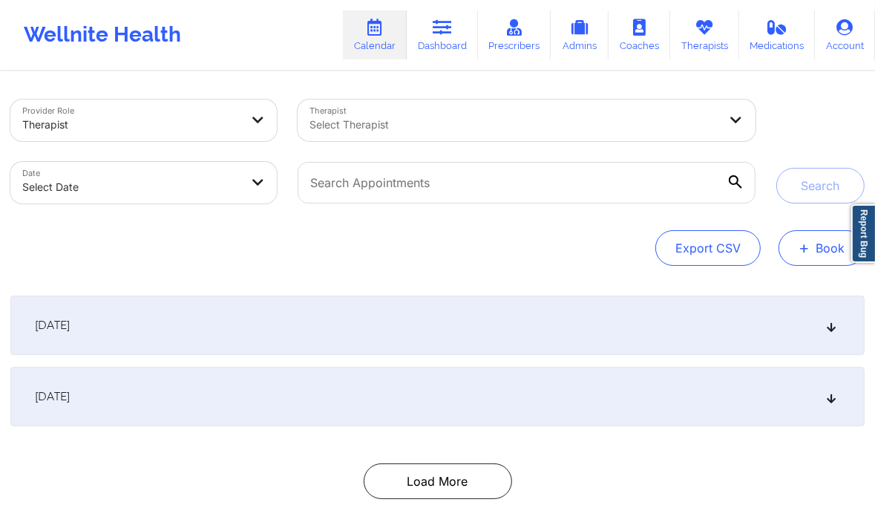
click at [813, 247] on button "+ Book" at bounding box center [822, 248] width 86 height 36
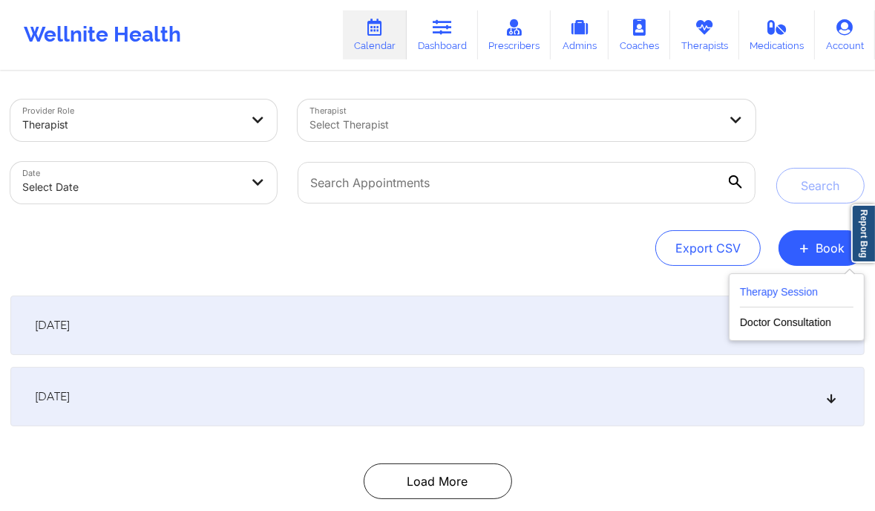
click at [767, 289] on button "Therapy Session" at bounding box center [797, 295] width 114 height 24
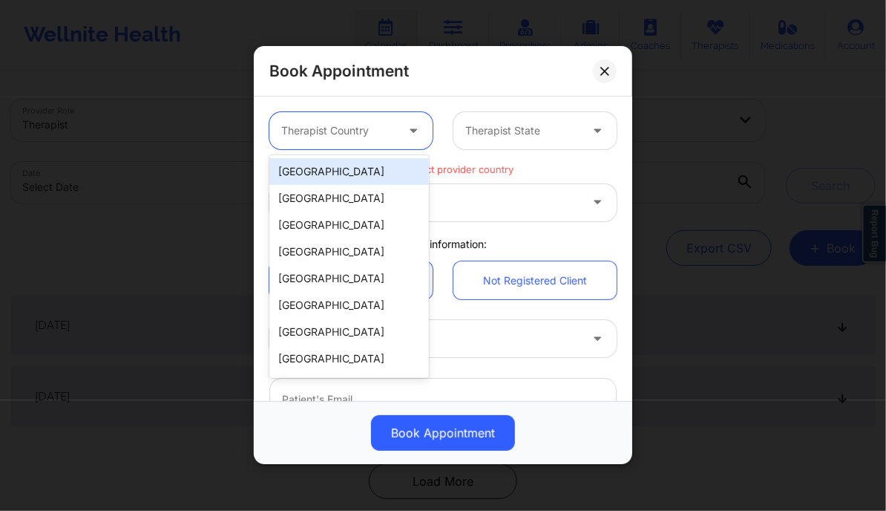
click at [401, 130] on div at bounding box center [415, 130] width 36 height 37
click at [387, 167] on div "[GEOGRAPHIC_DATA]" at bounding box center [349, 171] width 160 height 27
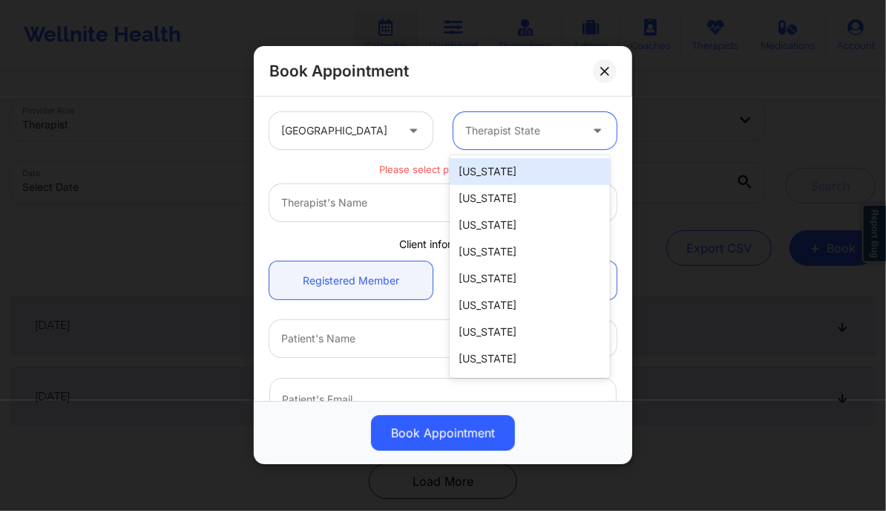
click at [502, 133] on div at bounding box center [522, 131] width 114 height 18
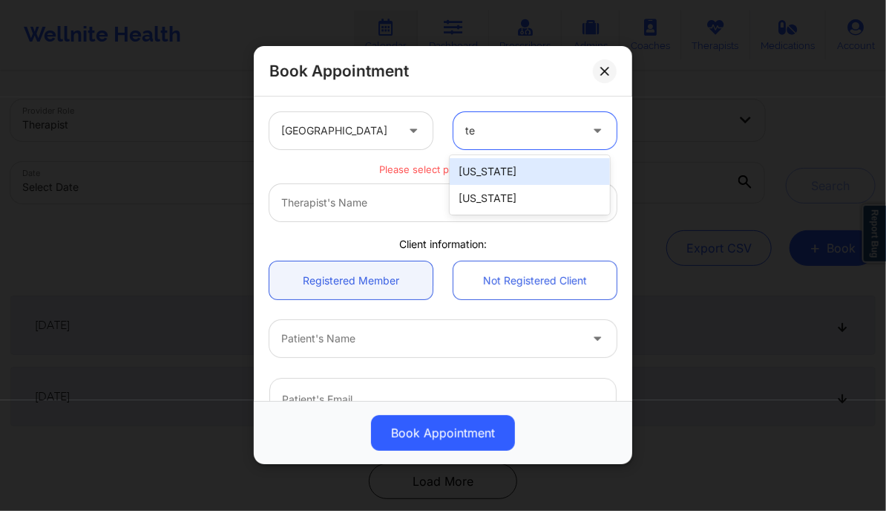
type input "tex"
click at [491, 174] on div "[US_STATE]" at bounding box center [530, 171] width 160 height 27
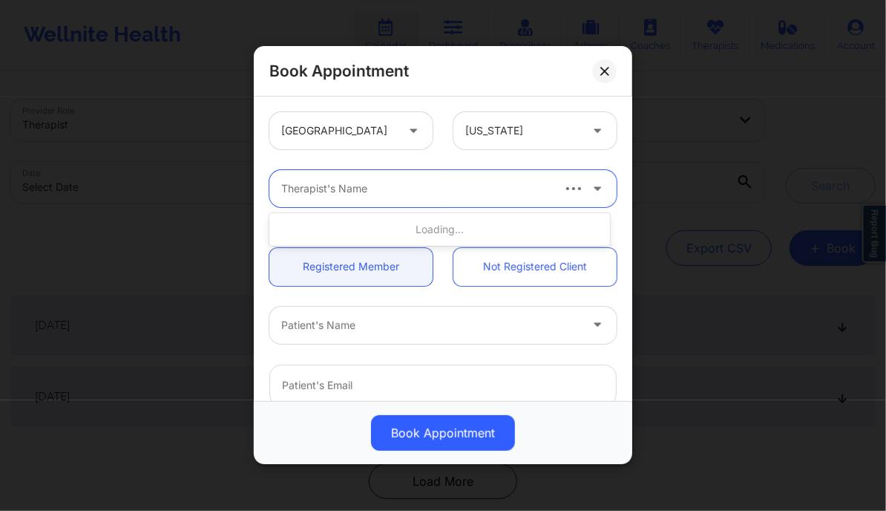
click at [463, 196] on div at bounding box center [415, 189] width 269 height 18
type input "[PERSON_NAME]"
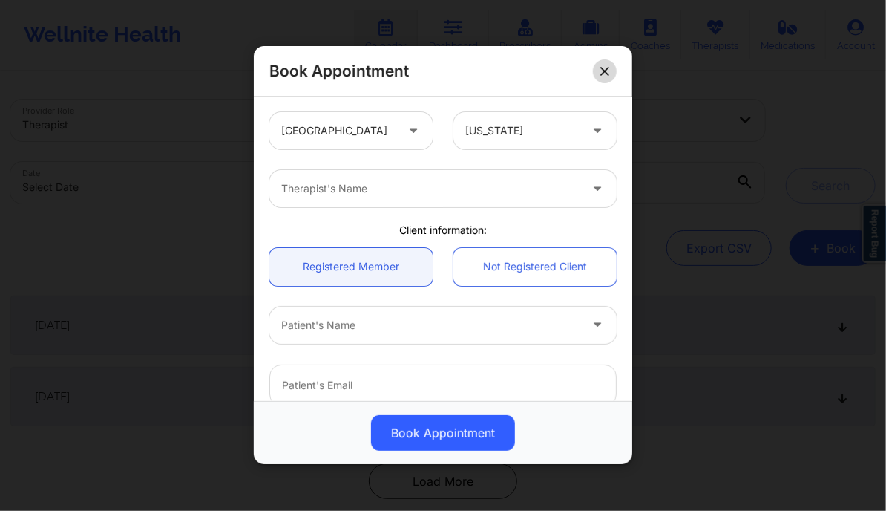
click at [608, 71] on icon at bounding box center [604, 71] width 9 height 9
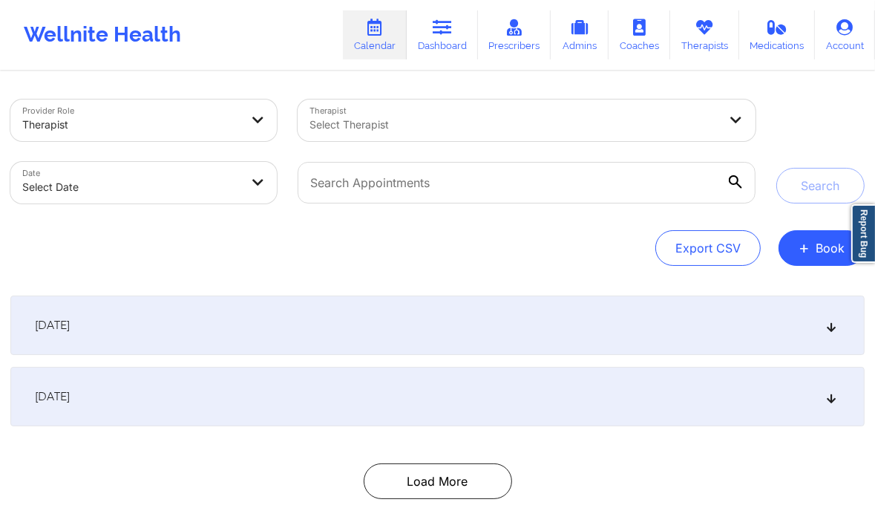
click at [496, 335] on div "[DATE]" at bounding box center [437, 324] width 854 height 59
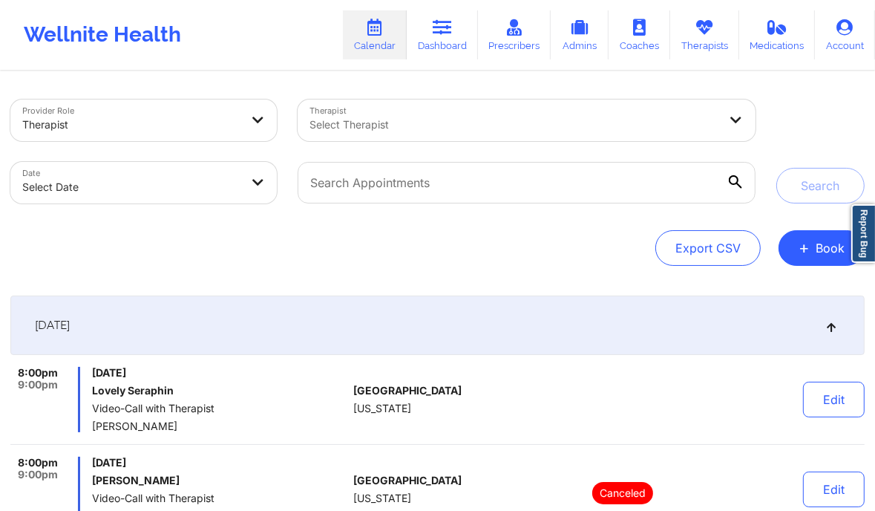
click at [433, 126] on div at bounding box center [513, 125] width 409 height 18
click at [809, 243] on span "+" at bounding box center [804, 247] width 11 height 8
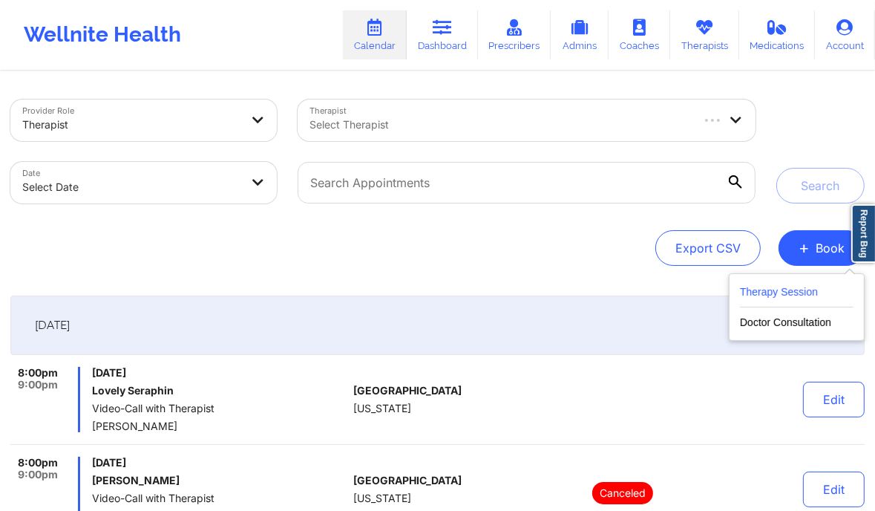
click at [810, 295] on button "Therapy Session" at bounding box center [797, 295] width 114 height 24
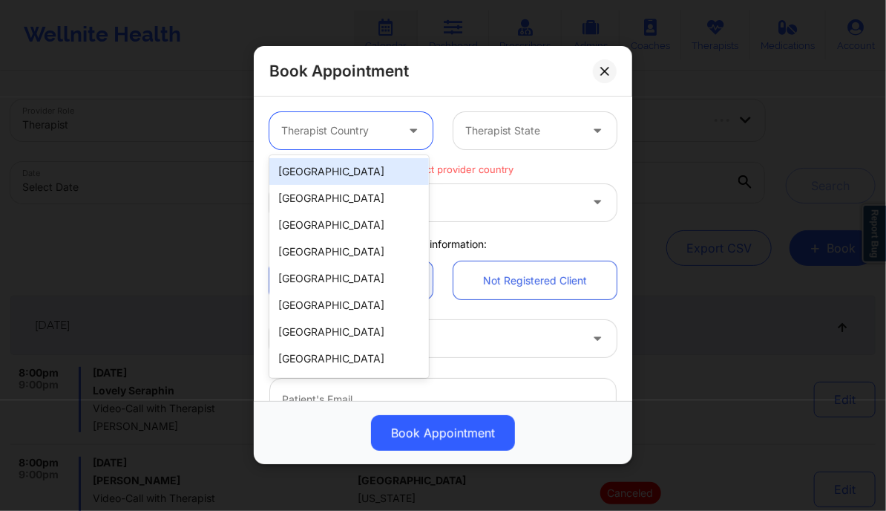
click at [392, 127] on div at bounding box center [338, 131] width 114 height 18
click at [341, 172] on div "[GEOGRAPHIC_DATA]" at bounding box center [349, 171] width 160 height 27
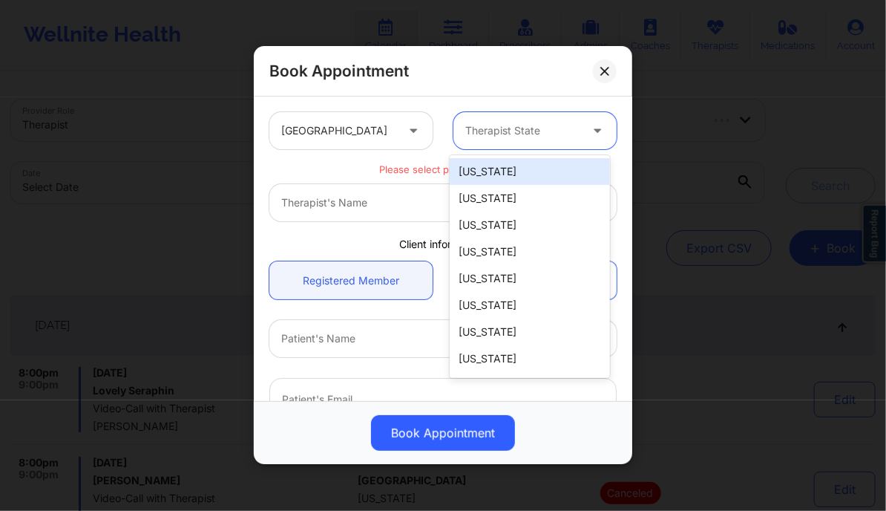
click at [531, 130] on div at bounding box center [522, 131] width 114 height 18
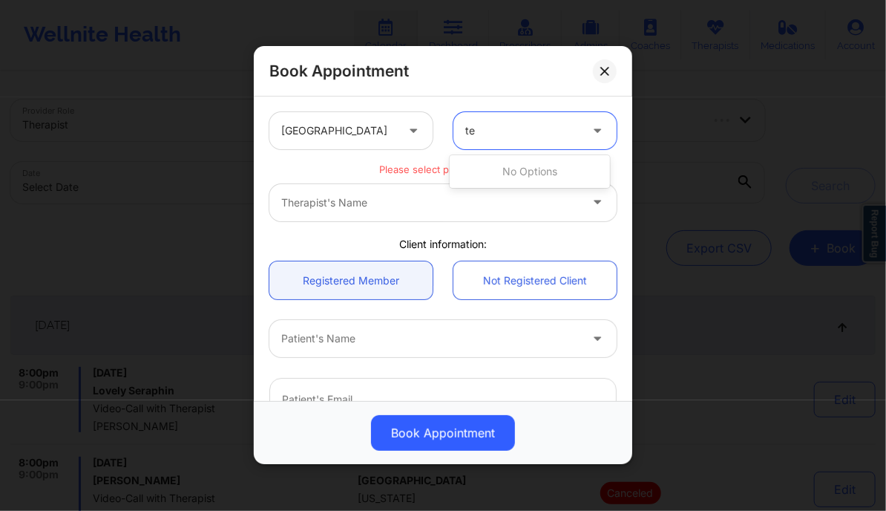
type input "tex"
click at [503, 166] on div "[US_STATE]" at bounding box center [530, 171] width 160 height 27
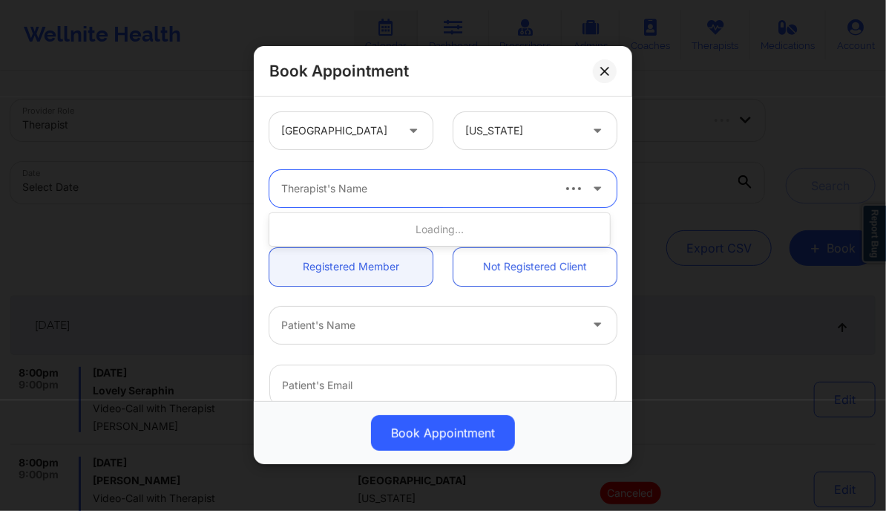
click at [431, 196] on div at bounding box center [415, 189] width 269 height 18
type input "[PERSON_NAME]"
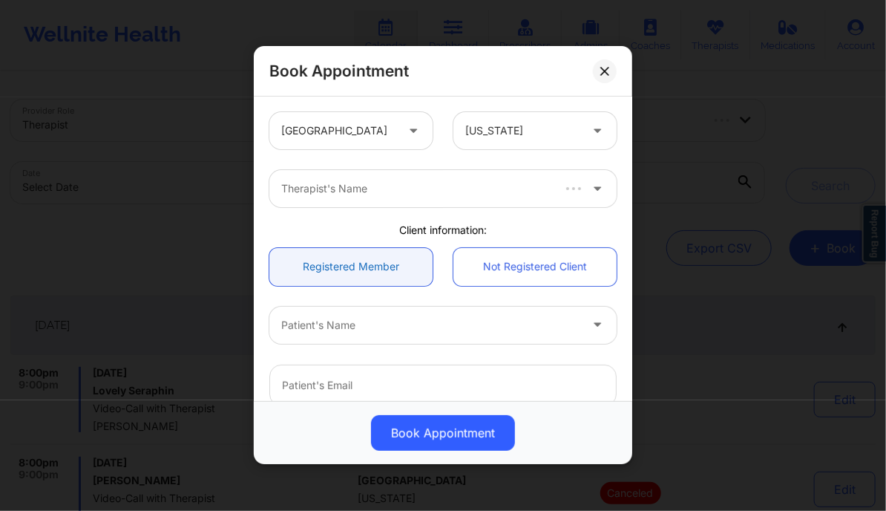
click at [395, 269] on link "Registered Member" at bounding box center [350, 267] width 163 height 38
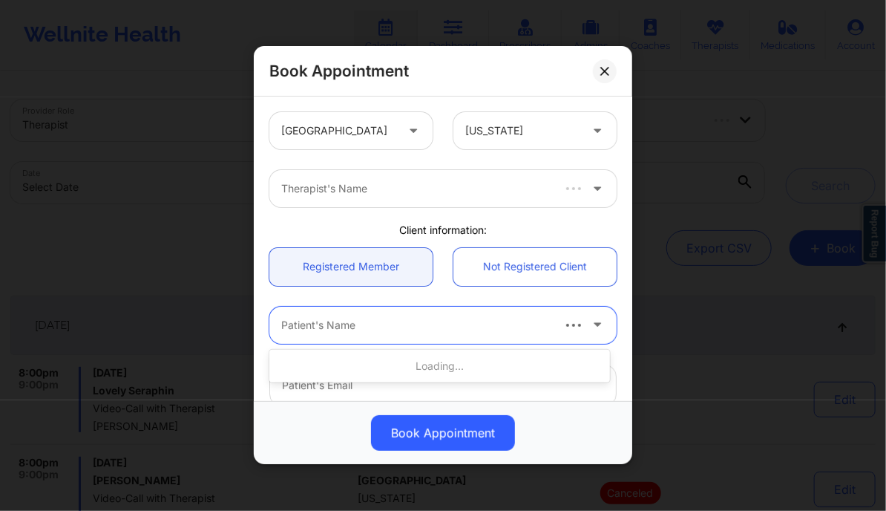
click at [398, 318] on div at bounding box center [415, 325] width 269 height 18
type input "Vivian vills"
type input "Fatma Eris"
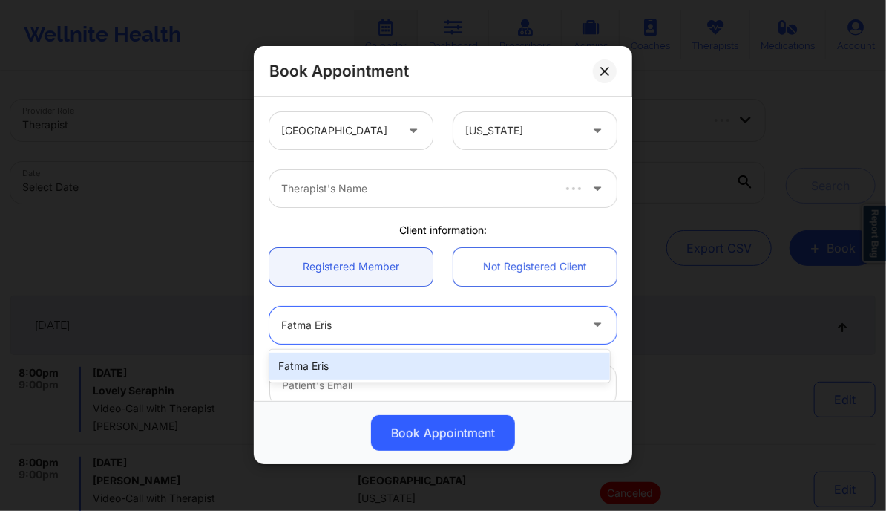
click at [413, 359] on div "Fatma Eris" at bounding box center [439, 366] width 340 height 27
type input "[DOMAIN_NAME][EMAIL_ADDRESS][DOMAIN_NAME]"
type input "[PHONE_NUMBER]"
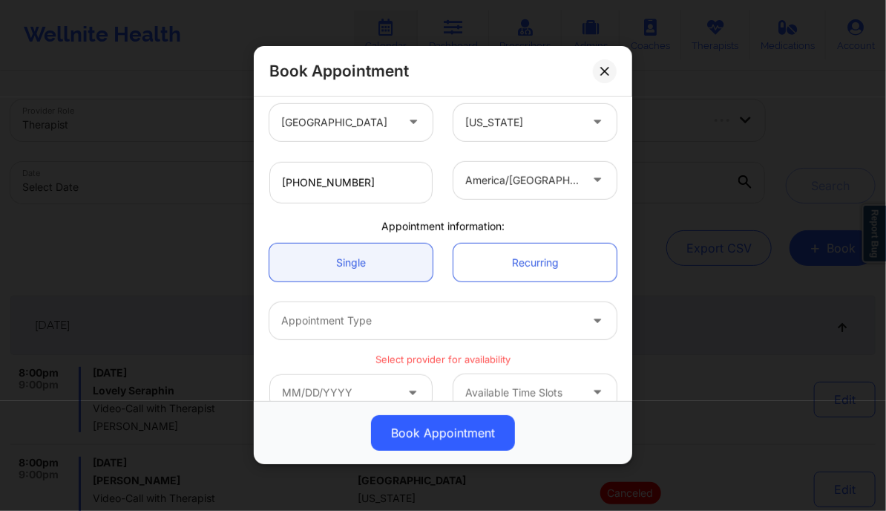
scroll to position [347, 0]
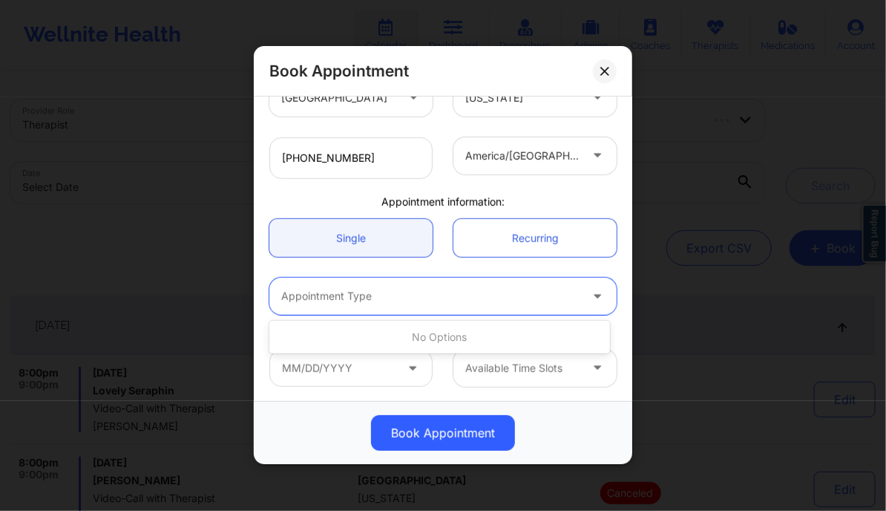
click at [405, 292] on div at bounding box center [430, 297] width 298 height 18
type input "initial"
click at [416, 269] on div "Appointment Type" at bounding box center [443, 296] width 368 height 58
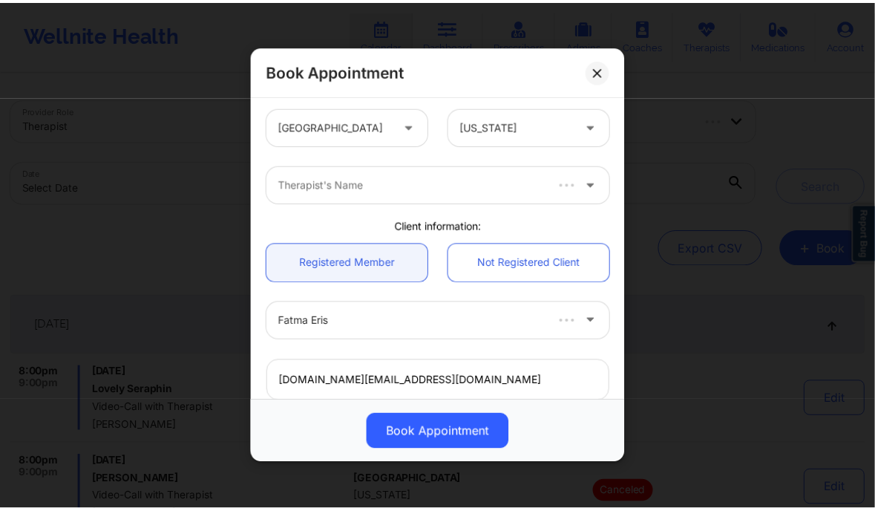
scroll to position [0, 0]
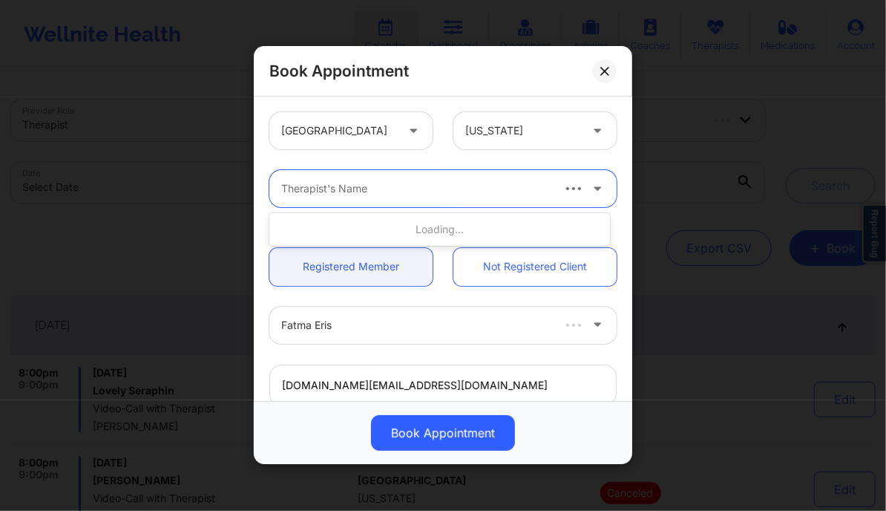
click at [389, 179] on div "Therapist's Name" at bounding box center [410, 188] width 282 height 37
type input "[PERSON_NAME]"
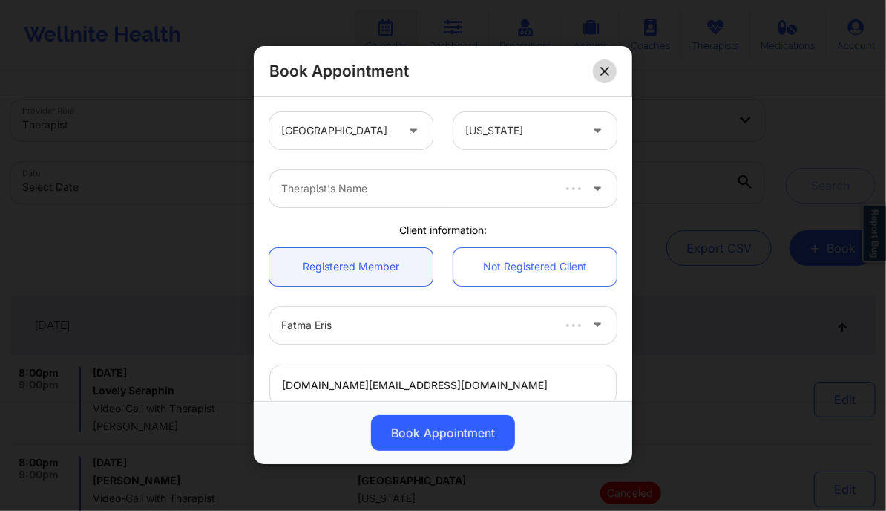
click at [605, 73] on icon at bounding box center [604, 71] width 9 height 9
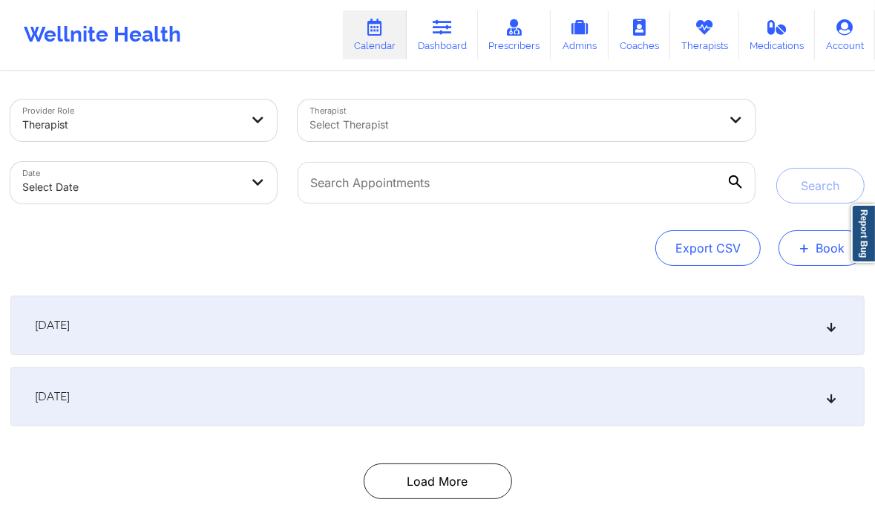
click at [796, 240] on button "+ Book" at bounding box center [822, 248] width 86 height 36
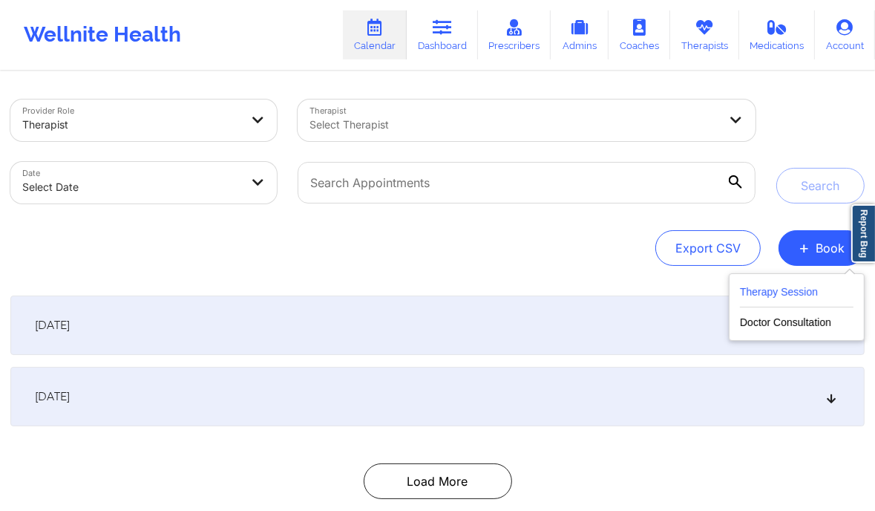
click at [752, 290] on button "Therapy Session" at bounding box center [797, 295] width 114 height 24
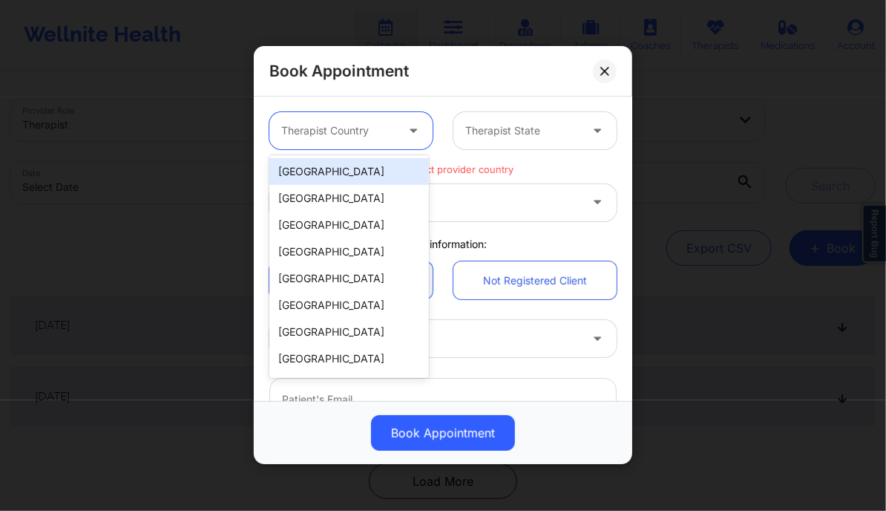
click at [385, 130] on div at bounding box center [338, 131] width 114 height 18
click at [377, 167] on div "[GEOGRAPHIC_DATA]" at bounding box center [349, 171] width 160 height 27
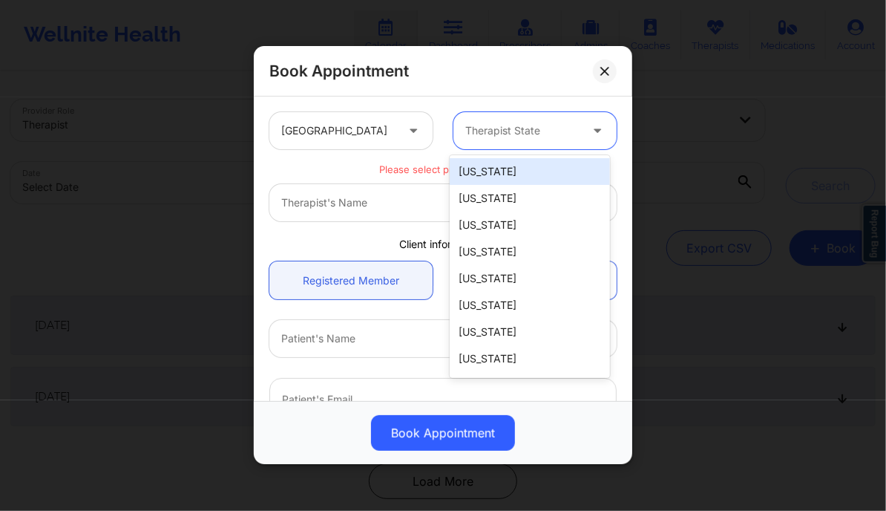
click at [508, 123] on div at bounding box center [522, 131] width 114 height 18
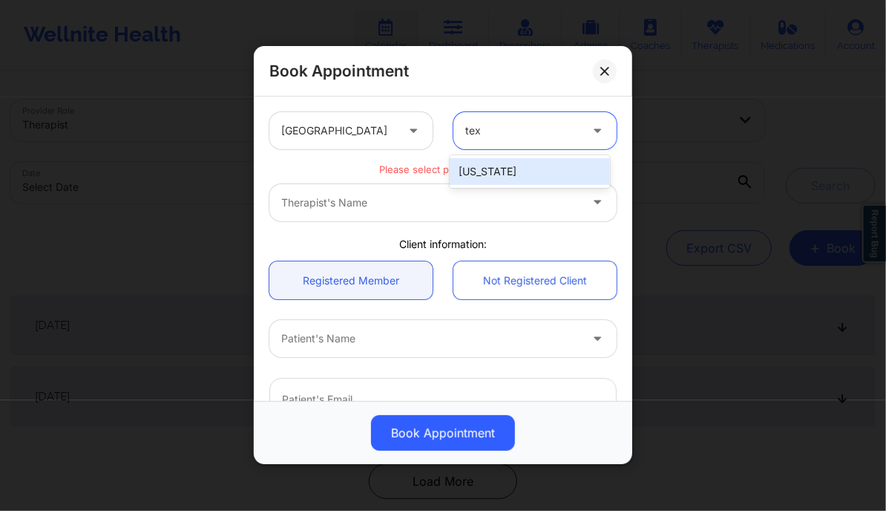
type input "texa"
click at [496, 173] on div "[US_STATE]" at bounding box center [530, 171] width 160 height 27
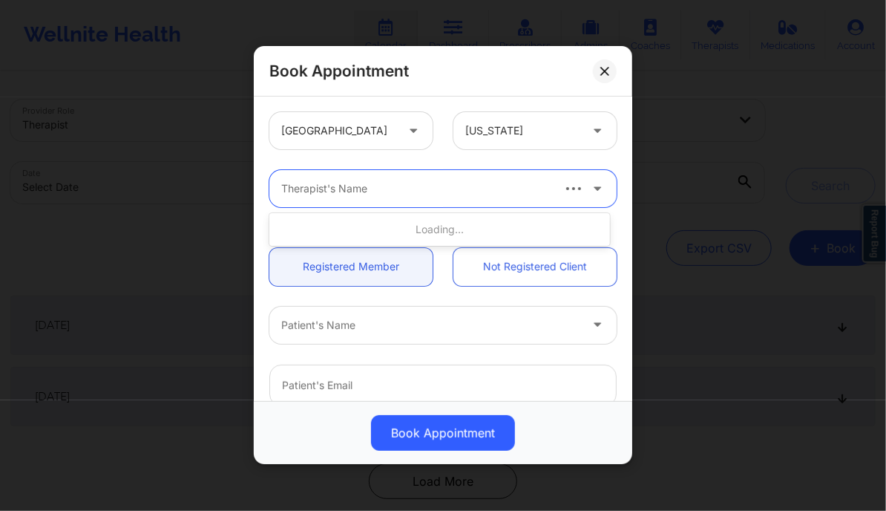
click at [434, 189] on div at bounding box center [415, 189] width 269 height 18
type input "[PERSON_NAME]"
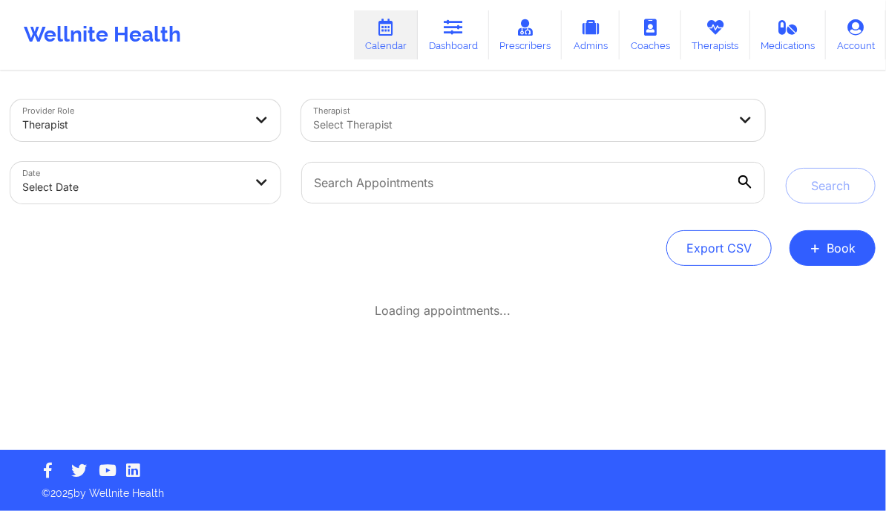
drag, startPoint x: 623, startPoint y: 1, endPoint x: 267, endPoint y: 75, distance: 363.7
click at [267, 75] on div "Provider Role Therapist Therapist Select Therapist Date Select Date Search Expo…" at bounding box center [443, 261] width 886 height 377
click at [845, 250] on button "+ Book" at bounding box center [833, 248] width 86 height 36
click at [810, 295] on button "Therapy Session" at bounding box center [808, 295] width 114 height 24
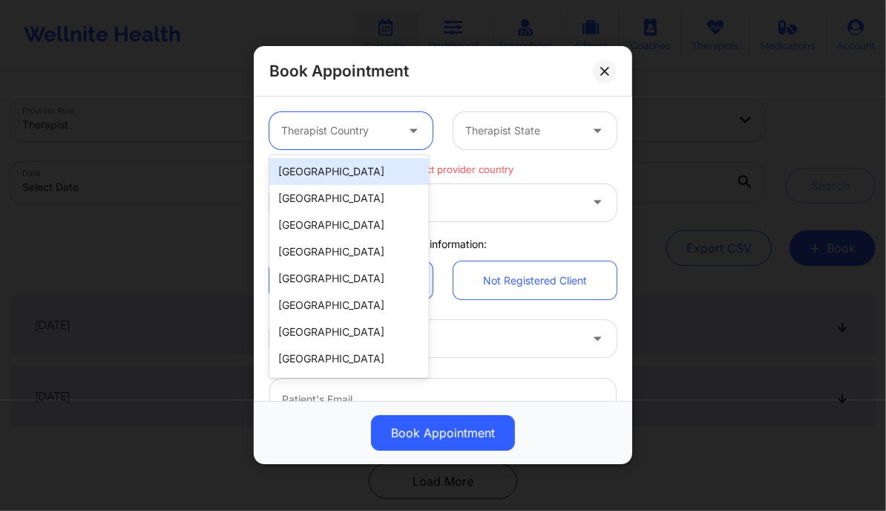
click at [399, 125] on div at bounding box center [415, 130] width 36 height 37
click at [331, 171] on div "[GEOGRAPHIC_DATA]" at bounding box center [349, 171] width 160 height 27
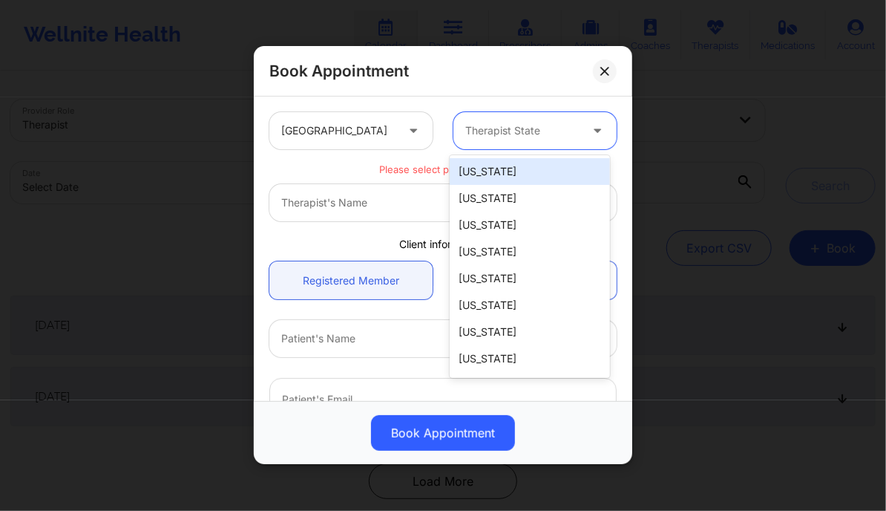
click at [505, 136] on div at bounding box center [522, 131] width 114 height 18
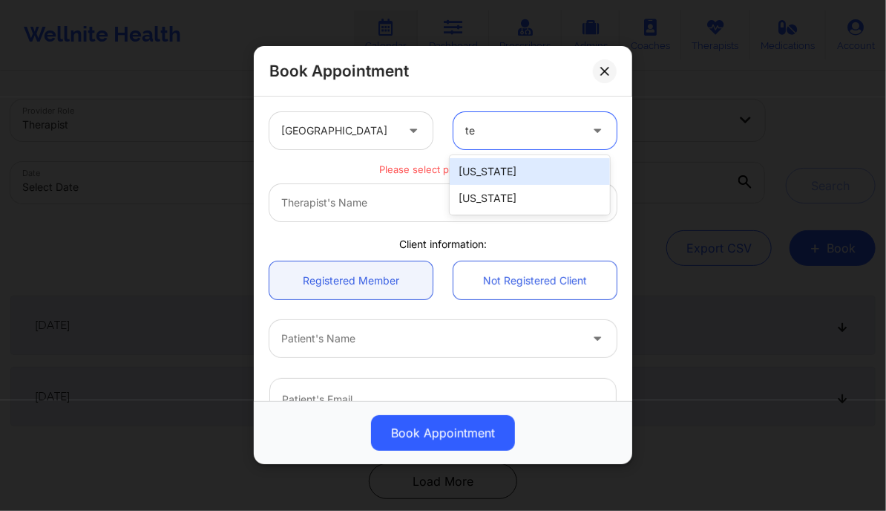
type input "tex"
click at [482, 163] on div "[US_STATE]" at bounding box center [530, 171] width 160 height 27
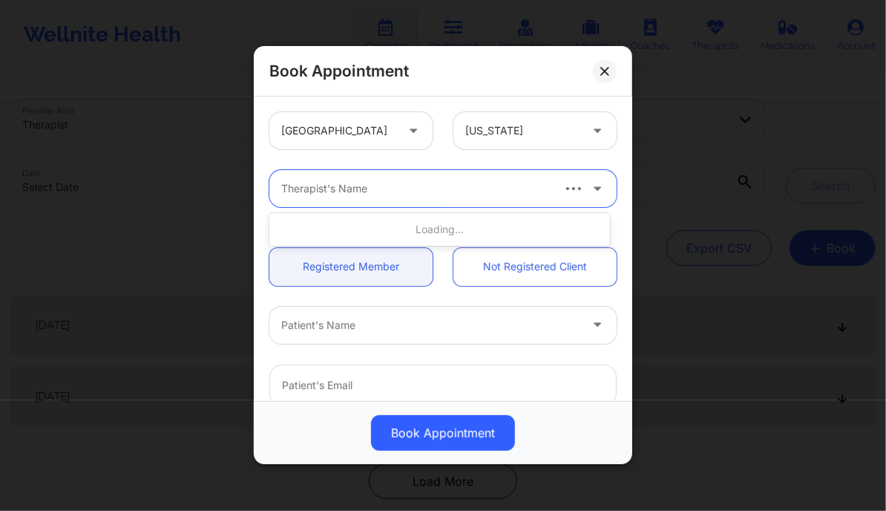
click at [448, 186] on div at bounding box center [415, 189] width 269 height 18
type input "[PERSON_NAME]"
click at [590, 189] on icon at bounding box center [597, 186] width 15 height 13
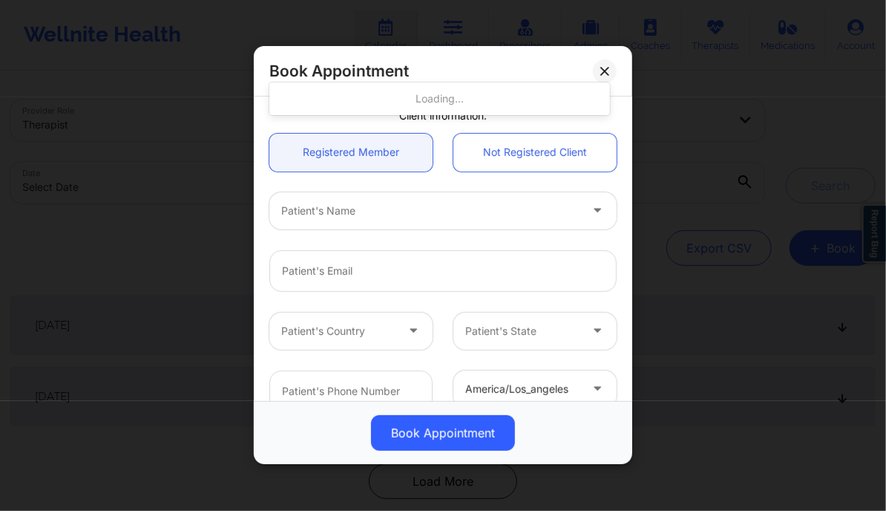
scroll to position [131, 0]
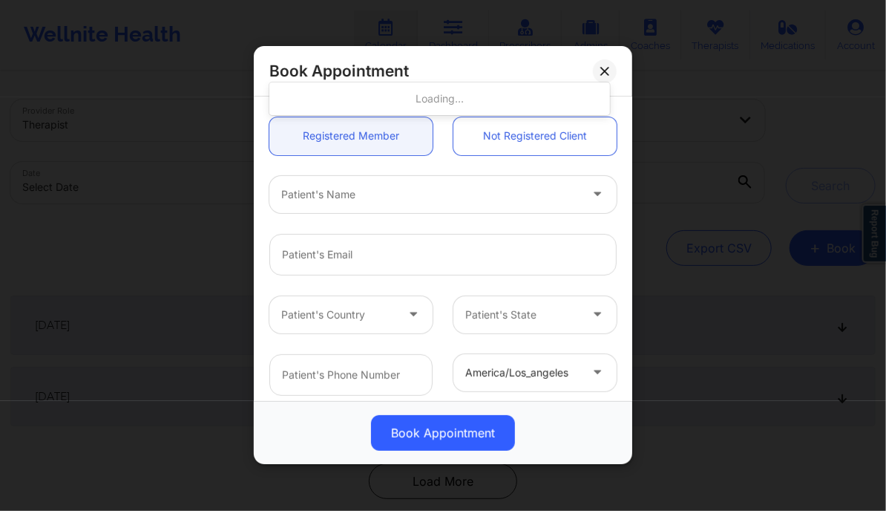
type input "[PERSON_NAME]"
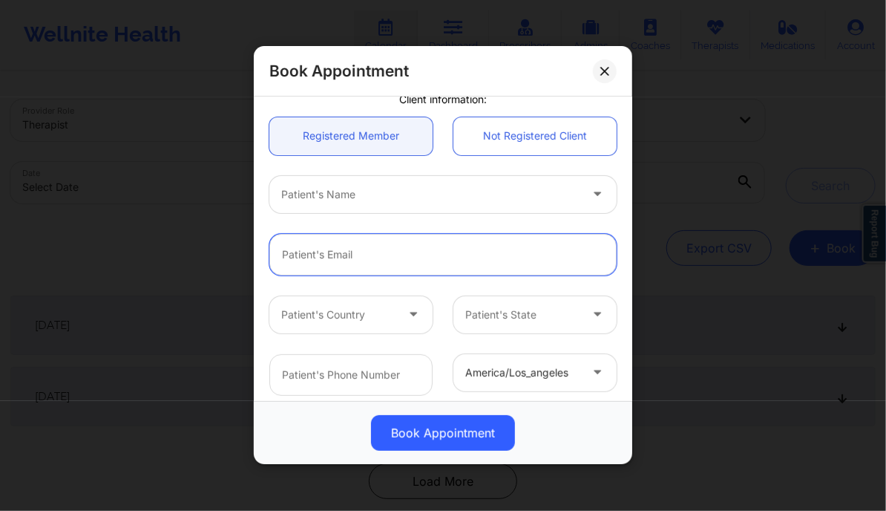
click at [400, 255] on input "email" at bounding box center [442, 255] width 347 height 42
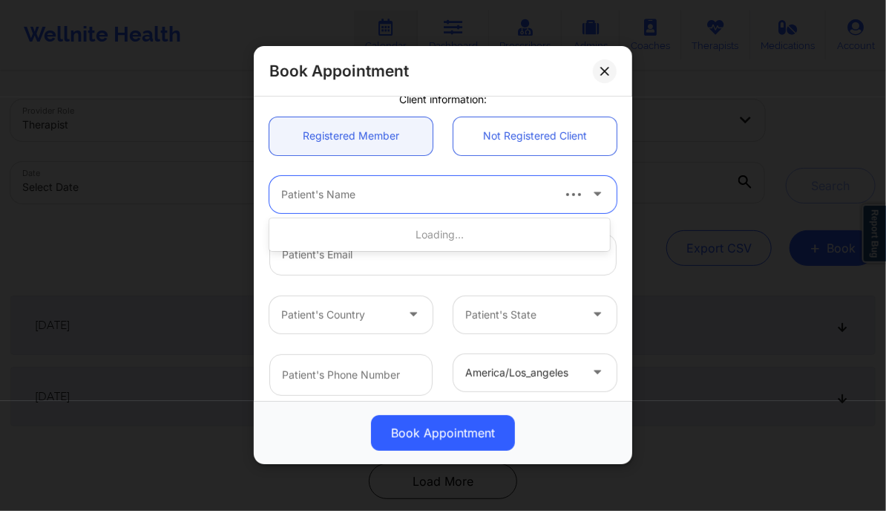
click at [384, 204] on div "Patient's Name" at bounding box center [410, 194] width 282 height 37
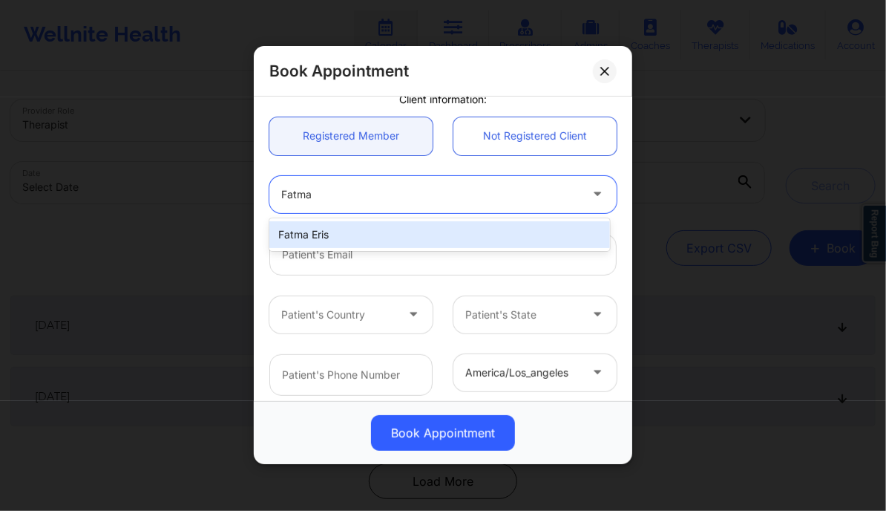
type input "Fatma"
click at [341, 236] on div "Fatma Eris" at bounding box center [439, 234] width 340 height 27
type input "[DOMAIN_NAME][EMAIL_ADDRESS][DOMAIN_NAME]"
type input "[PHONE_NUMBER]"
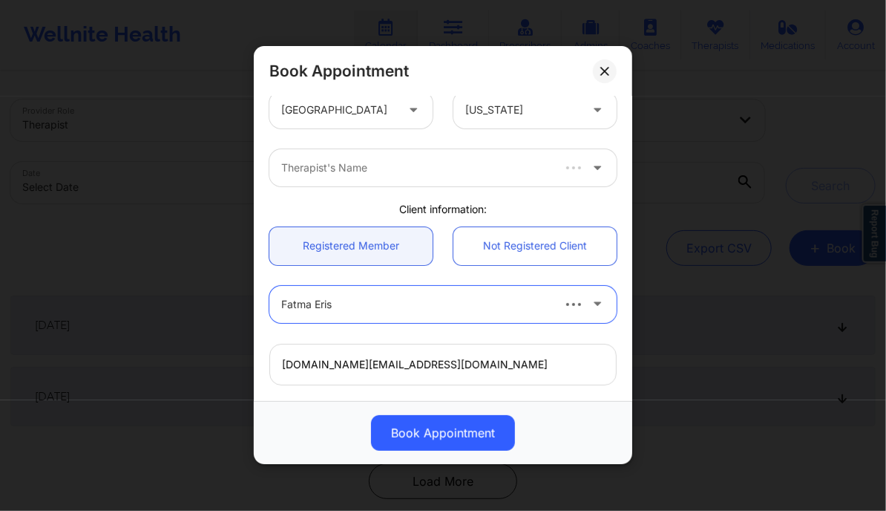
scroll to position [0, 0]
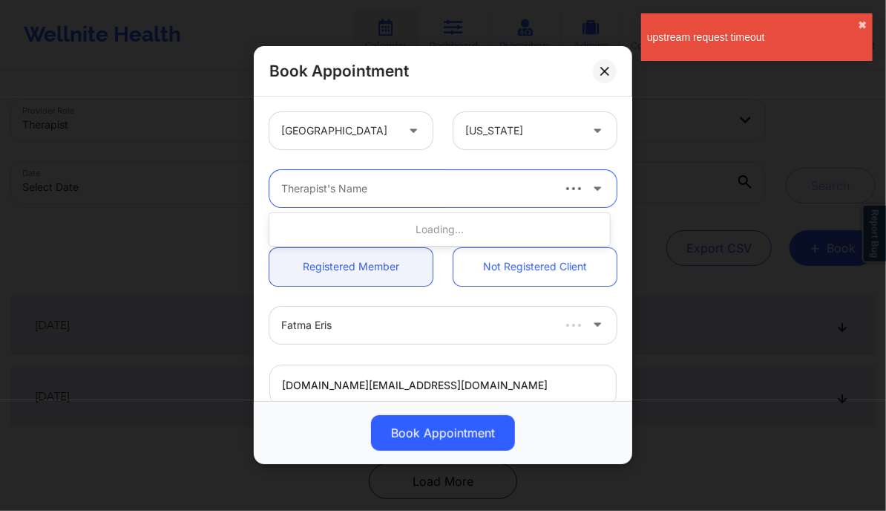
click at [381, 198] on div "Therapist's Name" at bounding box center [410, 188] width 282 height 37
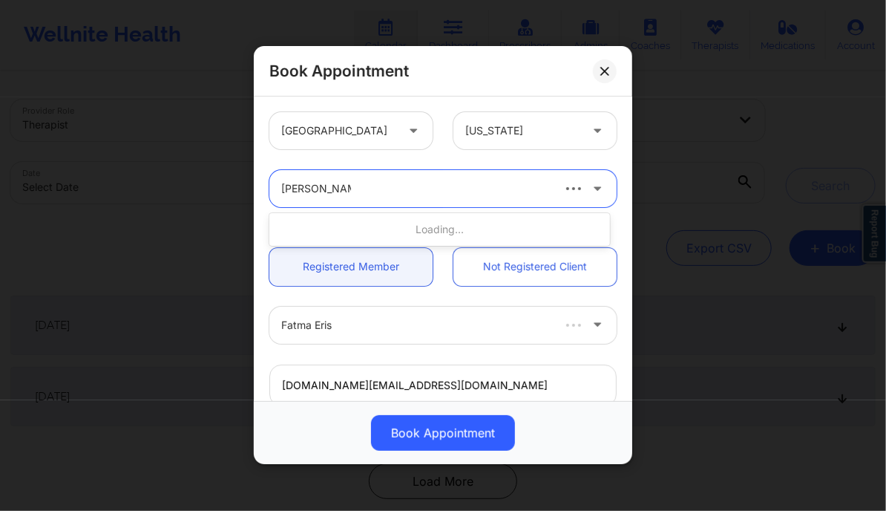
type input "[PERSON_NAME]"
